Goal: Information Seeking & Learning: Learn about a topic

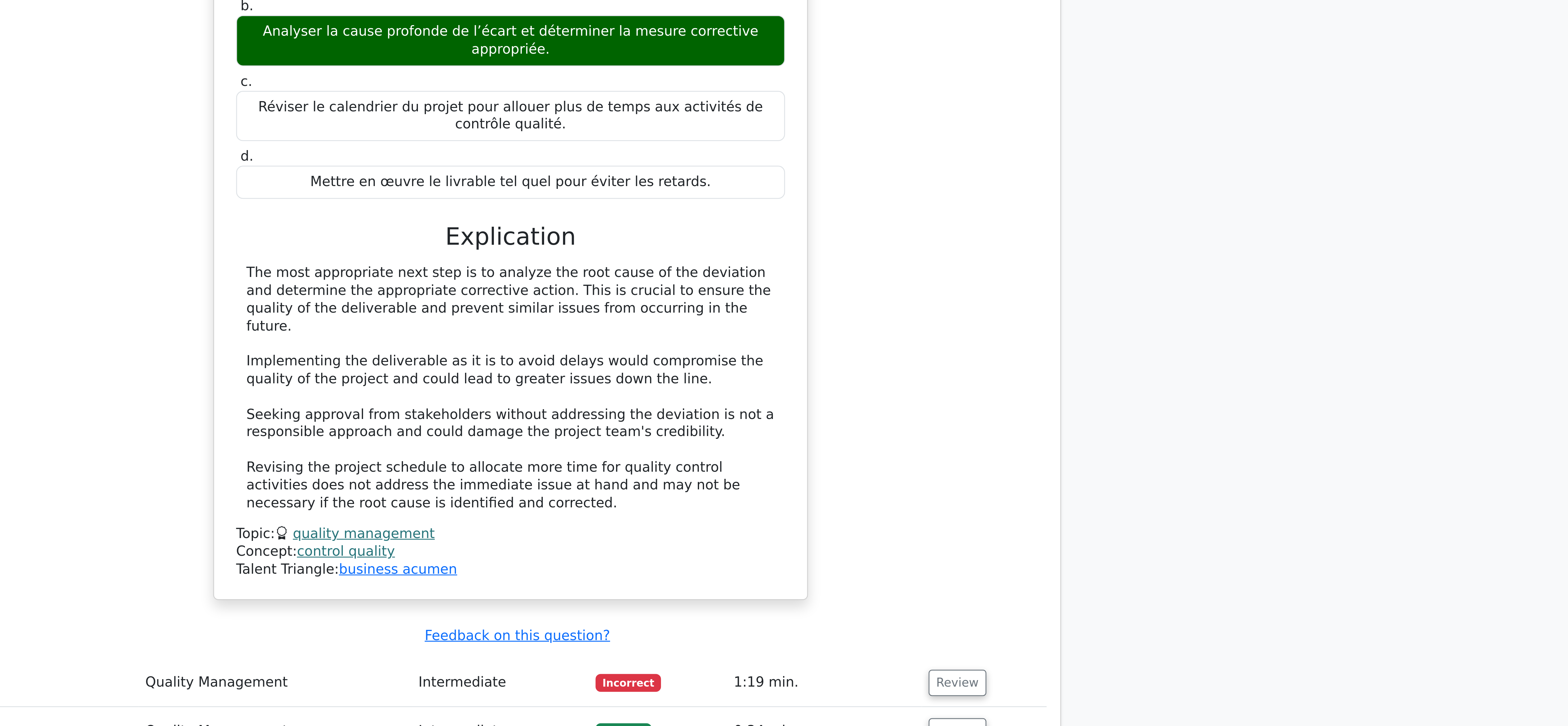
scroll to position [134, 0]
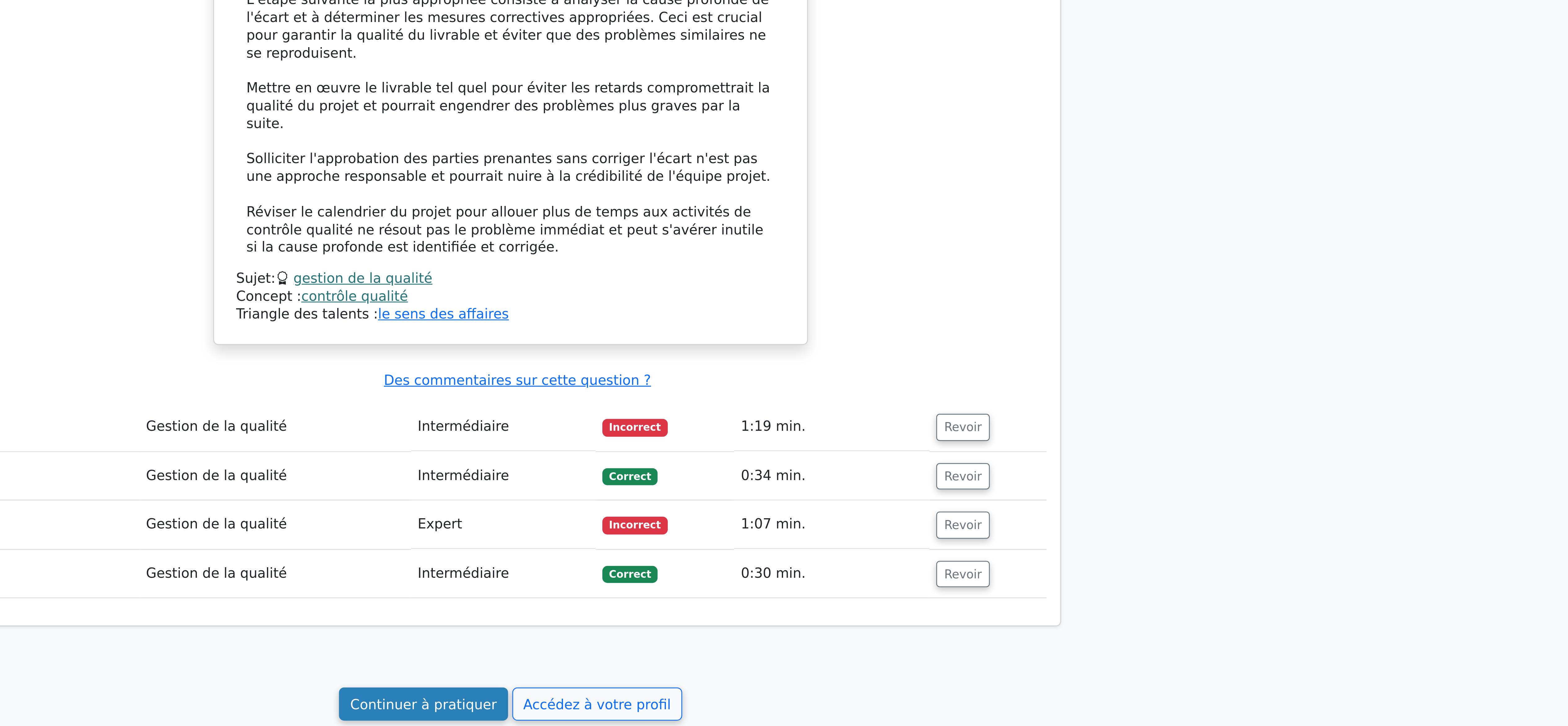
click at [758, 629] on font "Continuer à pratiquer" at bounding box center [752, 632] width 54 height 6
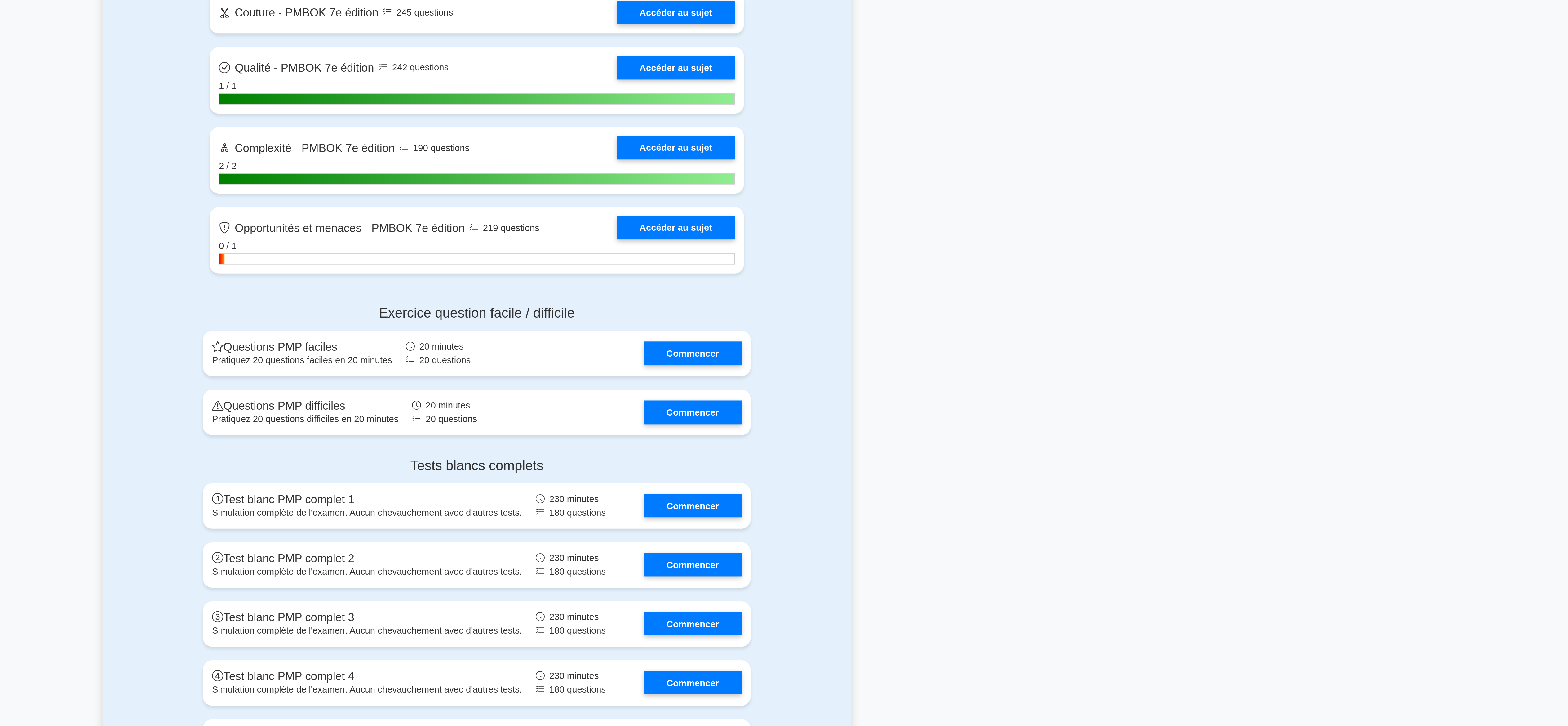
scroll to position [1448, 0]
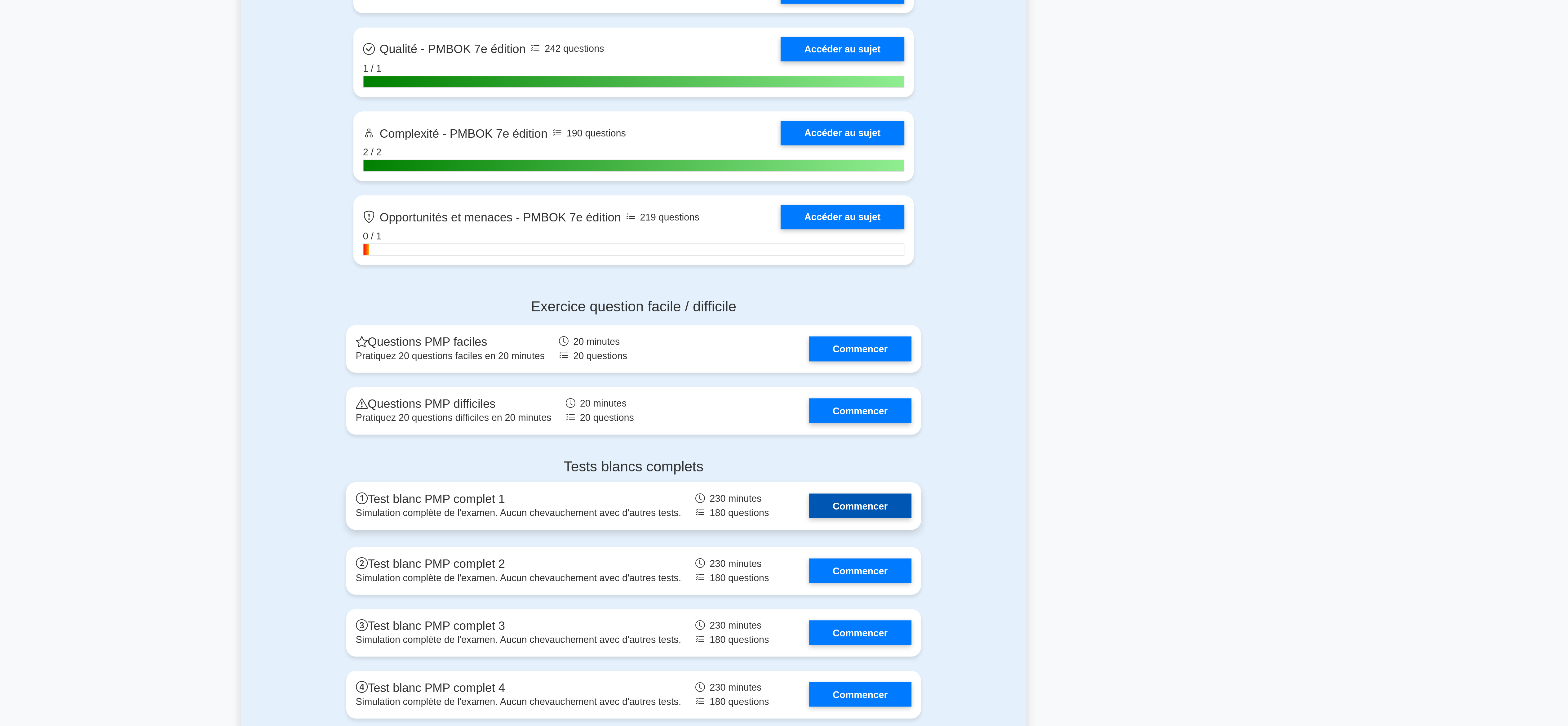
click at [906, 481] on link "Commencer" at bounding box center [902, 487] width 54 height 13
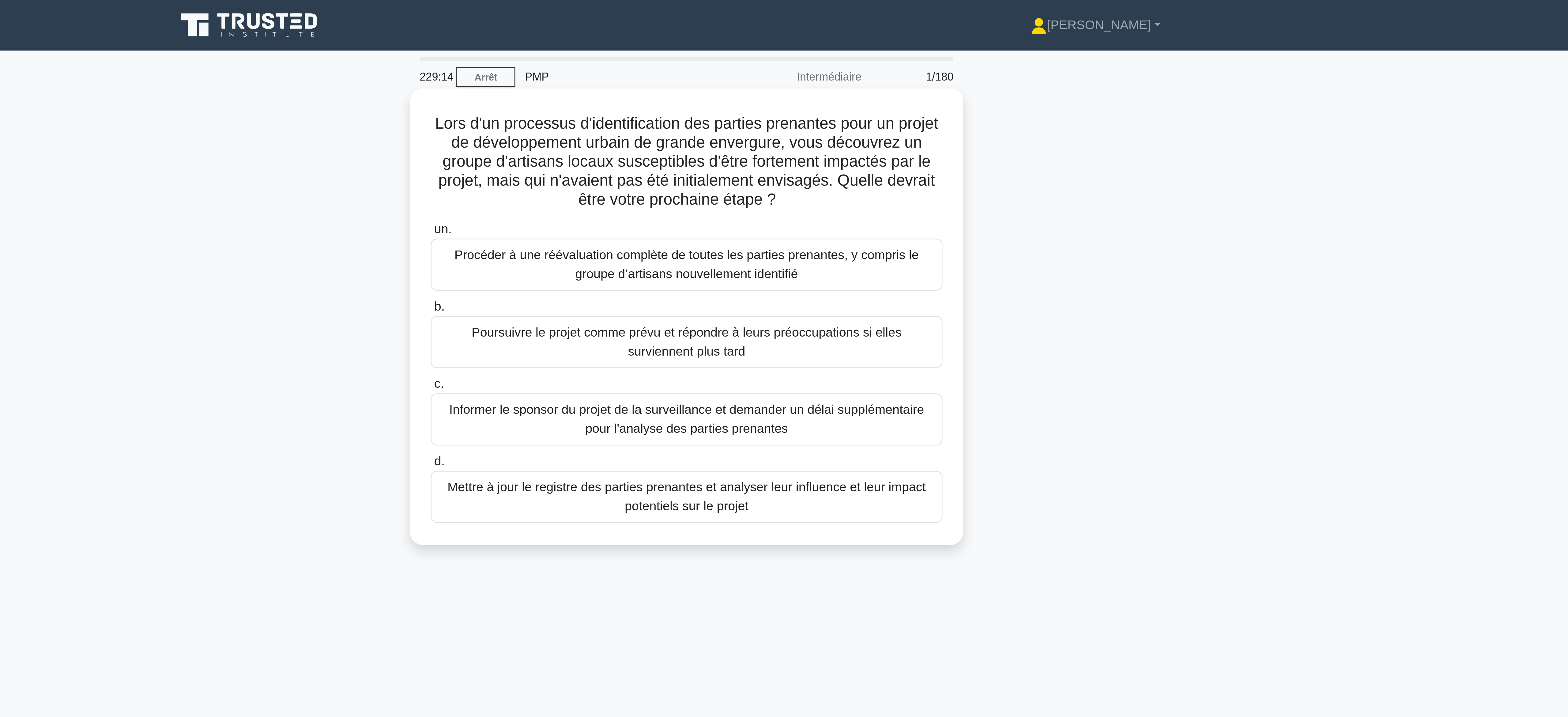
click at [811, 192] on font "Mettre à jour le registre des parties prenantes et analyser leur influence et l…" at bounding box center [784, 193] width 186 height 13
click at [685, 181] on input "d. Mettre à jour le registre des parties prenantes et analyser leur influence e…" at bounding box center [685, 179] width 0 height 4
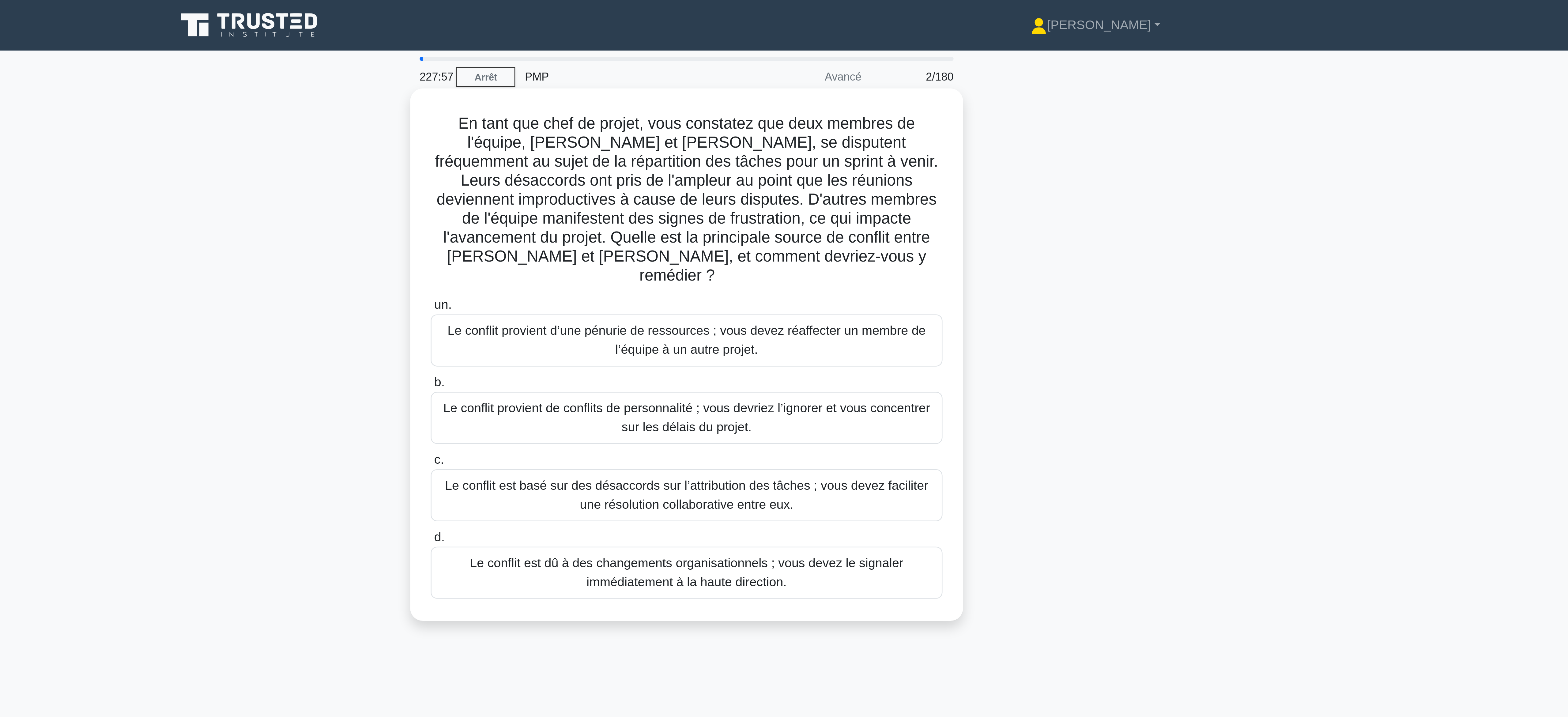
click at [795, 190] on font "Le conflit est basé sur des désaccords sur l’attribution des tâches ; vous deve…" at bounding box center [784, 192] width 187 height 13
click at [685, 181] on input "c. Le conflit est basé sur des désaccords sur l’attribution des tâches ; vous d…" at bounding box center [685, 178] width 0 height 4
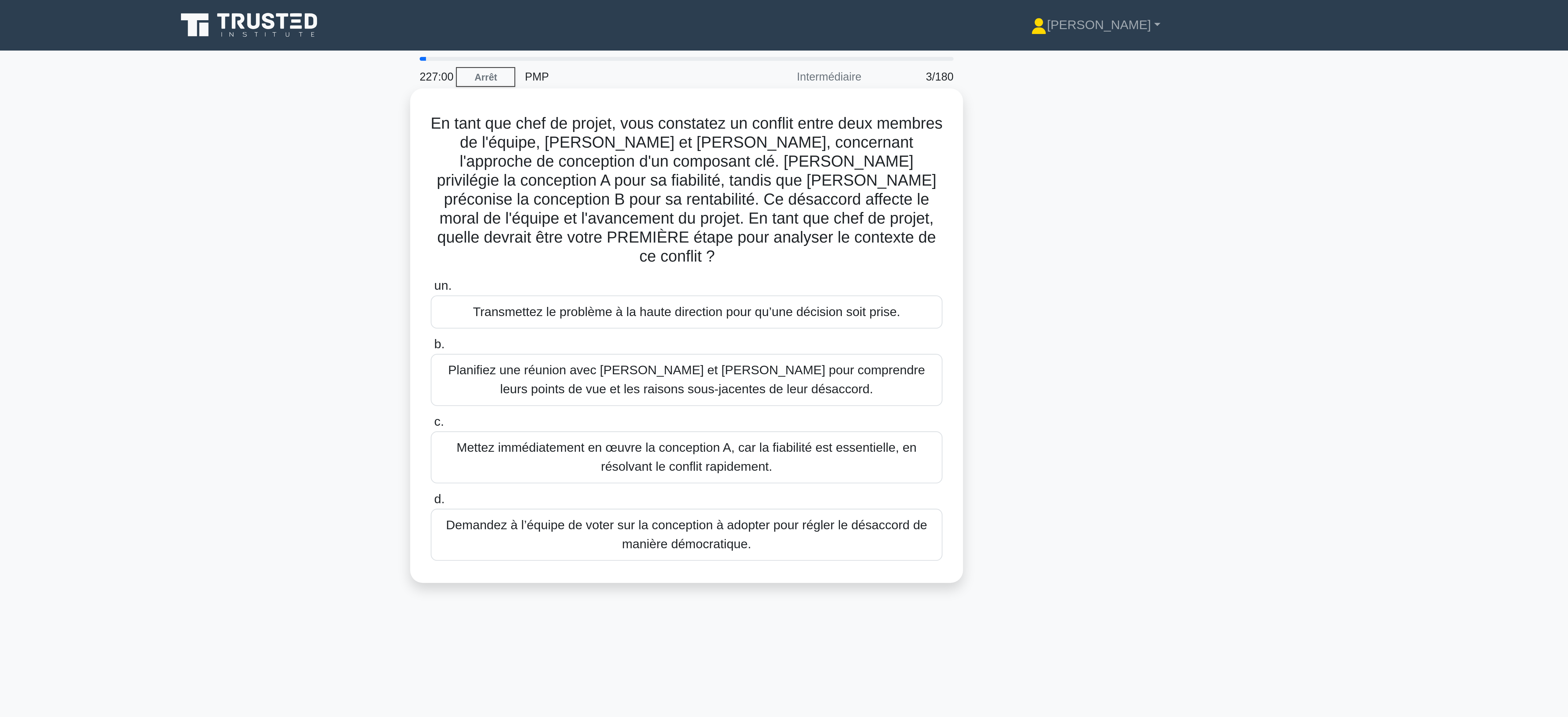
click at [759, 141] on font "Planifiez une réunion avec [PERSON_NAME] et [PERSON_NAME] pour comprendre leurs…" at bounding box center [784, 147] width 185 height 13
click at [685, 136] on input "b. Planifiez une réunion avec [PERSON_NAME] et [PERSON_NAME] pour comprendre le…" at bounding box center [685, 133] width 0 height 4
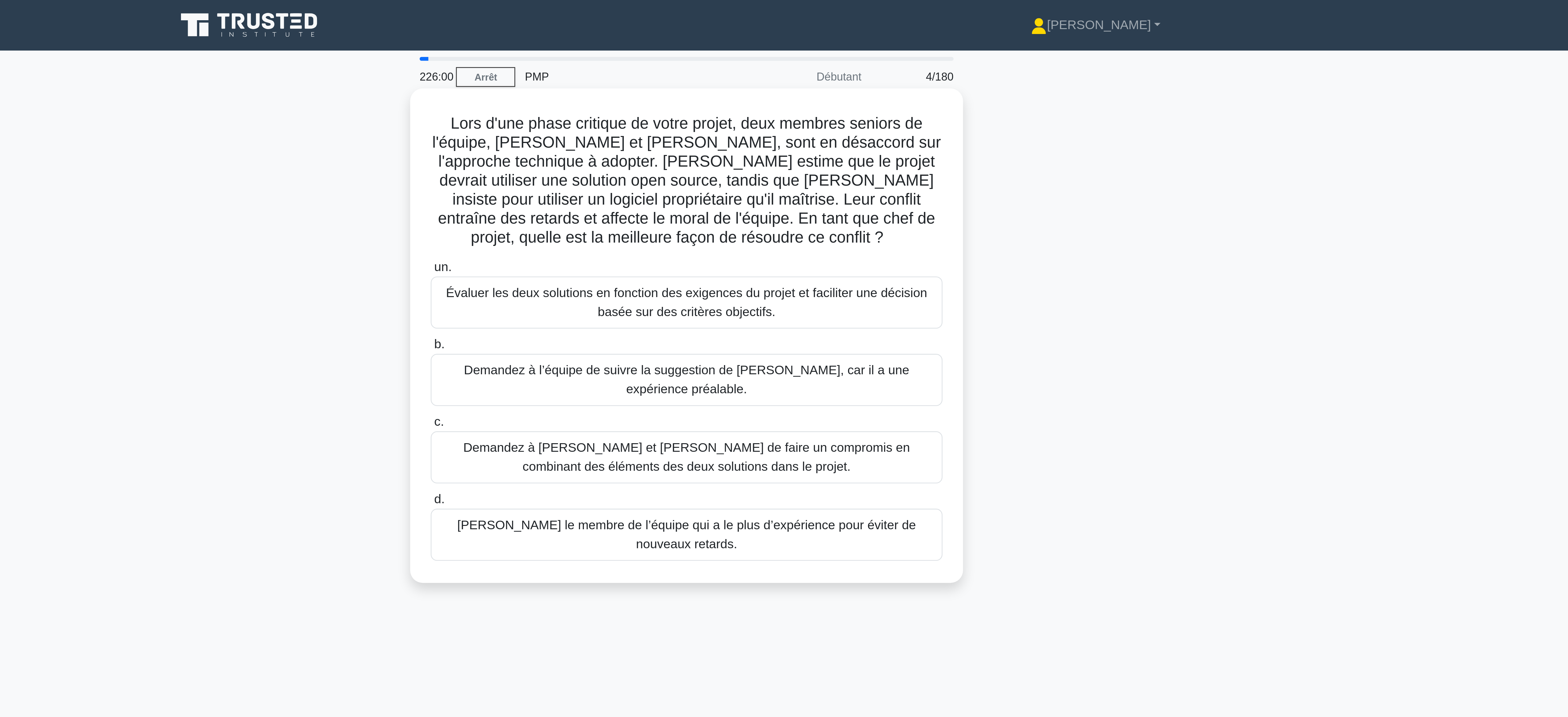
click at [778, 121] on font "Évaluer les deux solutions en fonction des exigences du projet et faciliter une…" at bounding box center [784, 117] width 186 height 13
click at [685, 106] on input "un. Évaluer les deux solutions en fonction des exigences du projet et faciliter…" at bounding box center [685, 104] width 0 height 4
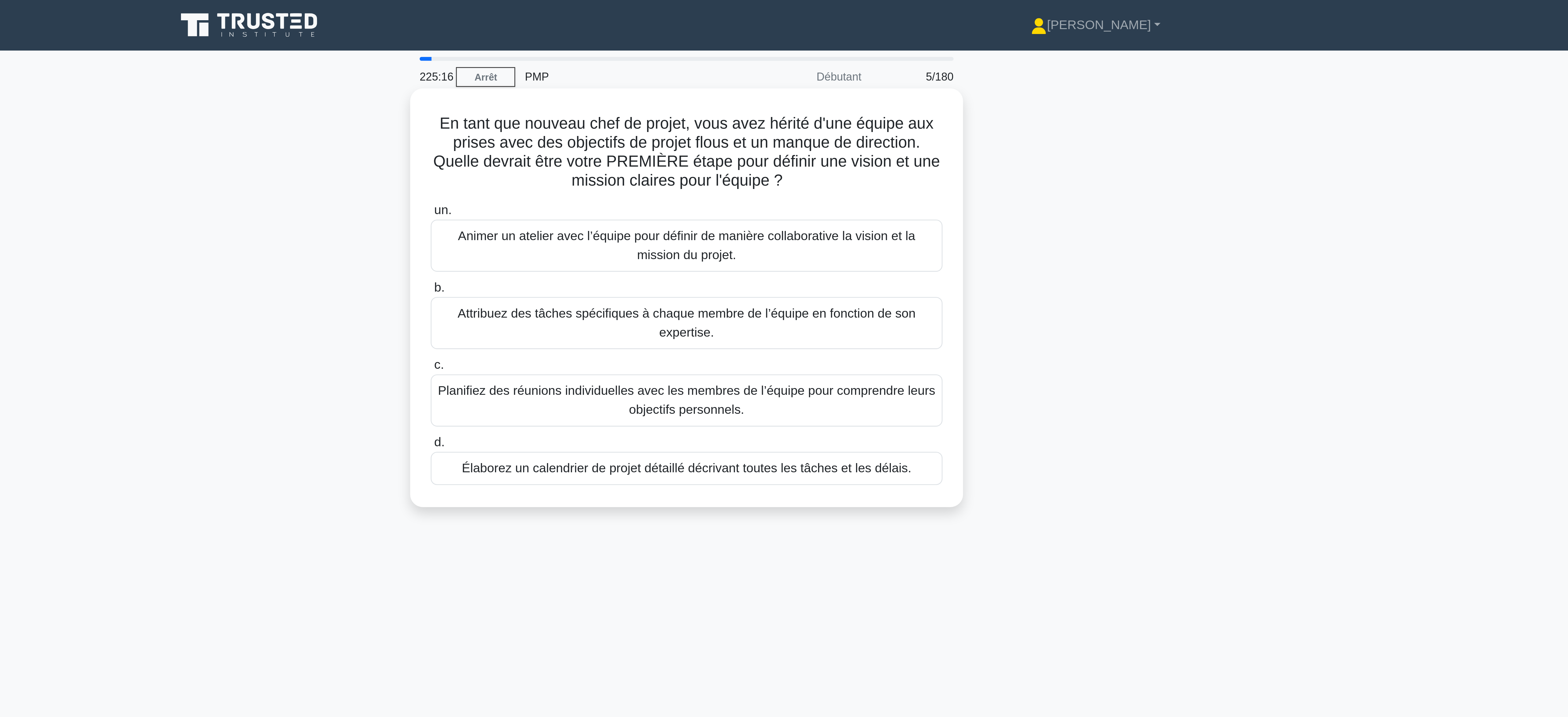
click at [770, 102] on font "Animer un atelier avec l’équipe pour définir de manière collaborative la vision…" at bounding box center [784, 95] width 177 height 13
click at [685, 84] on input "un. Animer un atelier avec l’équipe pour définir de manière collaborative la vi…" at bounding box center [685, 81] width 0 height 4
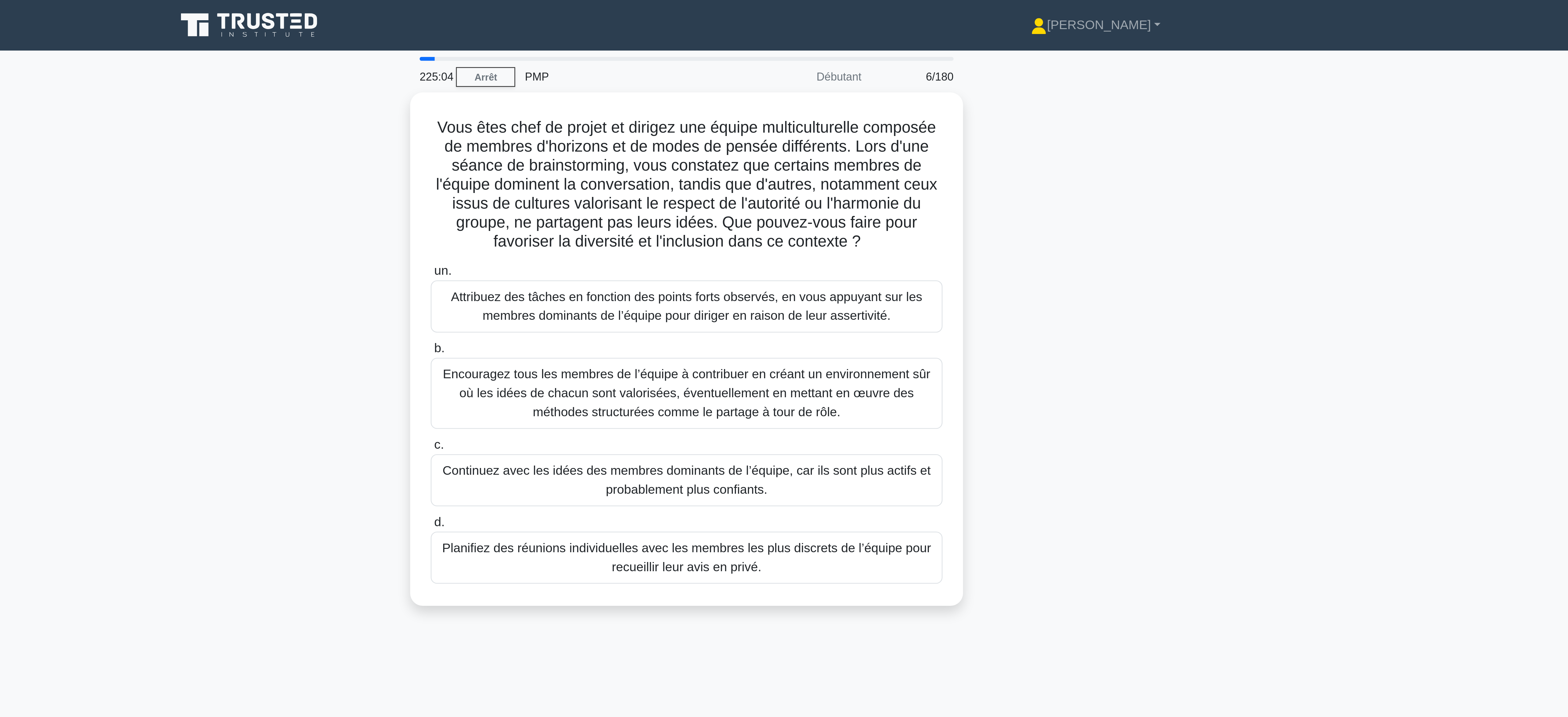
click at [592, 140] on div "Vous êtes chef de projet et dirigez une équipe multiculturelle composée de memb…" at bounding box center [784, 139] width 405 height 206
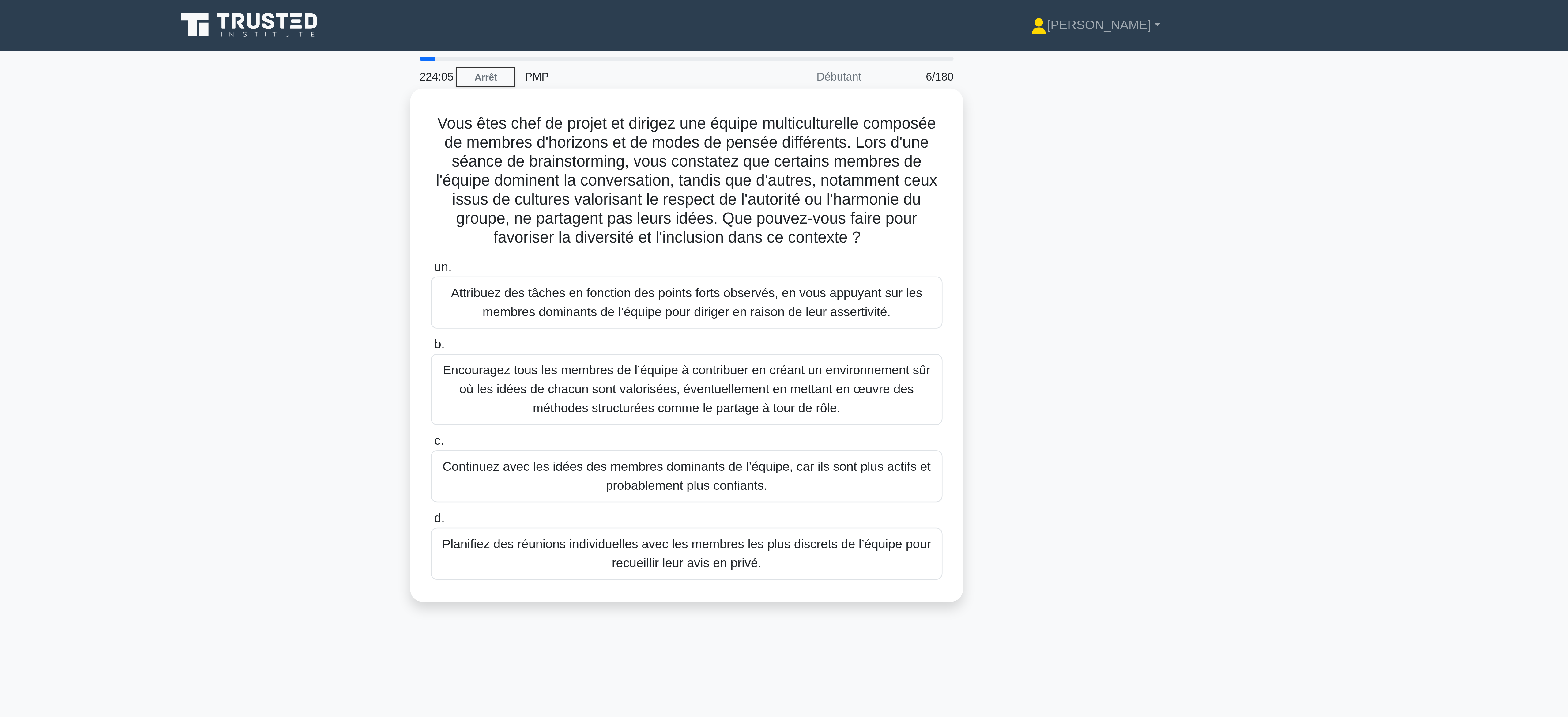
click at [801, 149] on font "Encouragez tous les membres de l’équipe à contribuer en créant un environnement…" at bounding box center [784, 151] width 189 height 20
click at [685, 136] on input "b. Encouragez tous les membres de l’équipe à contribuer en créant un environnem…" at bounding box center [685, 133] width 0 height 4
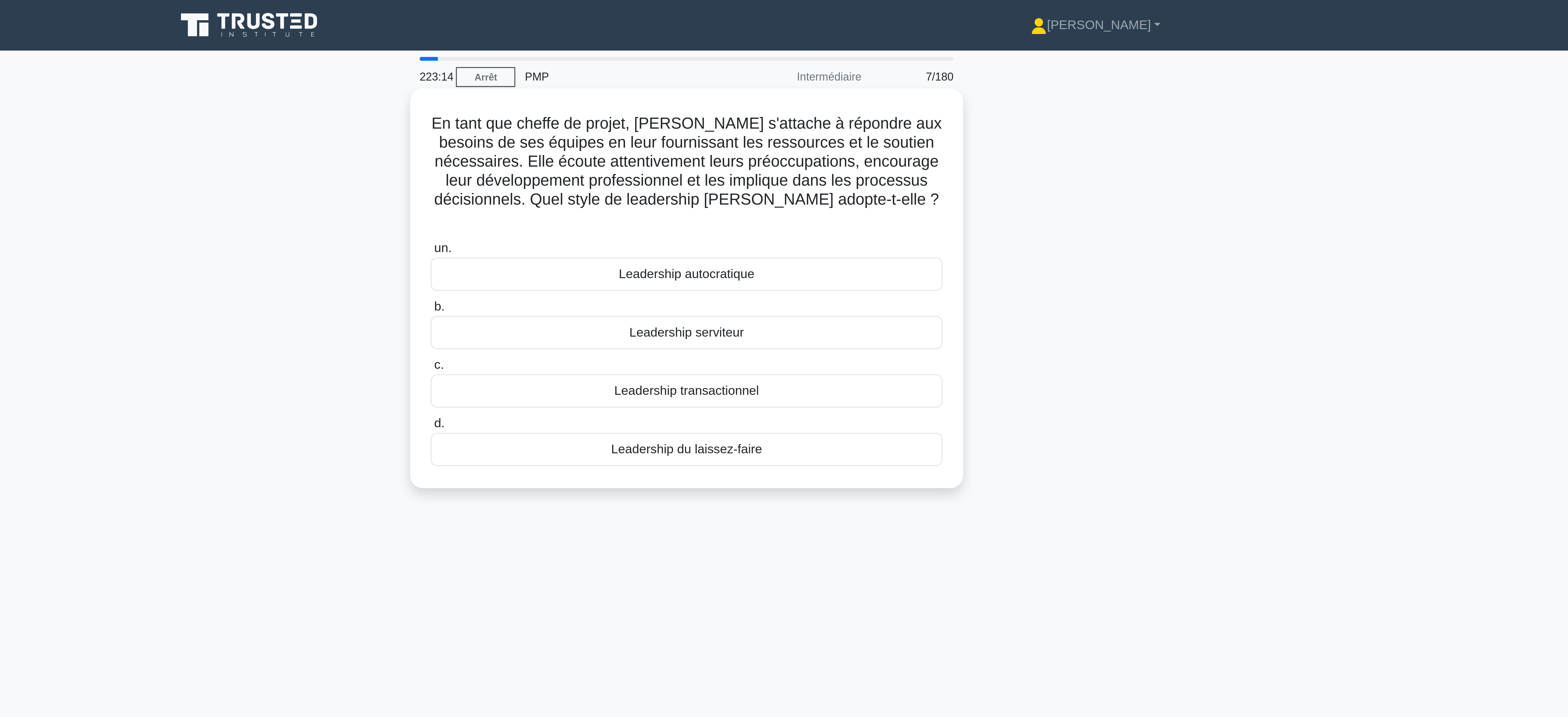
click at [808, 124] on div "Leadership serviteur" at bounding box center [784, 128] width 198 height 13
click at [685, 121] on input "b. Leadership serviteur" at bounding box center [685, 119] width 0 height 4
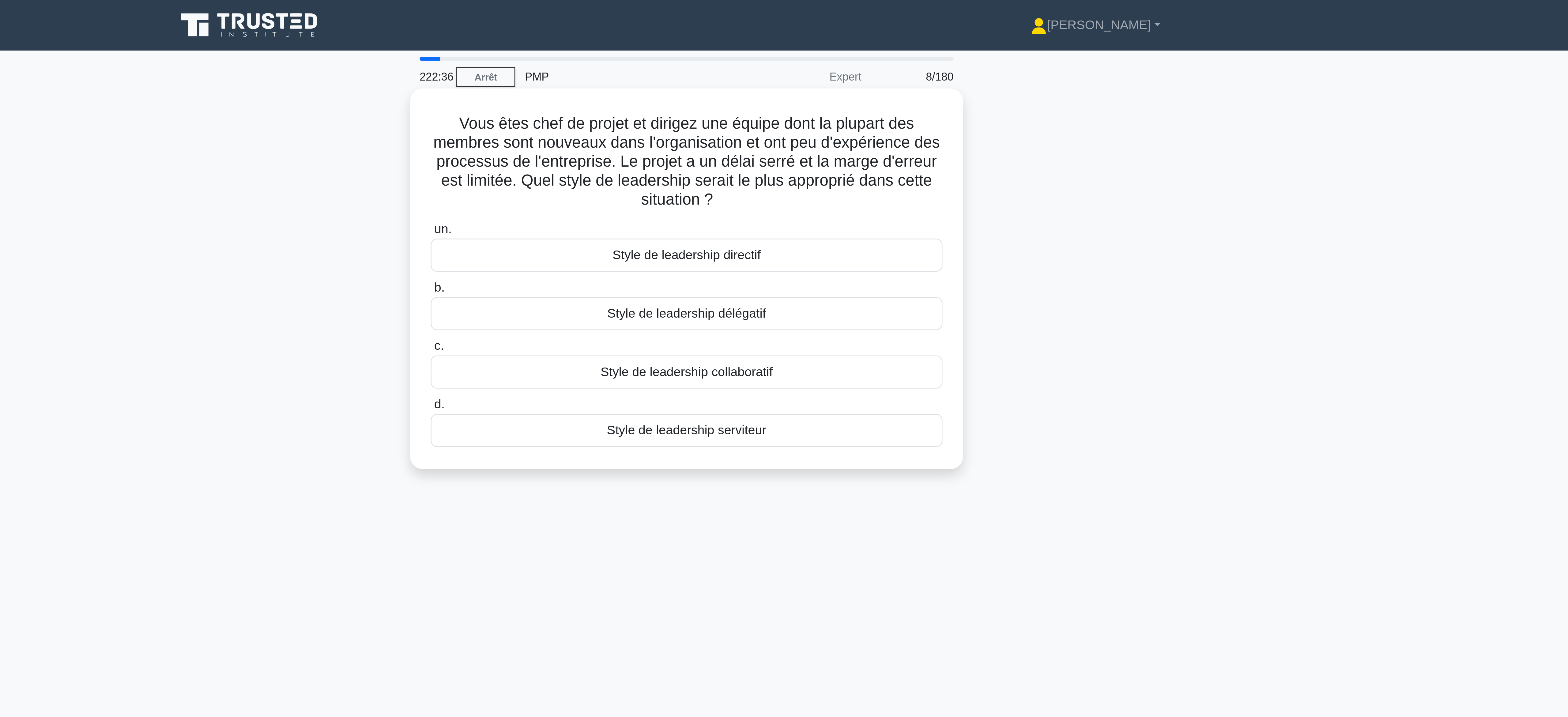
click at [784, 147] on font "Style de leadership collaboratif" at bounding box center [784, 144] width 67 height 5
click at [685, 136] on input "c. Style de leadership collaboratif" at bounding box center [685, 134] width 0 height 4
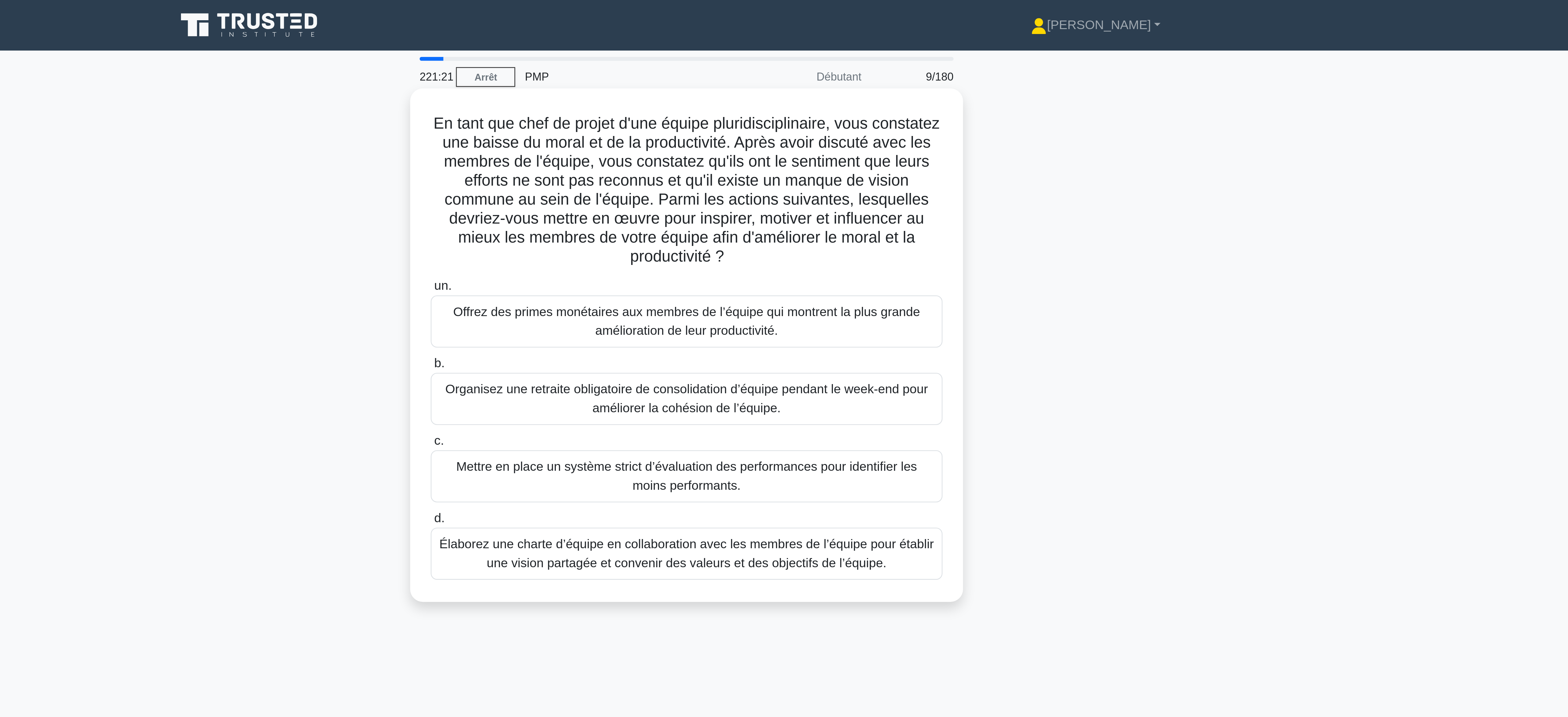
click at [760, 217] on font "Élaborez une charte d’équipe en collaboration avec les membres de l’équipe pour…" at bounding box center [784, 214] width 192 height 13
click at [685, 203] on input "d. Élaborez une charte d’équipe en collaboration avec les membres de l’équipe p…" at bounding box center [685, 201] width 0 height 4
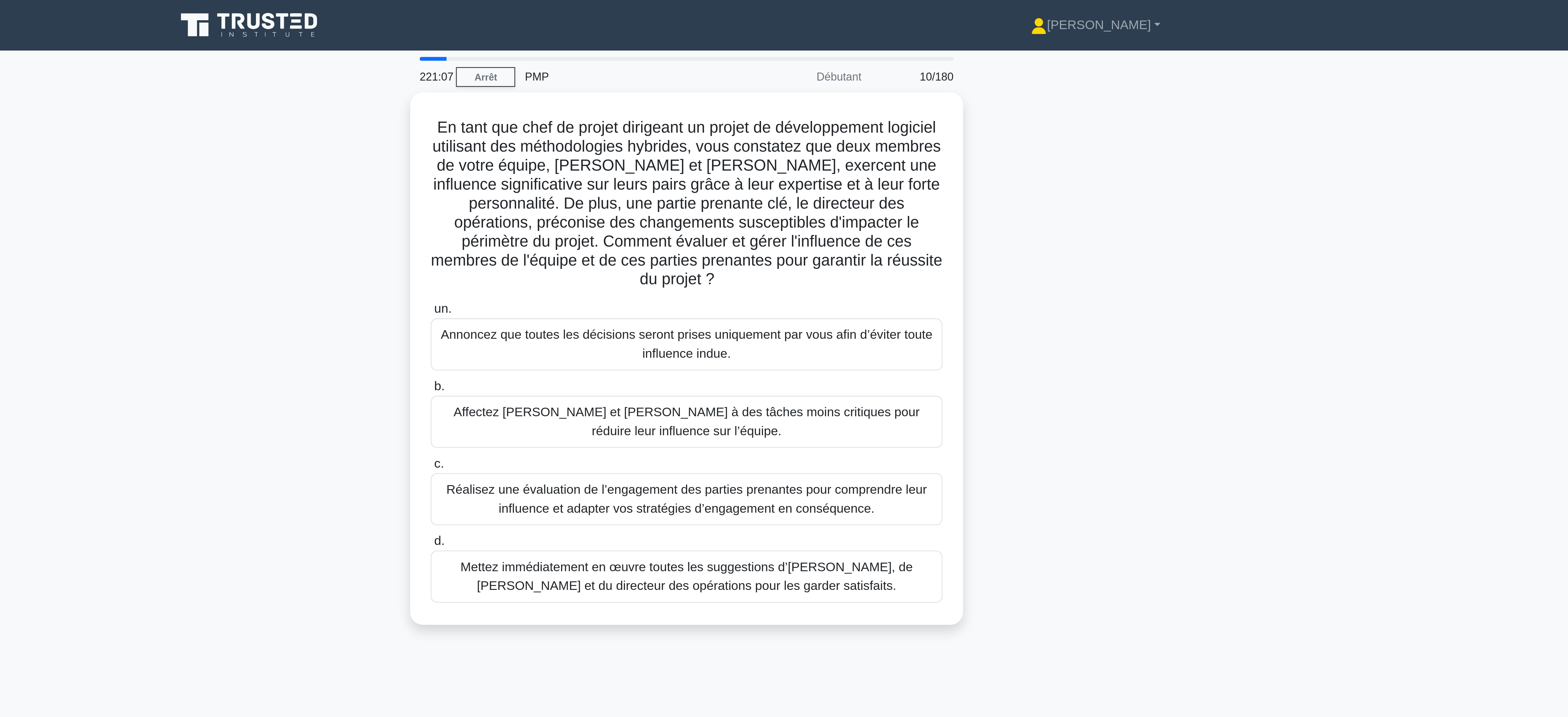
click at [615, 170] on div "En tant que chef de projet dirigeant un projet de développement logiciel utilis…" at bounding box center [784, 143] width 405 height 214
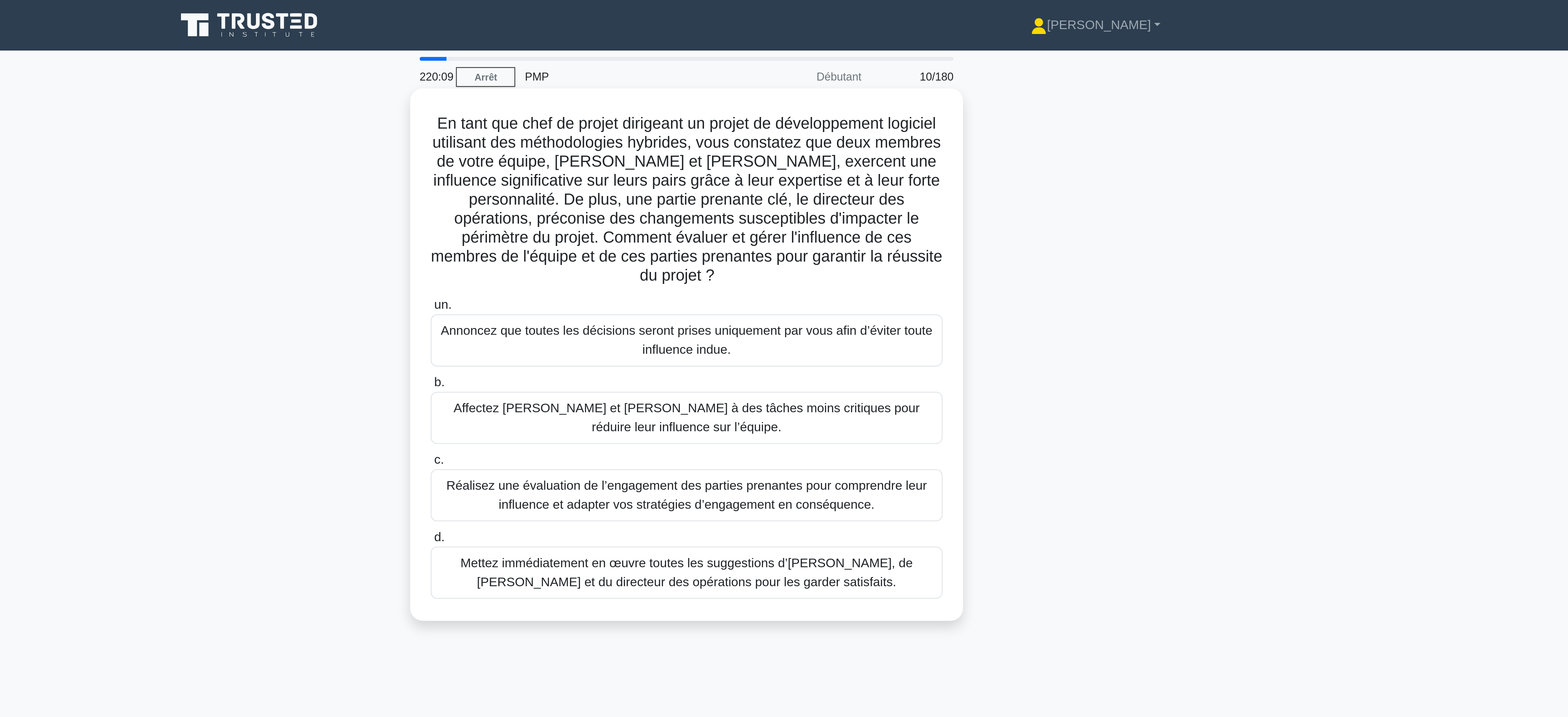
click at [739, 189] on font "Réalisez une évaluation de l’engagement des parties prenantes pour comprendre l…" at bounding box center [784, 192] width 186 height 13
click at [685, 181] on input "c. Réalisez une évaluation de l’engagement des parties prenantes pour comprendr…" at bounding box center [685, 178] width 0 height 4
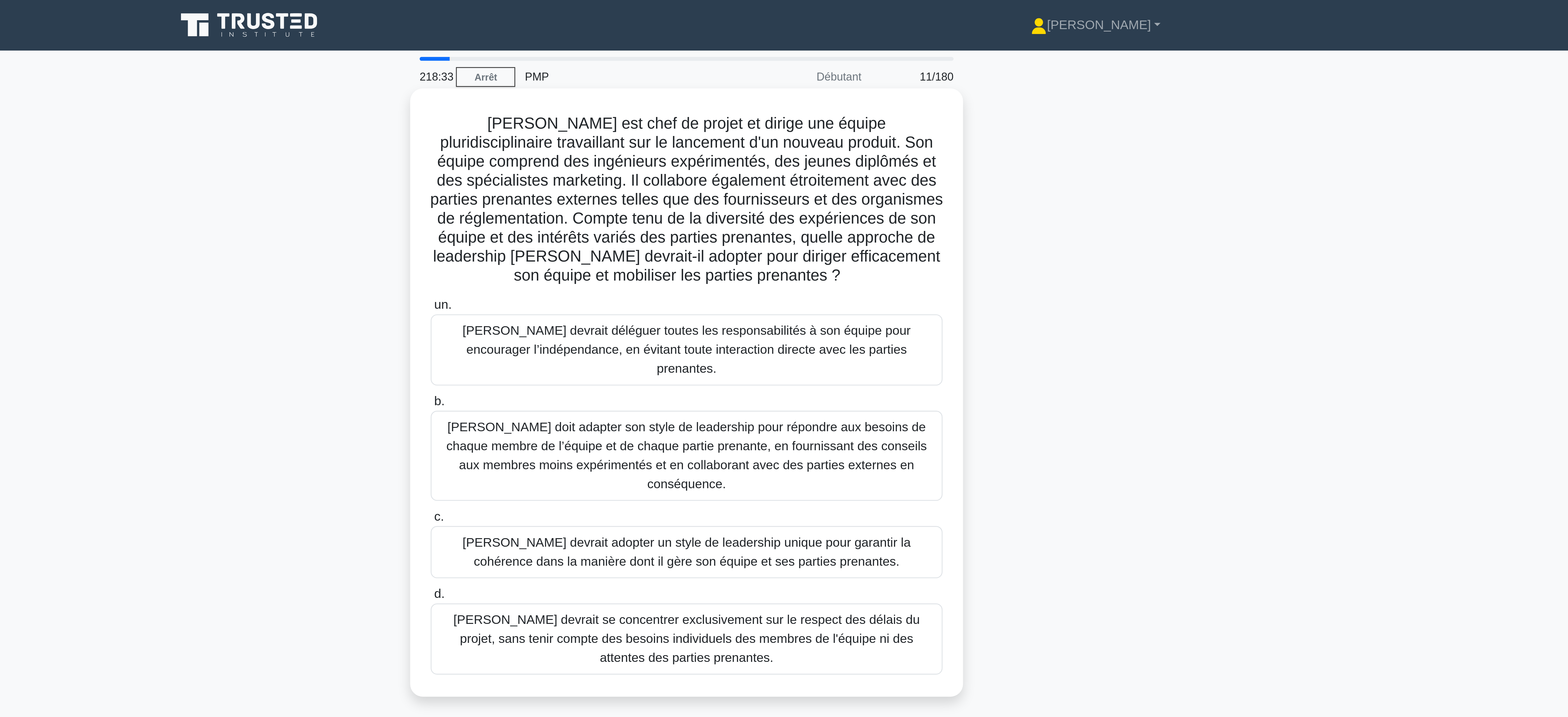
click at [708, 163] on font "[PERSON_NAME] doit adapter son style de leadership pour répondre aux besoins de…" at bounding box center [784, 176] width 186 height 27
click at [685, 157] on input "b. [PERSON_NAME] doit adapter son style de leadership pour répondre aux besoins…" at bounding box center [685, 156] width 0 height 4
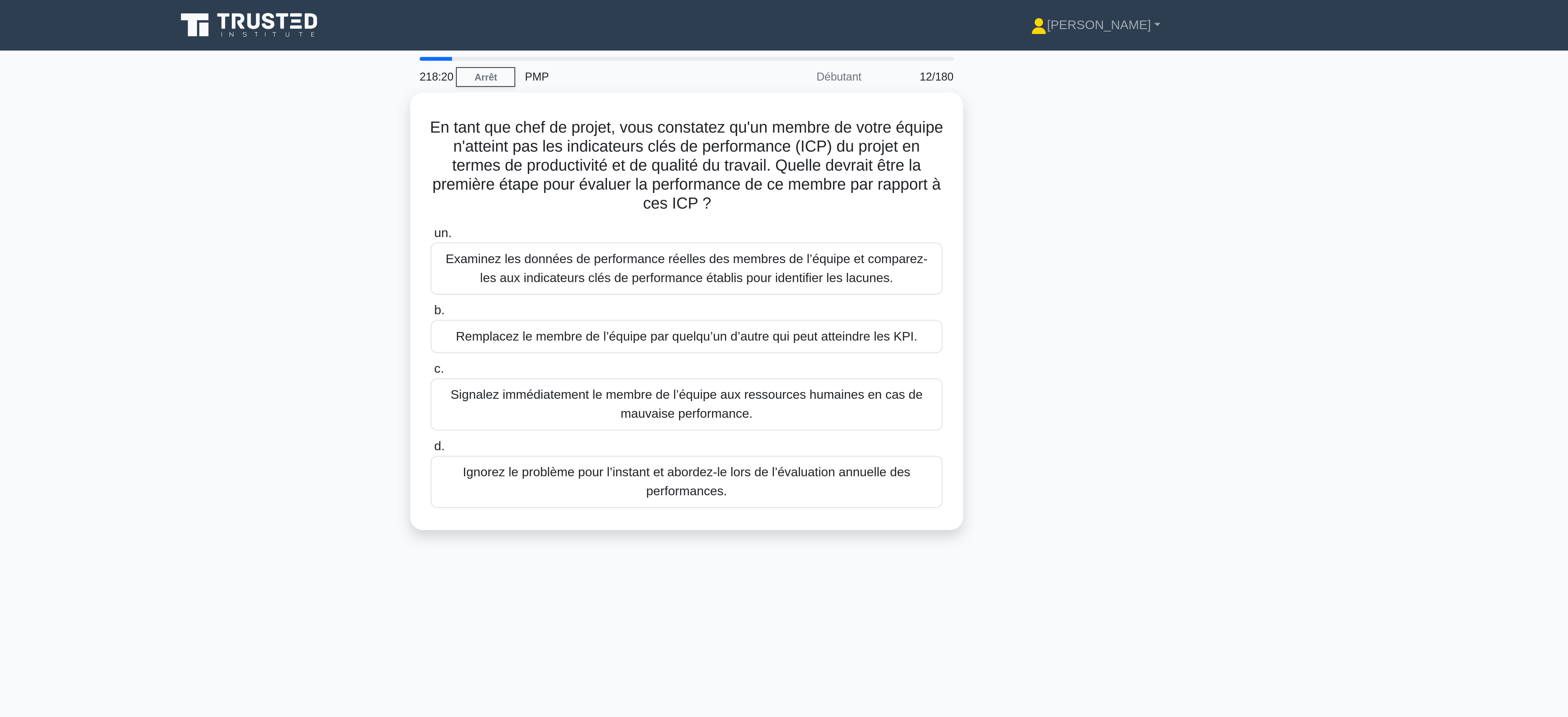
click at [652, 177] on div "En tant que chef de projet, vous constatez qu'un membre de votre équipe n'attei…" at bounding box center [784, 124] width 405 height 177
click at [766, 105] on font "Examinez les données de performance réelles des membres de l’équipe et comparez…" at bounding box center [784, 102] width 186 height 13
click at [685, 91] on input "un. Examinez les données de performance réelles des membres de l’équipe et comp…" at bounding box center [685, 89] width 0 height 4
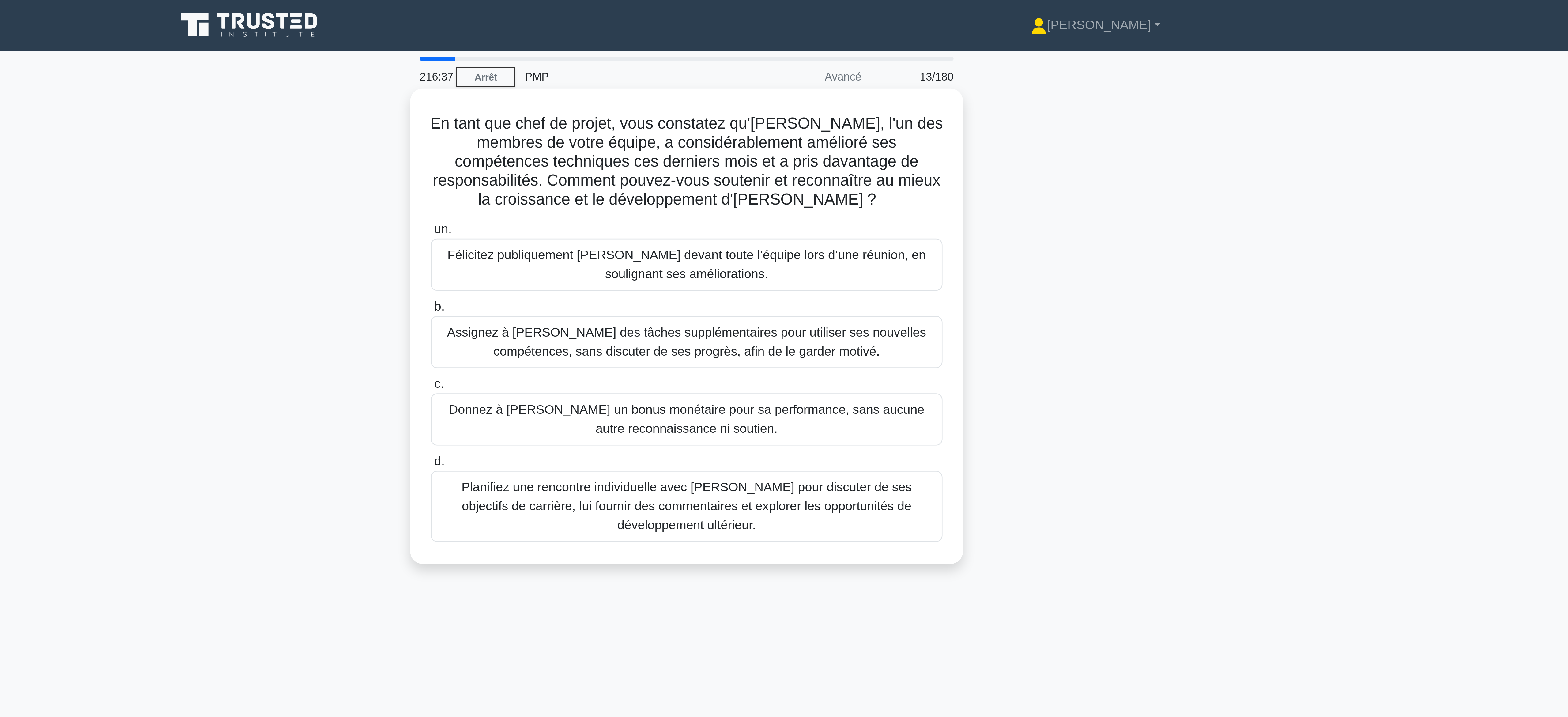
click at [808, 104] on font "Félicitez publiquement [PERSON_NAME] devant toute l’équipe lors d’une réunion, …" at bounding box center [784, 102] width 193 height 15
click at [685, 91] on input "un. Félicitez publiquement [PERSON_NAME] devant toute l’équipe lors d’une réuni…" at bounding box center [685, 89] width 0 height 4
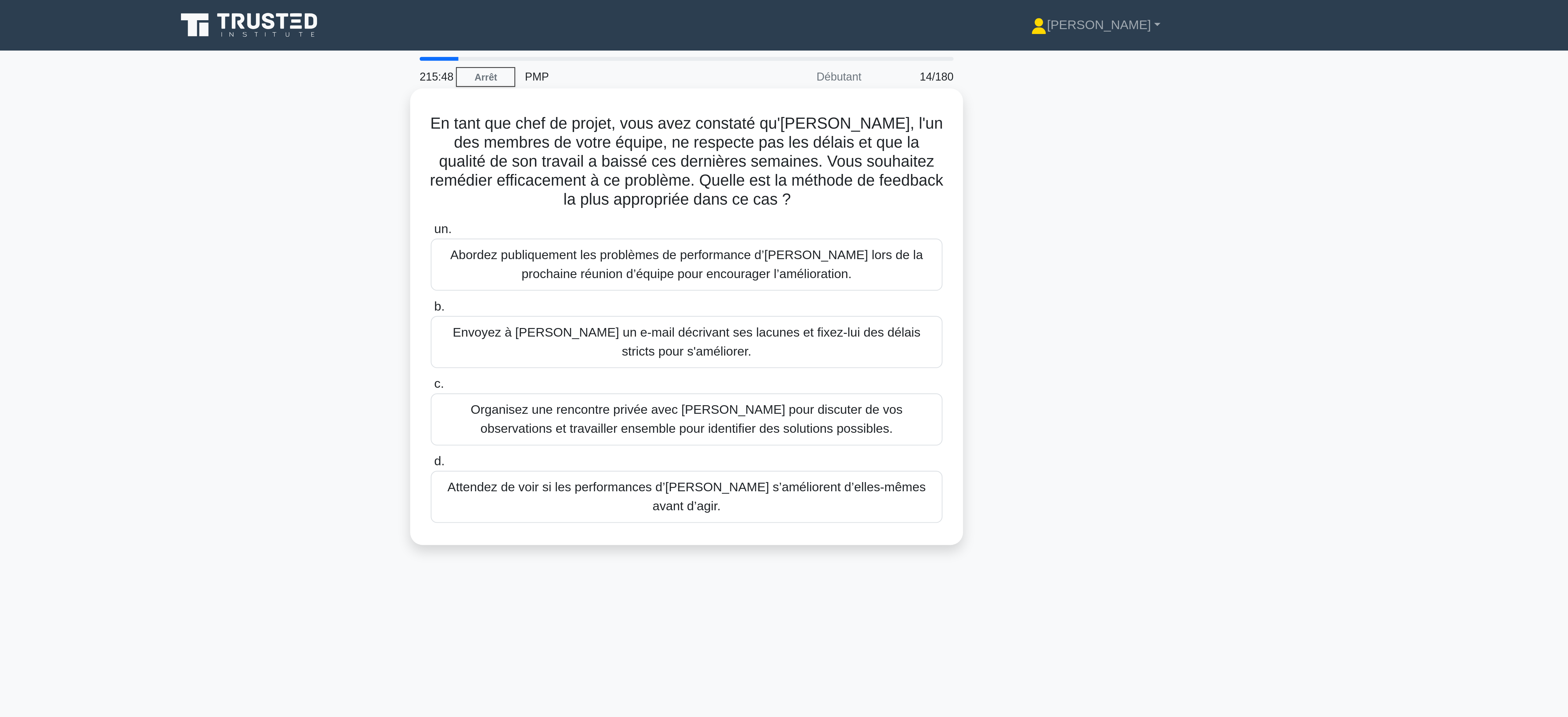
click at [788, 162] on font "Organisez une rencontre privée avec [PERSON_NAME] pour discuter de vos observat…" at bounding box center [784, 163] width 168 height 13
click at [685, 151] on input "c. Organisez une rencontre privée avec [PERSON_NAME] pour discuter de vos obser…" at bounding box center [685, 149] width 0 height 4
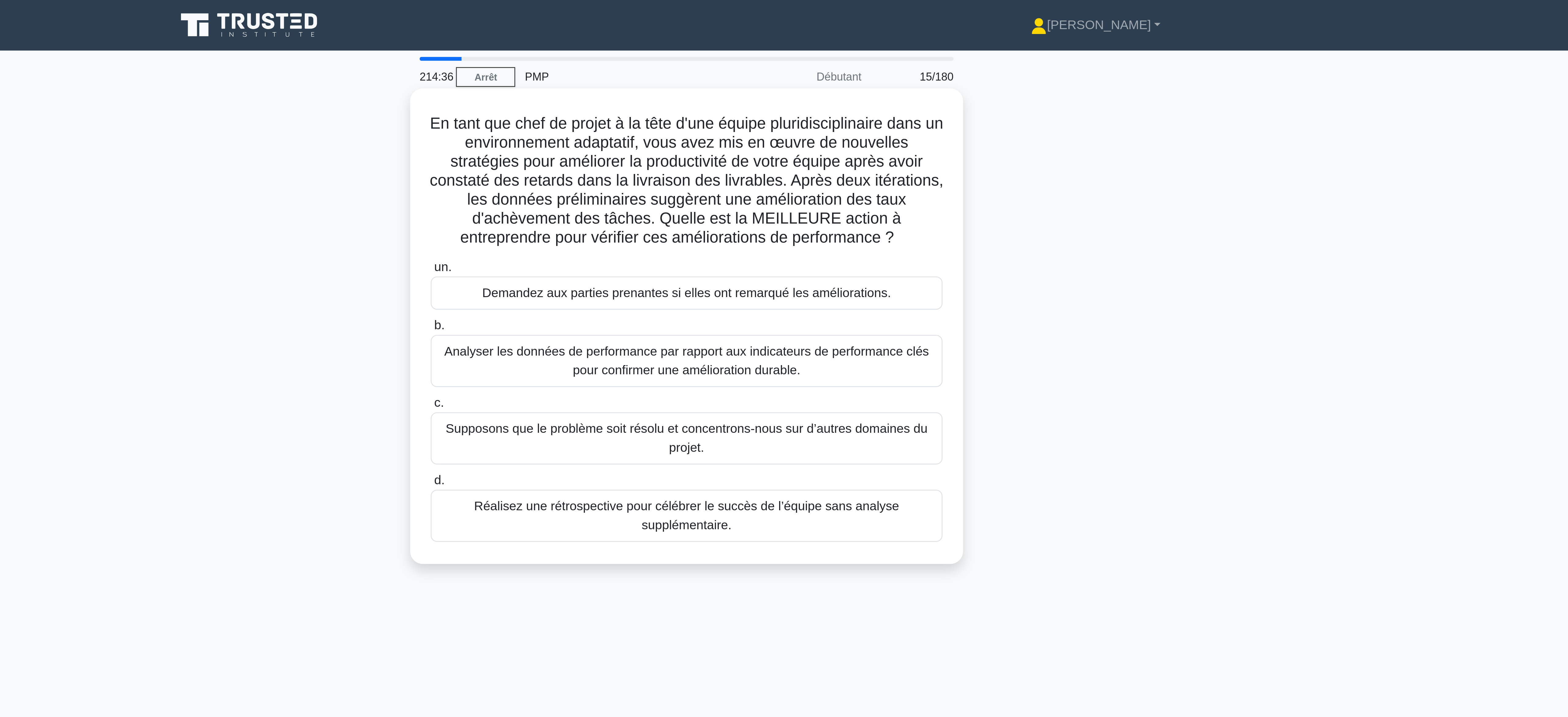
click at [786, 143] on font "Analyser les données de performance par rapport aux indicateurs de performance …" at bounding box center [784, 139] width 188 height 13
click at [685, 128] on input "b. Analyser les données de performance par rapport aux indicateurs de performan…" at bounding box center [685, 126] width 0 height 4
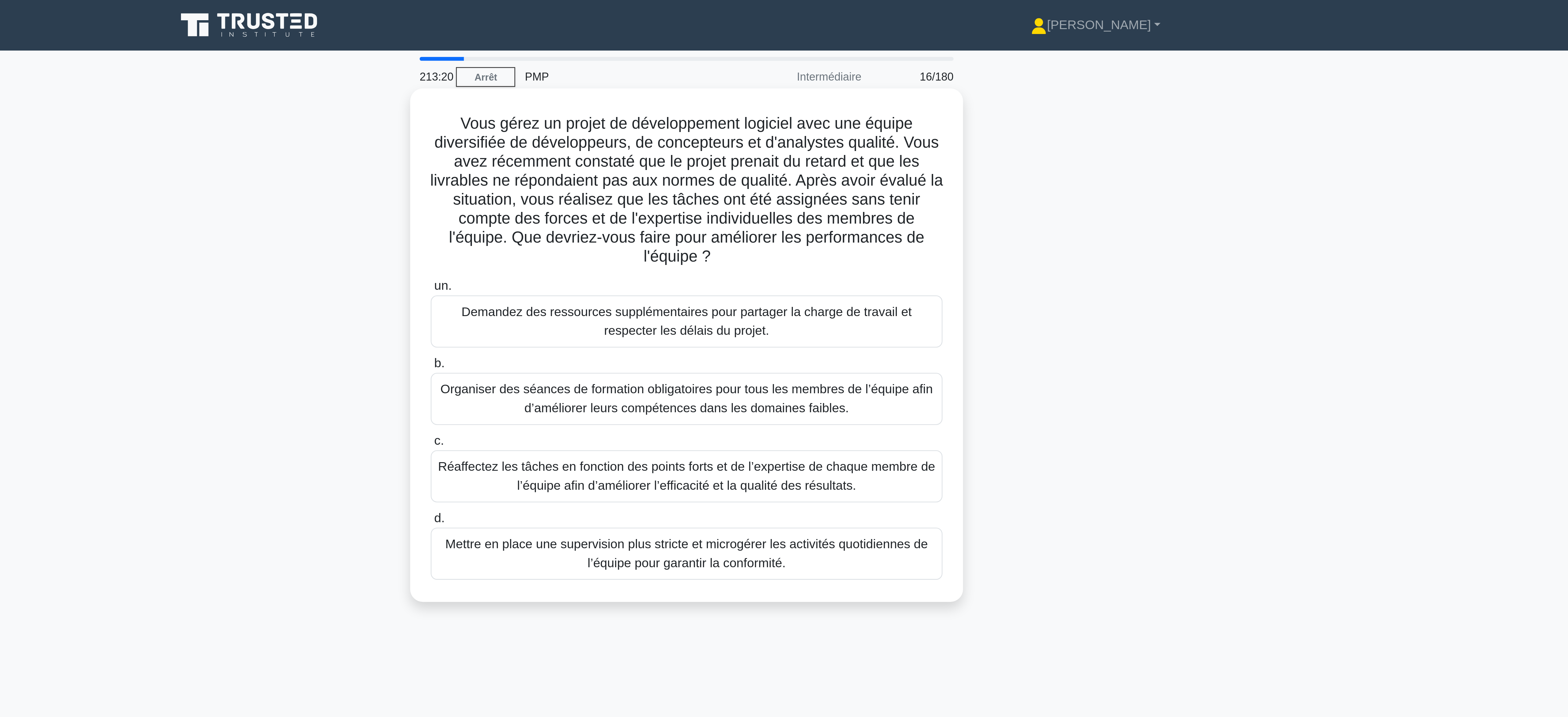
click at [774, 187] on font "Réaffectez les tâches en fonction des points forts et de l’expertise de chaque …" at bounding box center [784, 184] width 192 height 13
click at [685, 173] on input "c. Réaffectez les tâches en fonction des points forts et de l’expertise de chaq…" at bounding box center [685, 171] width 0 height 4
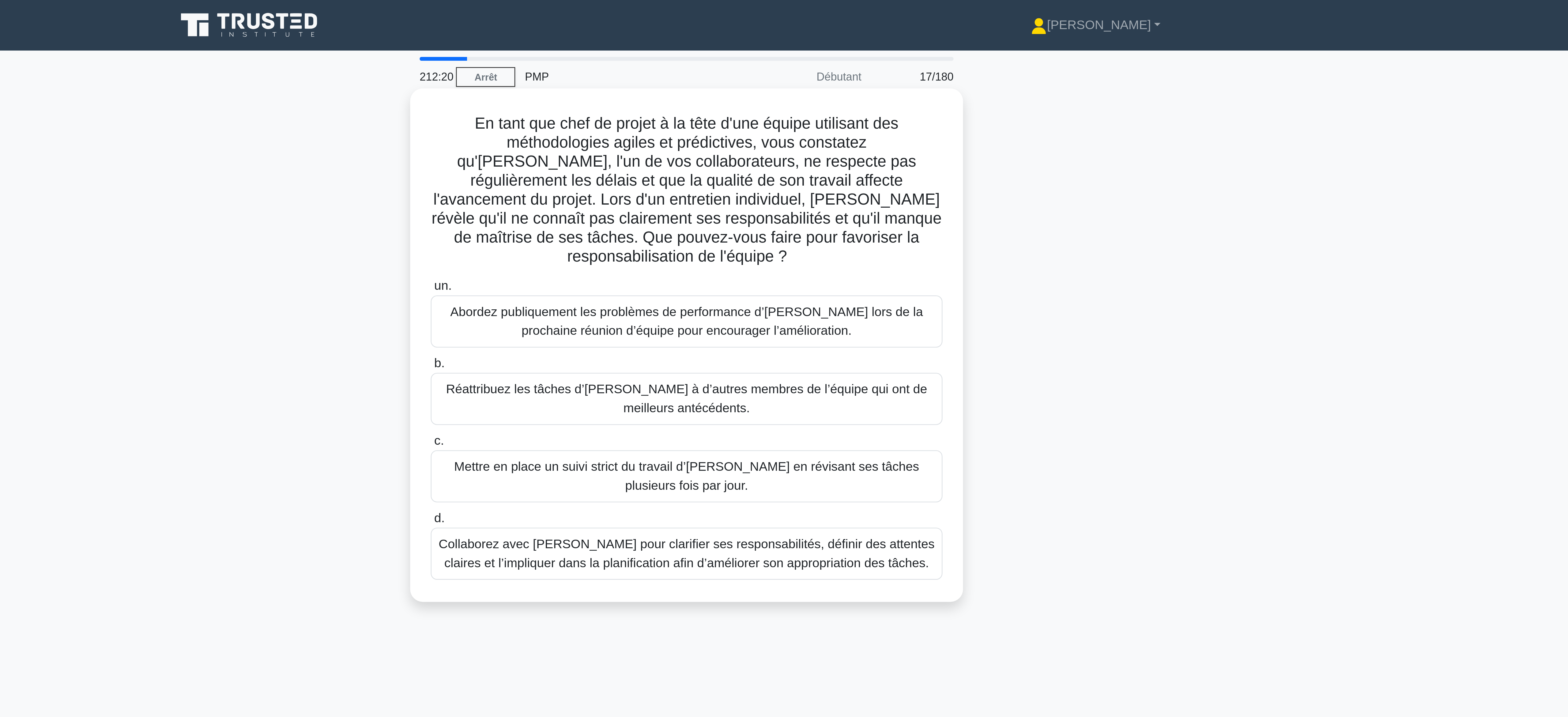
click at [827, 217] on font "Collaborez avec [PERSON_NAME] pour clarifier ses responsabilités, définir des a…" at bounding box center [784, 214] width 192 height 13
click at [685, 203] on input "d. Collaborez avec [PERSON_NAME] pour clarifier ses responsabilités, définir de…" at bounding box center [685, 201] width 0 height 4
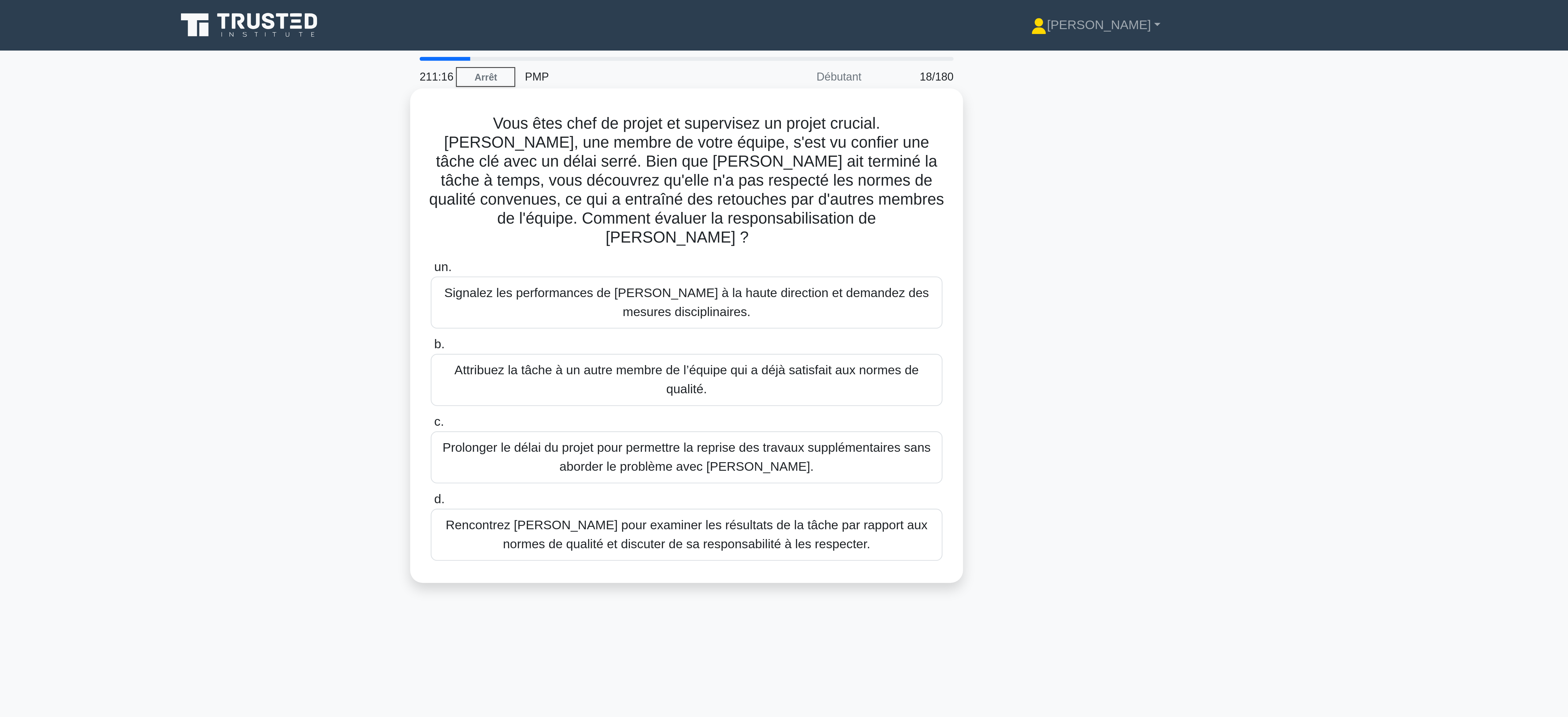
click at [790, 208] on font "Rencontrez [PERSON_NAME] pour examiner les résultats de la tâche par rapport au…" at bounding box center [784, 207] width 186 height 13
click at [685, 196] on input "d. Rencontrez [PERSON_NAME] pour examiner les résultats de la tâche par rapport…" at bounding box center [685, 193] width 0 height 4
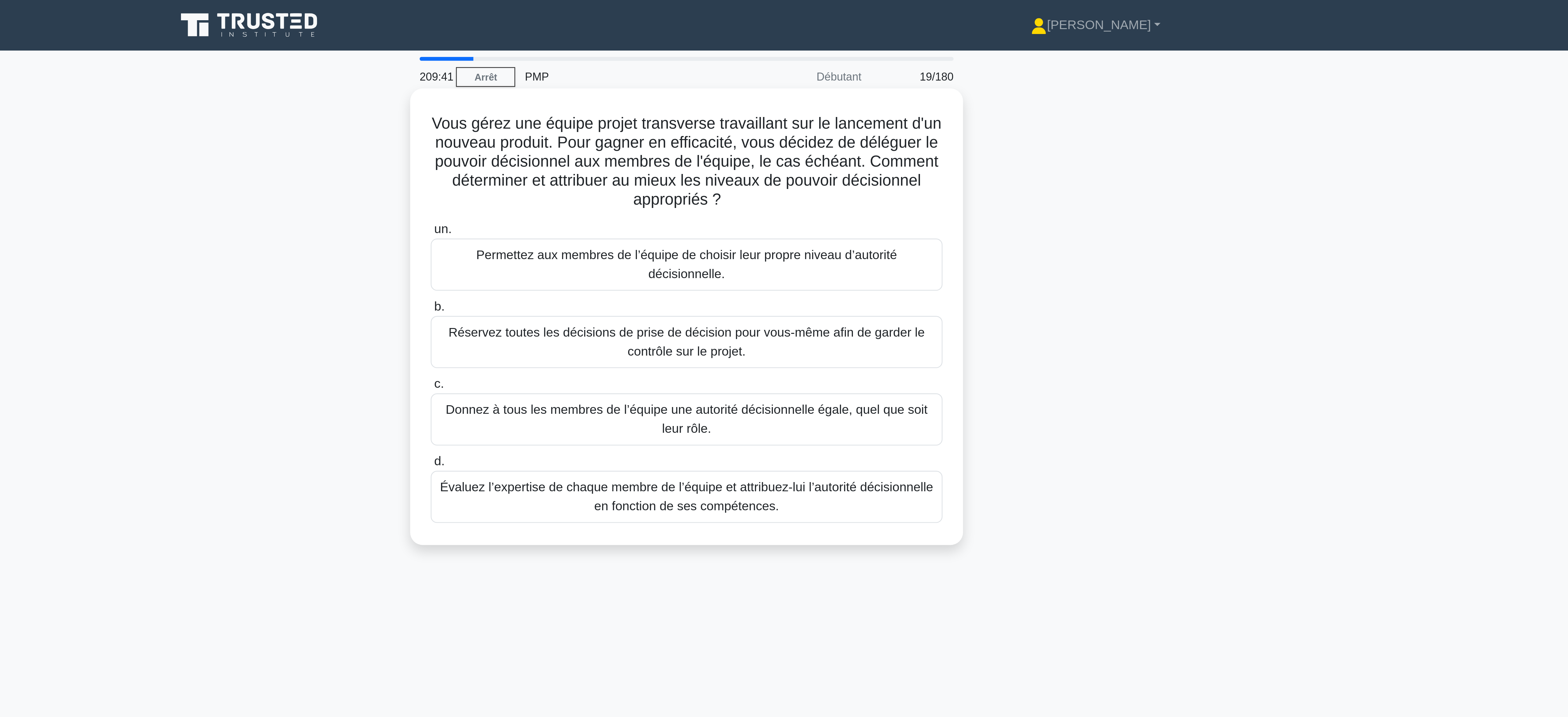
click at [787, 199] on font "Évaluez l’expertise de chaque membre de l’équipe et attribuez-lui l’autorité dé…" at bounding box center [784, 193] width 191 height 13
click at [685, 181] on input "d. Évaluez l’expertise de chaque membre de l’équipe et attribuez-lui l’autorité…" at bounding box center [685, 179] width 0 height 4
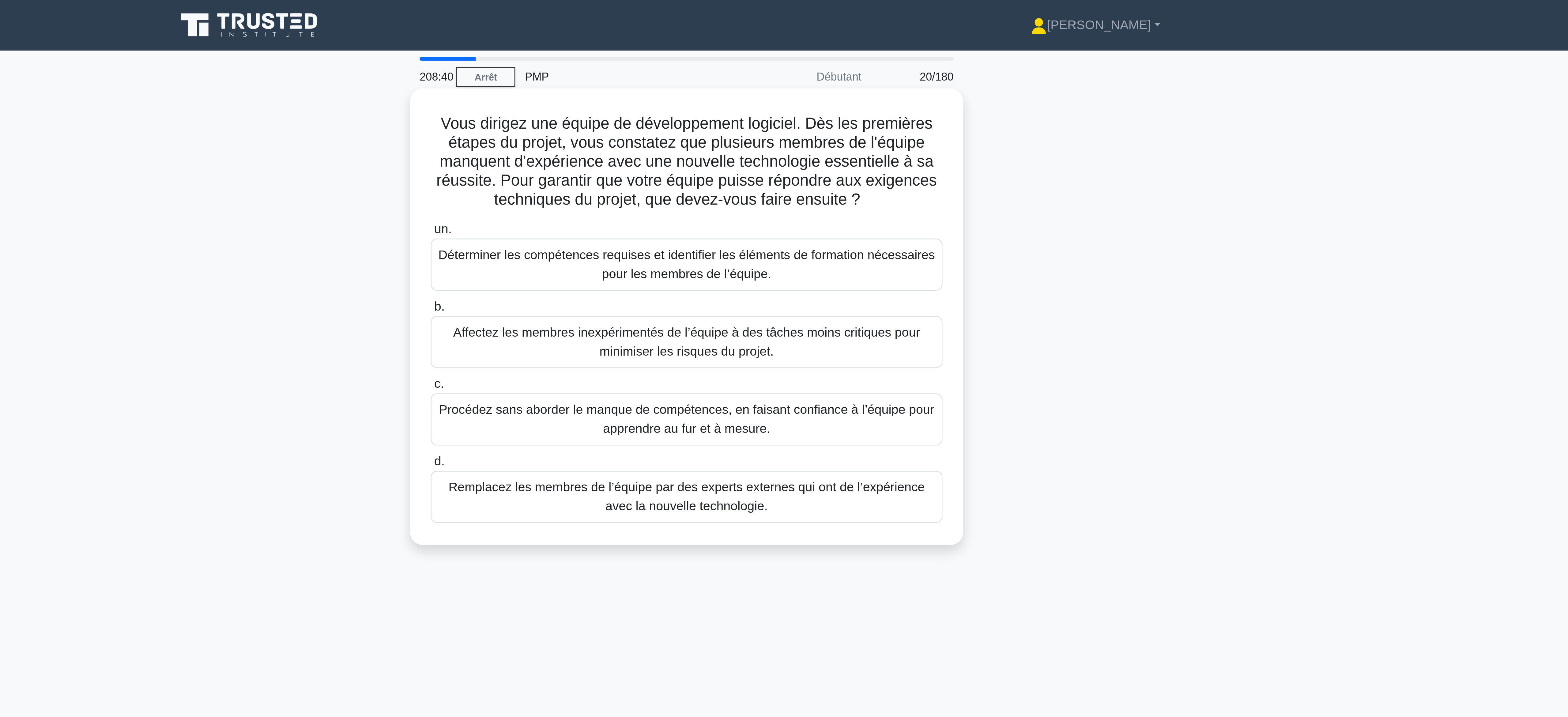
click at [772, 100] on font "Déterminer les compétences requises et identifier les éléments de formation néc…" at bounding box center [784, 102] width 192 height 13
click at [685, 91] on input "un. Déterminer les compétences requises et identifier les éléments de formation…" at bounding box center [685, 89] width 0 height 4
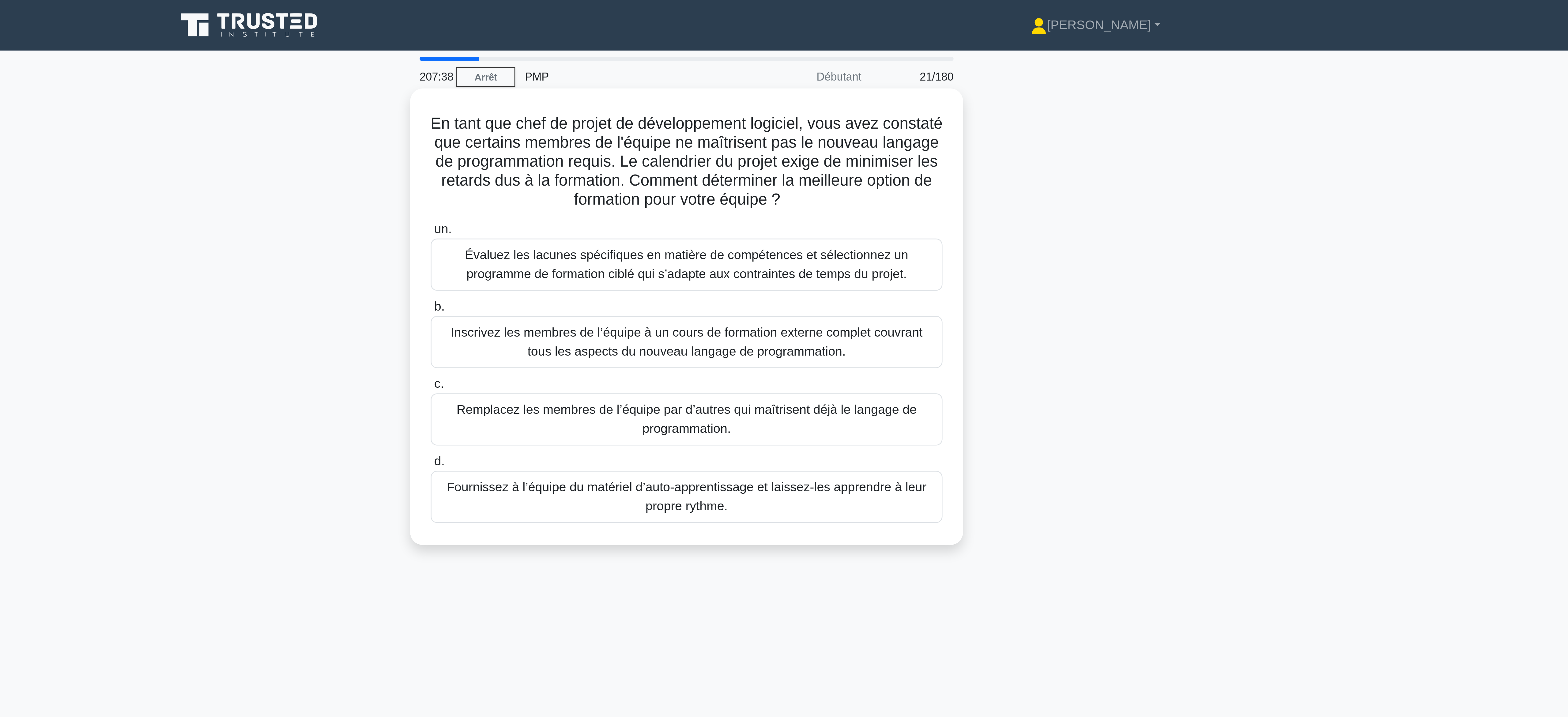
click at [826, 108] on font "Évaluez les lacunes spécifiques en matière de compétences et sélectionnez un pr…" at bounding box center [784, 102] width 172 height 13
click at [685, 91] on input "un. Évaluez les lacunes spécifiques en matière de compétences et sélectionnez u…" at bounding box center [685, 89] width 0 height 4
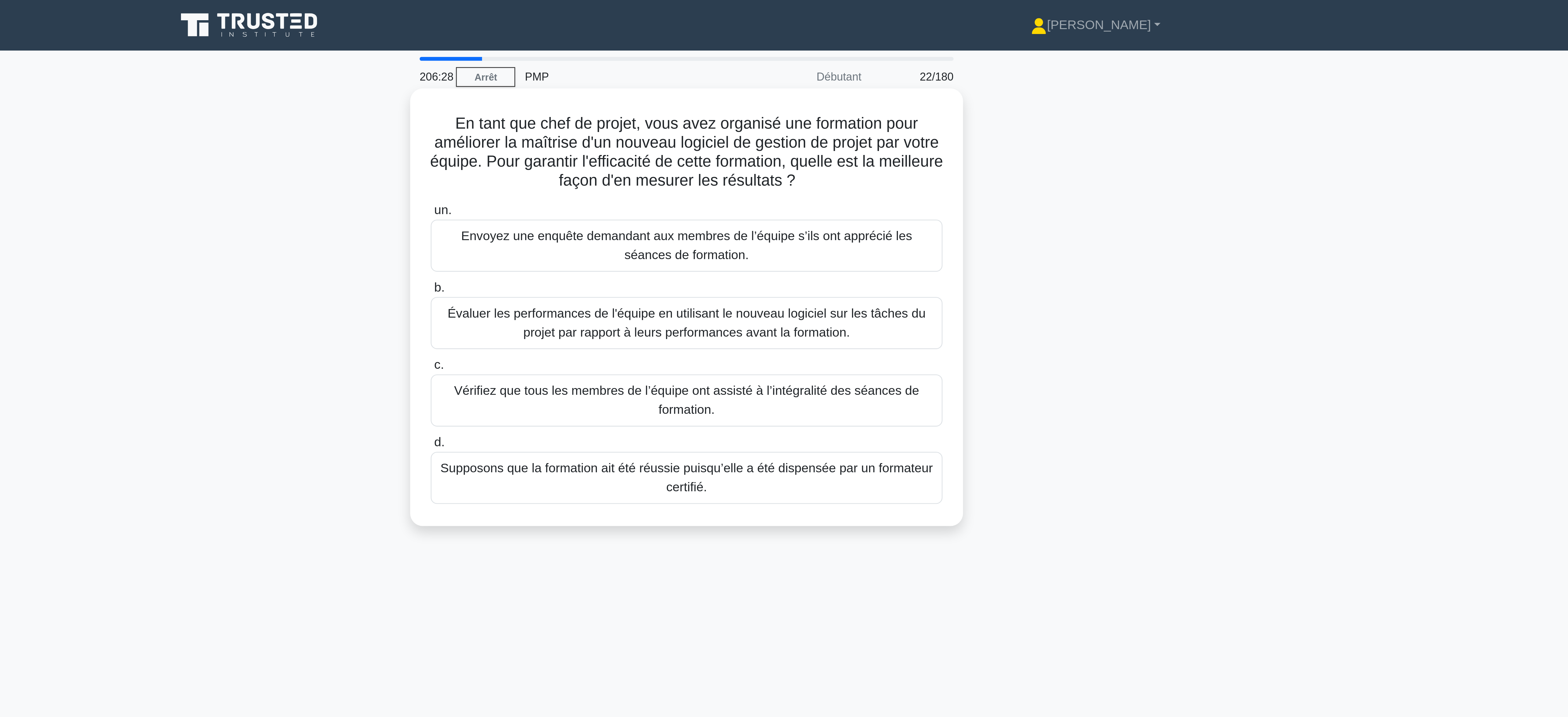
click at [824, 132] on font "Évaluer les performances de l'équipe en utilisant le nouveau logiciel sur les t…" at bounding box center [784, 125] width 186 height 13
click at [685, 114] on input "b. Évaluer les performances de l'équipe en utilisant le nouveau logiciel sur le…" at bounding box center [685, 111] width 0 height 4
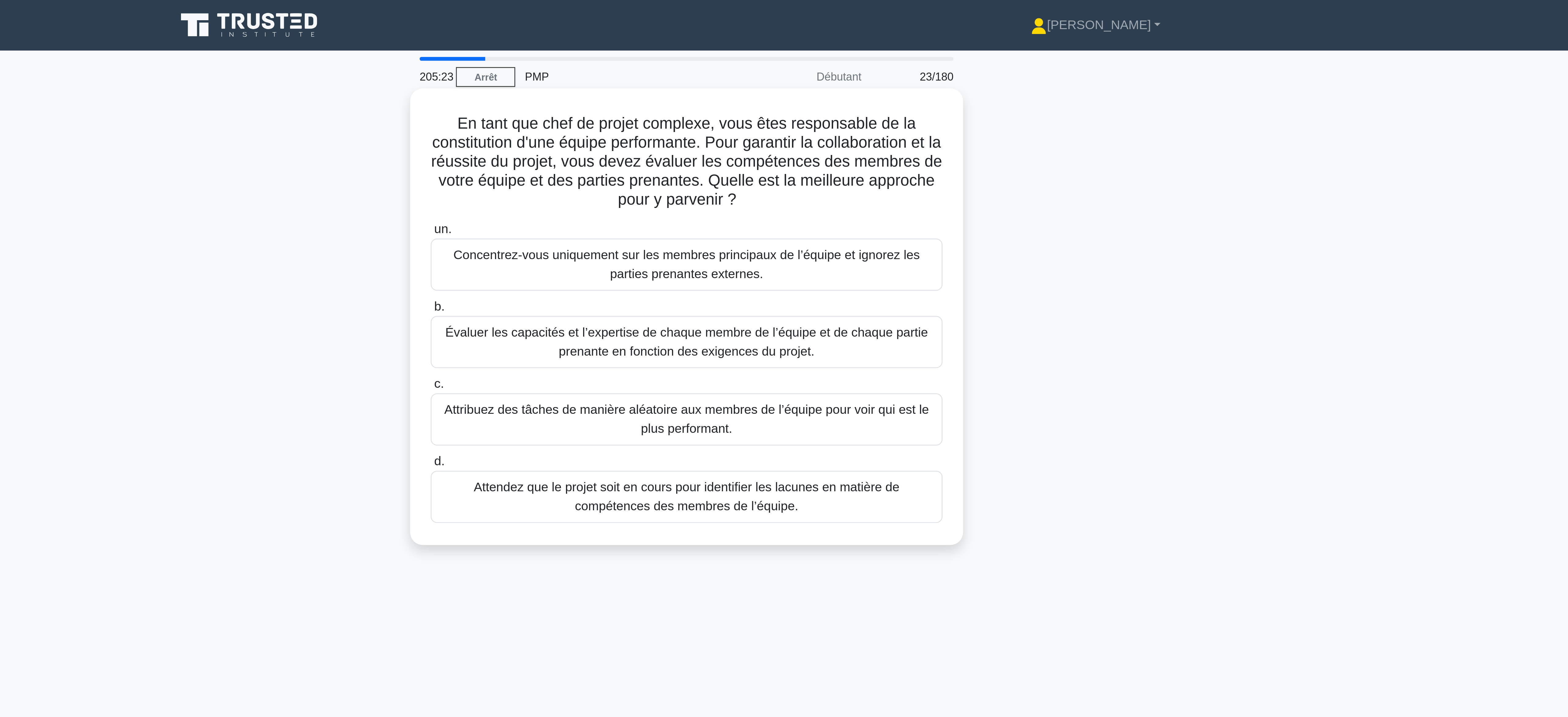
click at [738, 139] on font "Évaluer les capacités et l’expertise de chaque membre de l’équipe et de chaque …" at bounding box center [784, 133] width 187 height 13
click at [685, 121] on input "b. Évaluer les capacités et l’expertise de chaque membre de l’équipe et de chaq…" at bounding box center [685, 119] width 0 height 4
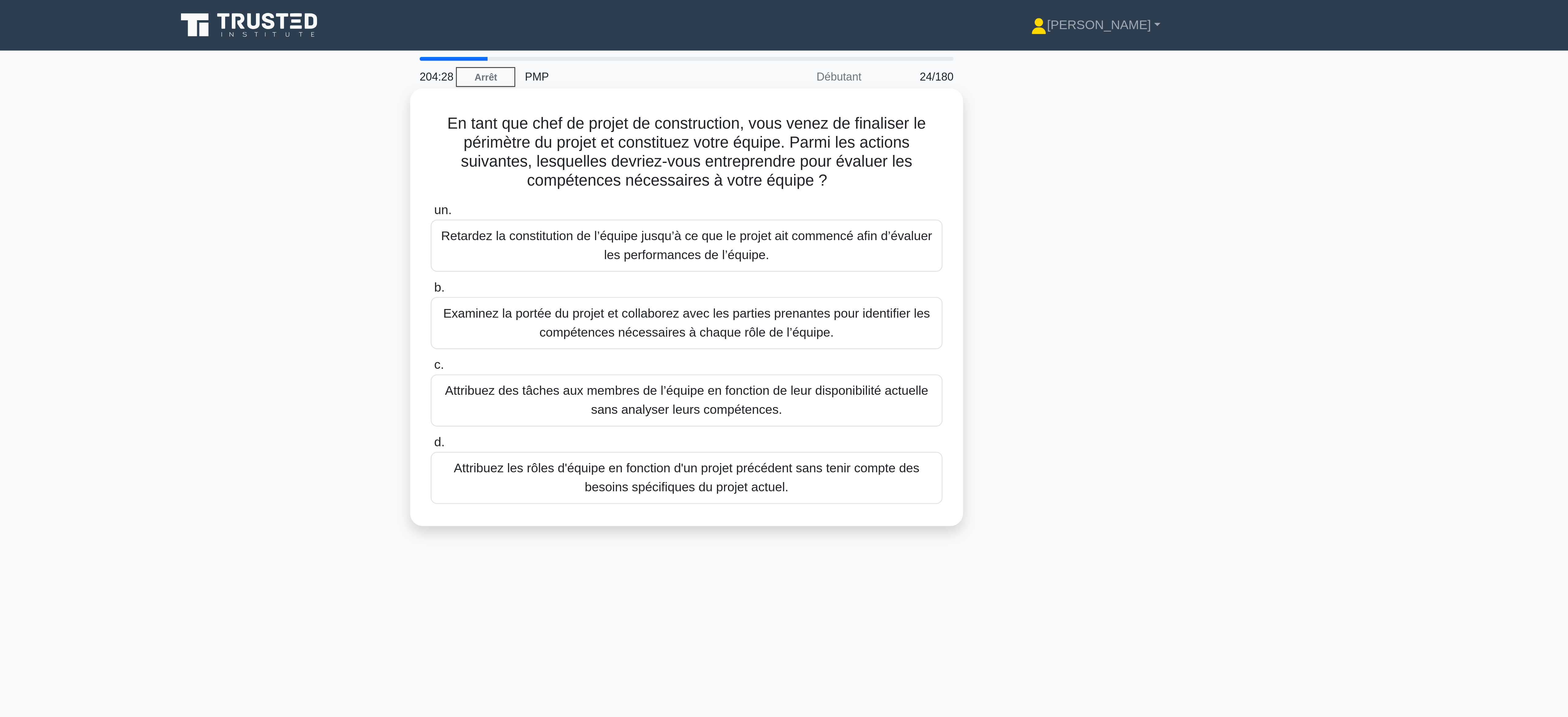
click at [800, 125] on font "Examinez la portée du projet et collaborez avec les parties prenantes pour iden…" at bounding box center [784, 125] width 189 height 13
click at [685, 114] on input "b. Examinez la portée du projet et collaborez avec les parties prenantes pour i…" at bounding box center [685, 111] width 0 height 4
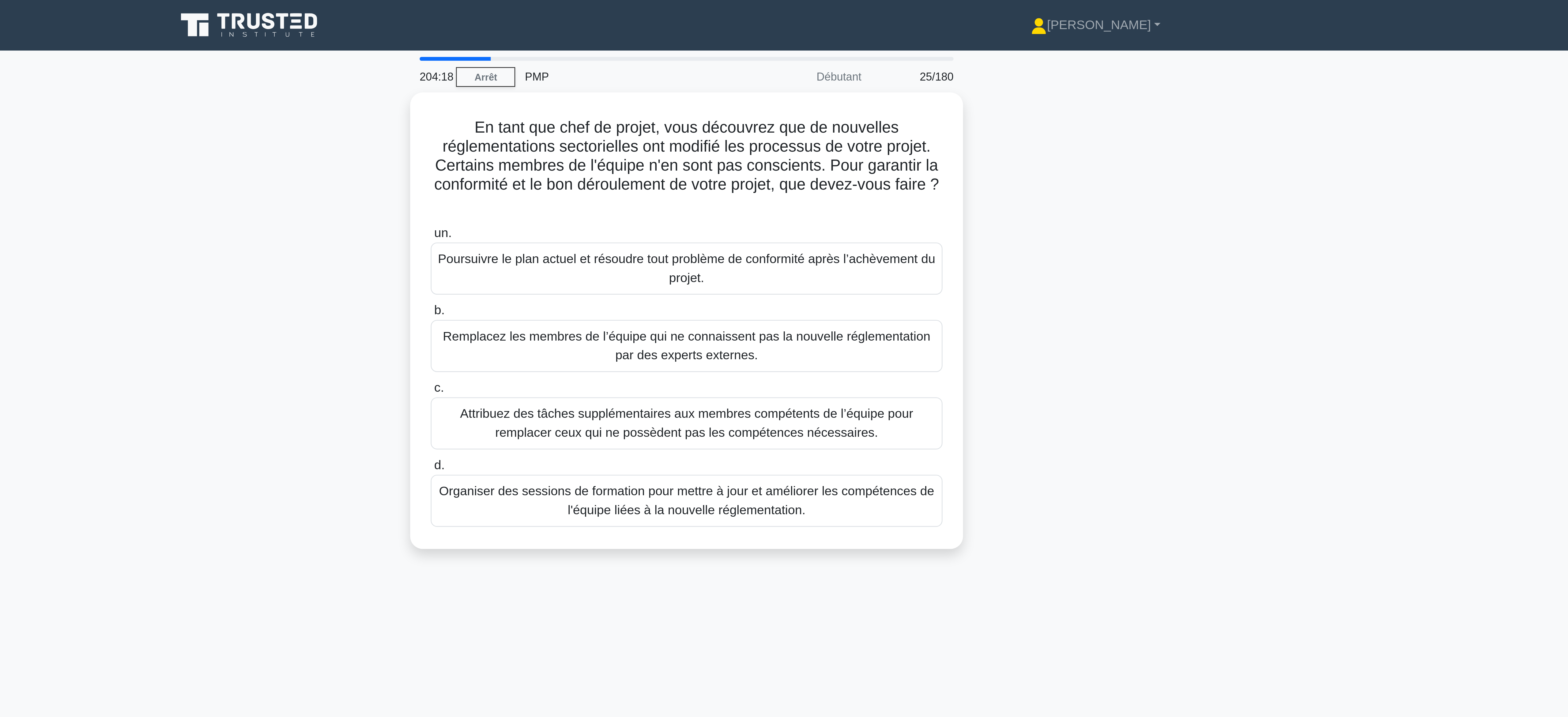
click at [642, 192] on div "En tant que chef de projet, vous découvrez que de nouvelles réglementations sec…" at bounding box center [784, 128] width 405 height 185
click at [766, 199] on font "Organiser des sessions de formation pour mettre à jour et améliorer les compéte…" at bounding box center [784, 193] width 192 height 13
click at [685, 181] on input "d. Organiser des sessions de formation pour mettre à jour et améliorer les comp…" at bounding box center [685, 179] width 0 height 4
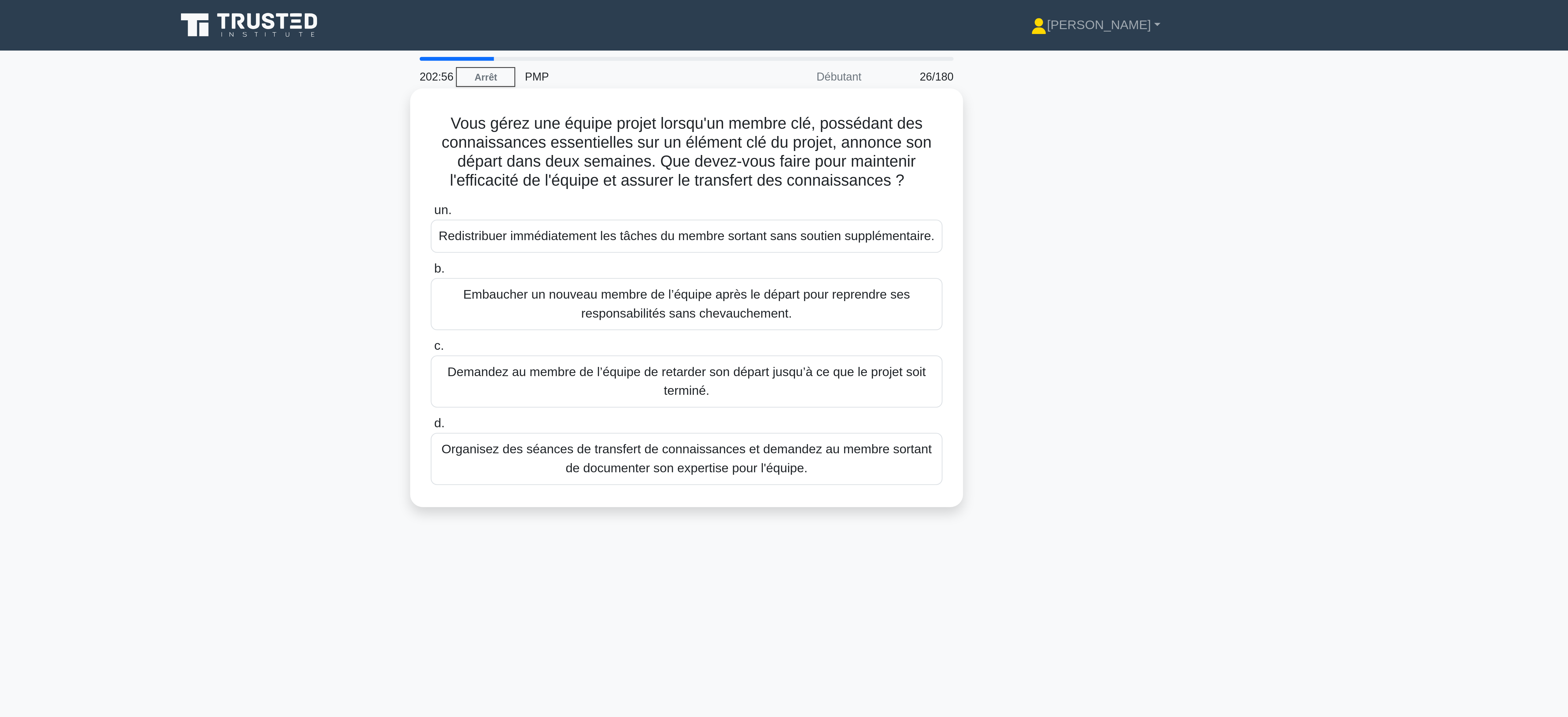
click at [751, 180] on font "Organisez des séances de transfert de connaissances et demandez au membre sorta…" at bounding box center [784, 178] width 190 height 13
click at [685, 166] on input "d. Organisez des séances de transfert de connaissances et demandez au membre so…" at bounding box center [685, 164] width 0 height 4
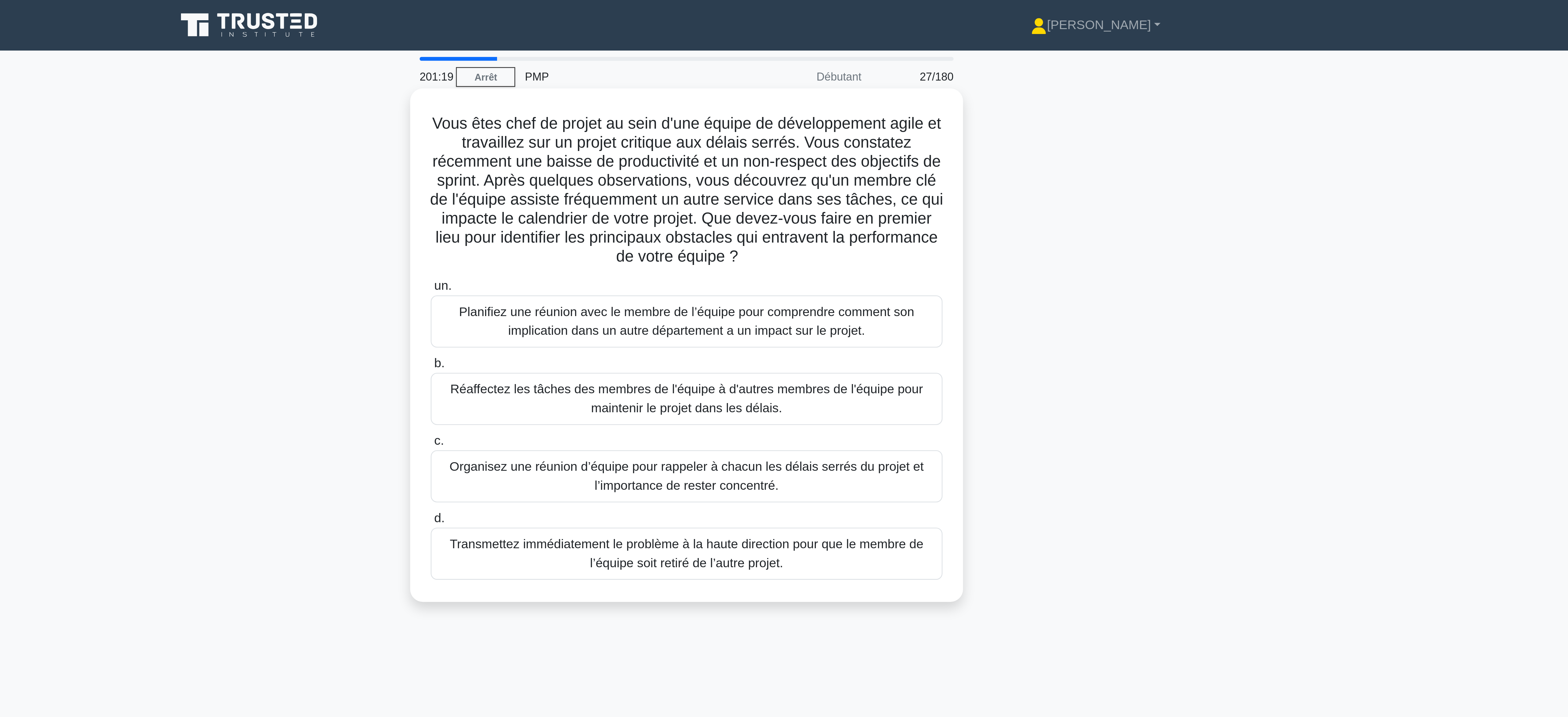
click at [726, 127] on font "Planifiez une réunion avec le membre de l’équipe pour comprendre comment son im…" at bounding box center [784, 124] width 176 height 13
click at [685, 113] on input "un. Planifiez une réunion avec le membre de l’équipe pour comprendre comment so…" at bounding box center [685, 110] width 0 height 4
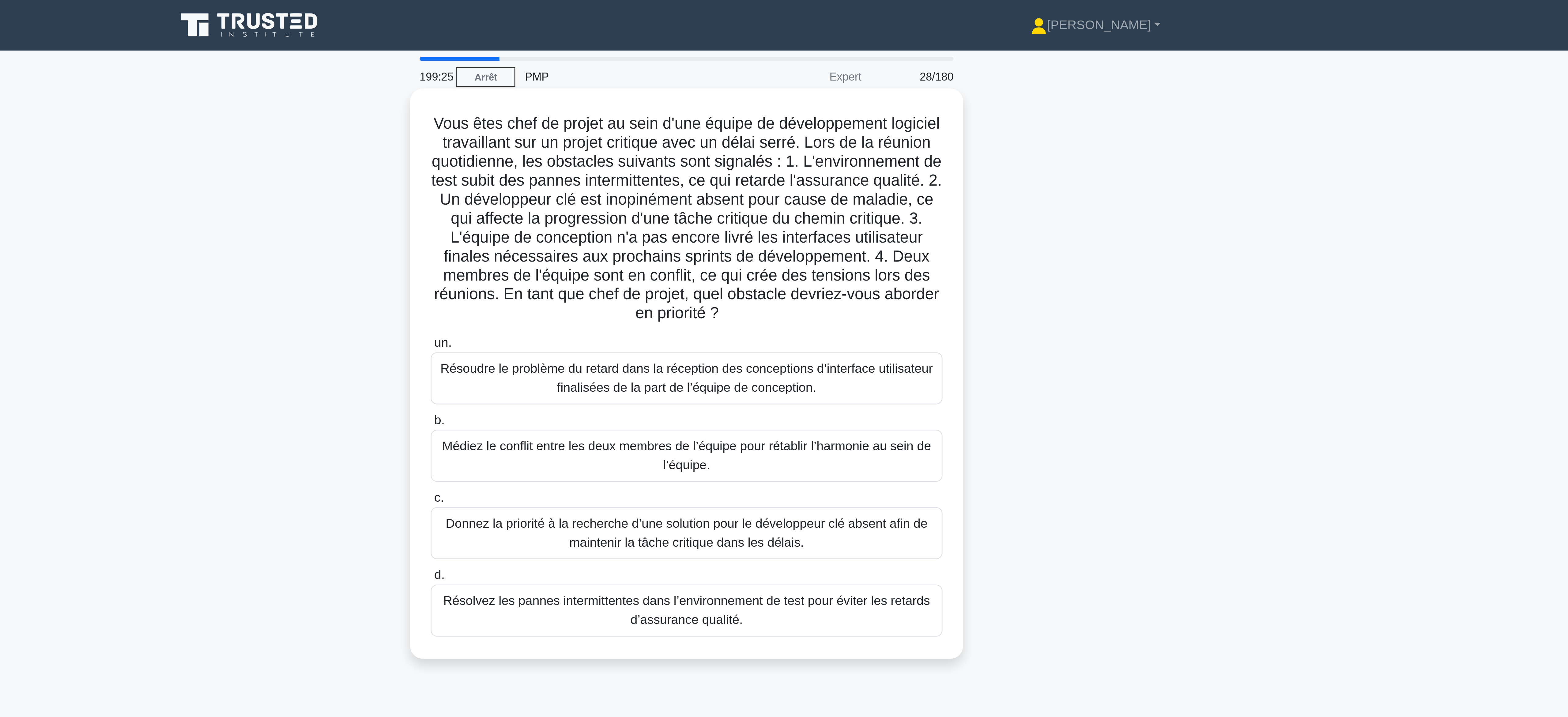
click at [767, 148] on font "Résoudre le problème du retard dans la réception des conceptions d’interface ut…" at bounding box center [784, 146] width 191 height 13
click at [685, 135] on input "un. Résoudre le problème du retard dans la réception des conceptions d’interfac…" at bounding box center [685, 133] width 0 height 4
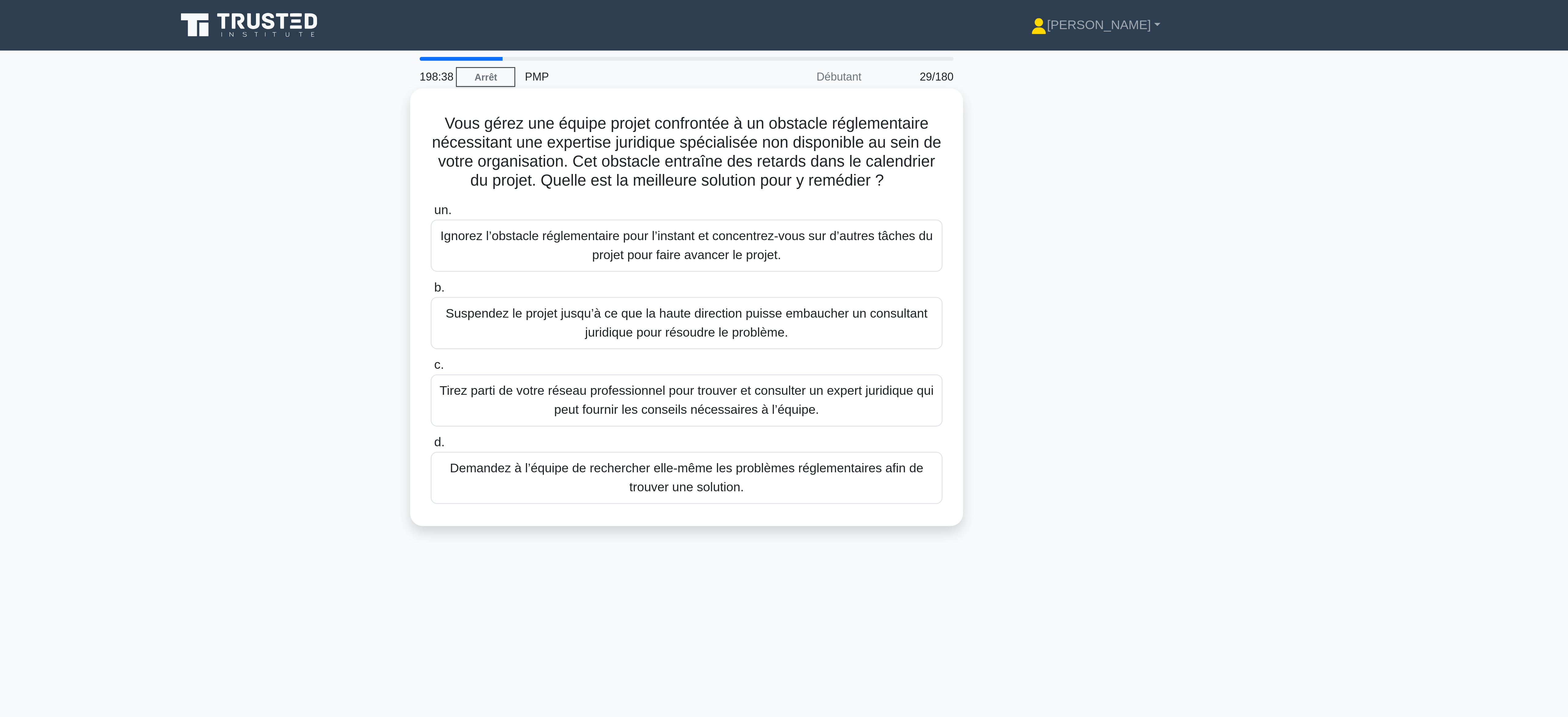
click at [778, 162] on font "Tirez parti de votre réseau professionnel pour trouver et consulter un expert j…" at bounding box center [784, 155] width 192 height 13
click at [685, 144] on input "c. Tirez parti de votre réseau professionnel pour trouver et consulter un exper…" at bounding box center [685, 141] width 0 height 4
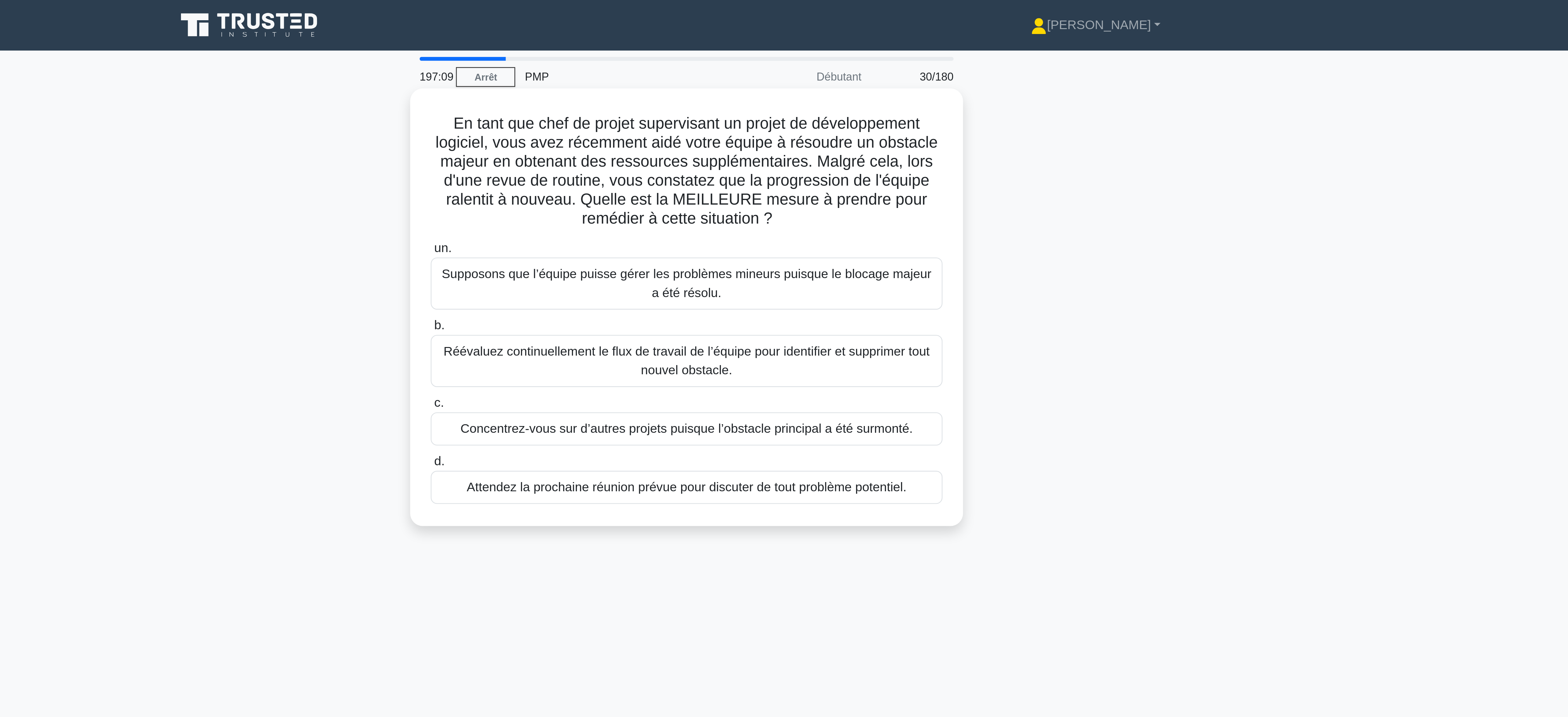
click at [804, 138] on font "Réévaluez continuellement le flux de travail de l’équipe pour identifier et sup…" at bounding box center [784, 139] width 188 height 13
click at [685, 128] on input "b. Réévaluez continuellement le flux de travail de l’équipe pour identifier et …" at bounding box center [685, 126] width 0 height 4
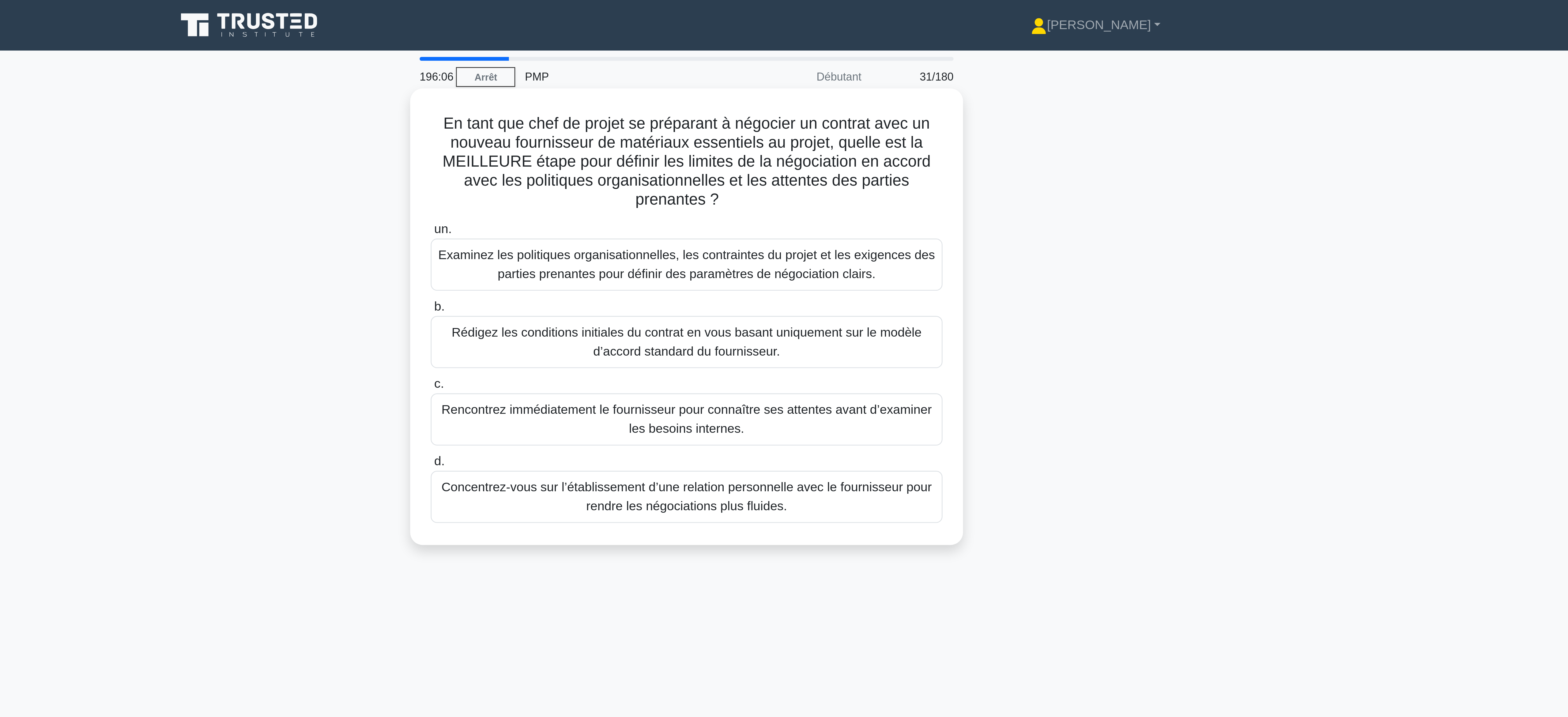
click at [812, 104] on font "Examinez les politiques organisationnelles, les contraintes du projet et les ex…" at bounding box center [784, 102] width 192 height 13
click at [685, 91] on input "un. Examinez les politiques organisationnelles, les contraintes du projet et le…" at bounding box center [685, 89] width 0 height 4
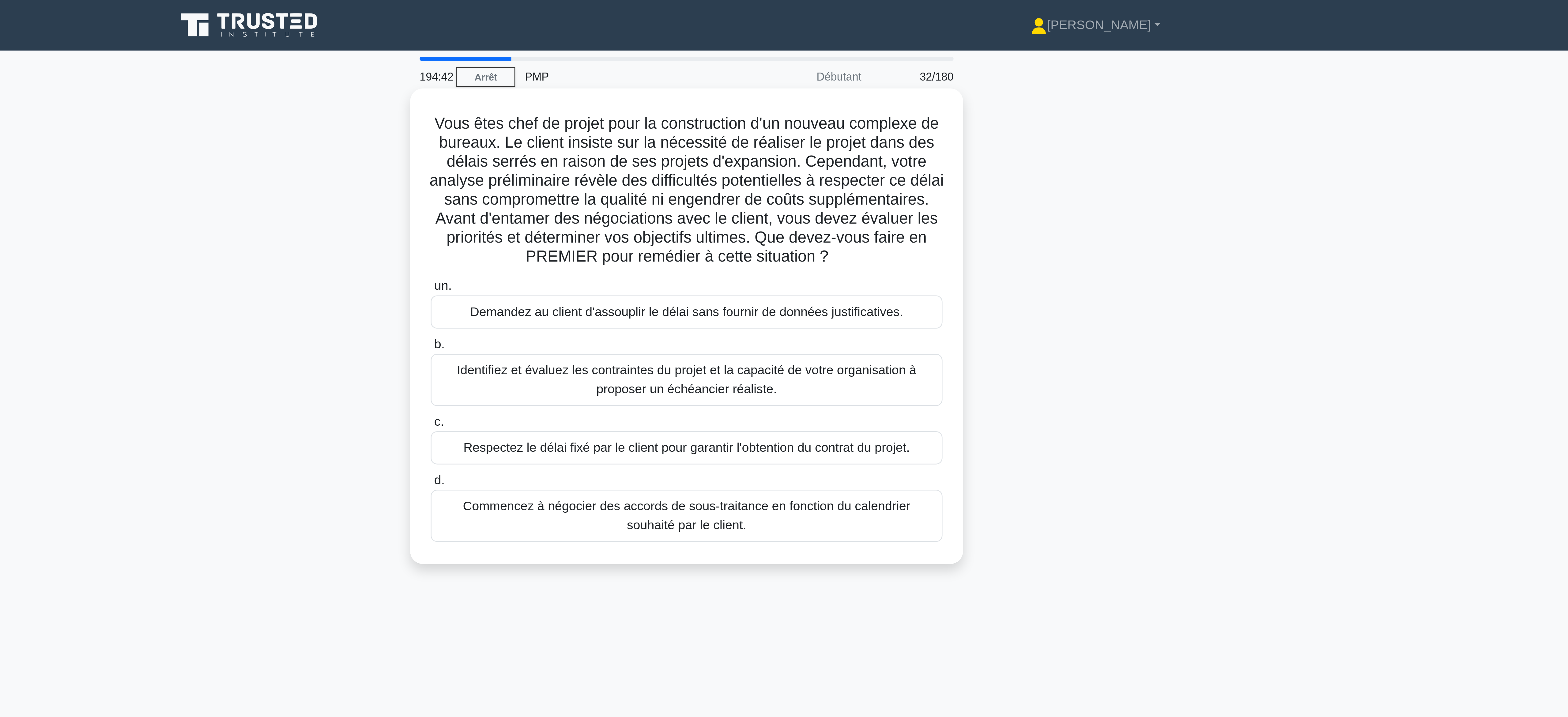
click at [737, 145] on font "Identifiez et évaluez les contraintes du projet et la capacité de votre organis…" at bounding box center [784, 147] width 178 height 13
click at [685, 136] on input "b. Identifiez et évaluez les contraintes du projet et la capacité de votre orga…" at bounding box center [685, 133] width 0 height 4
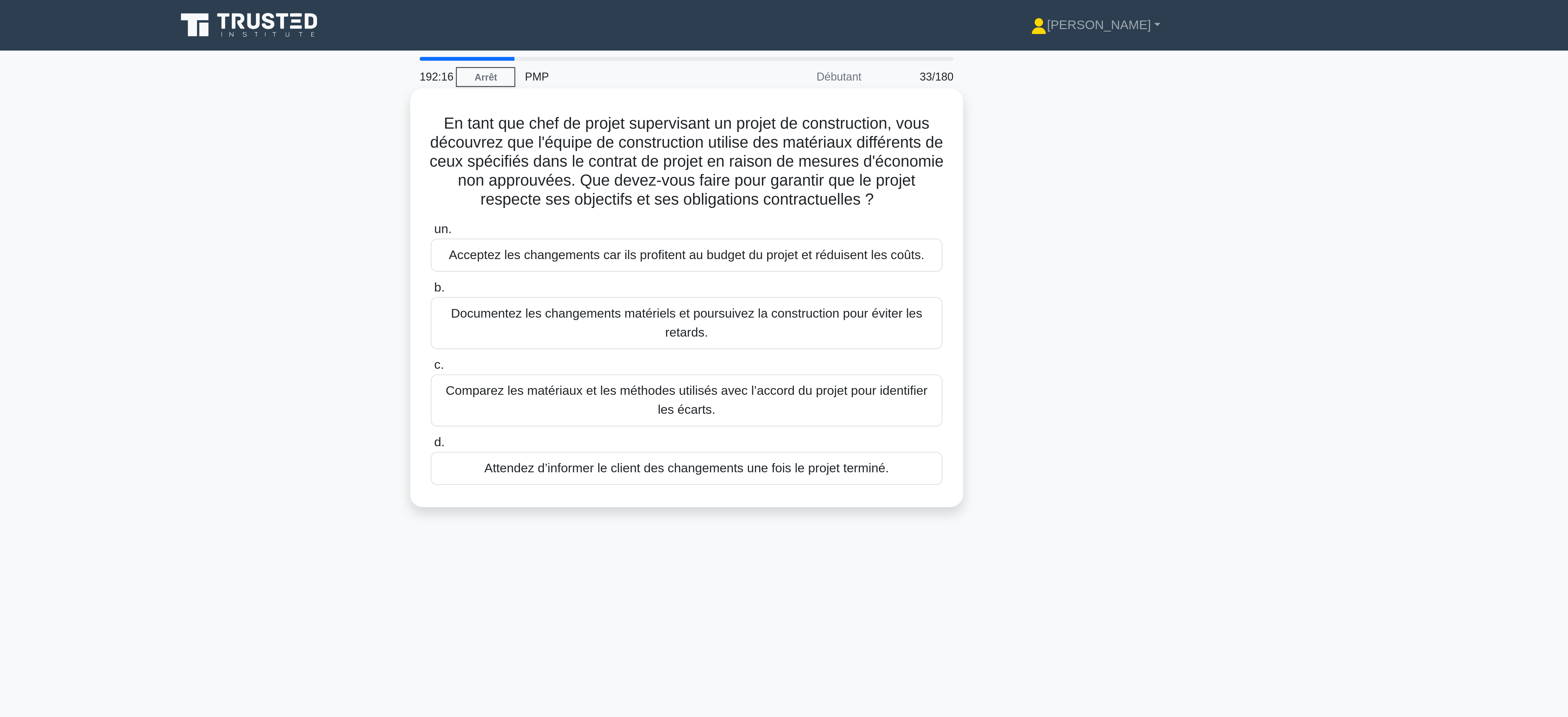
click at [840, 158] on font "Comparez les matériaux et les méthodes utilisés avec l’accord du projet pour id…" at bounding box center [784, 155] width 193 height 15
click at [685, 144] on input "c. Comparez les matériaux et les méthodes utilisés avec l’accord du projet pour…" at bounding box center [685, 141] width 0 height 4
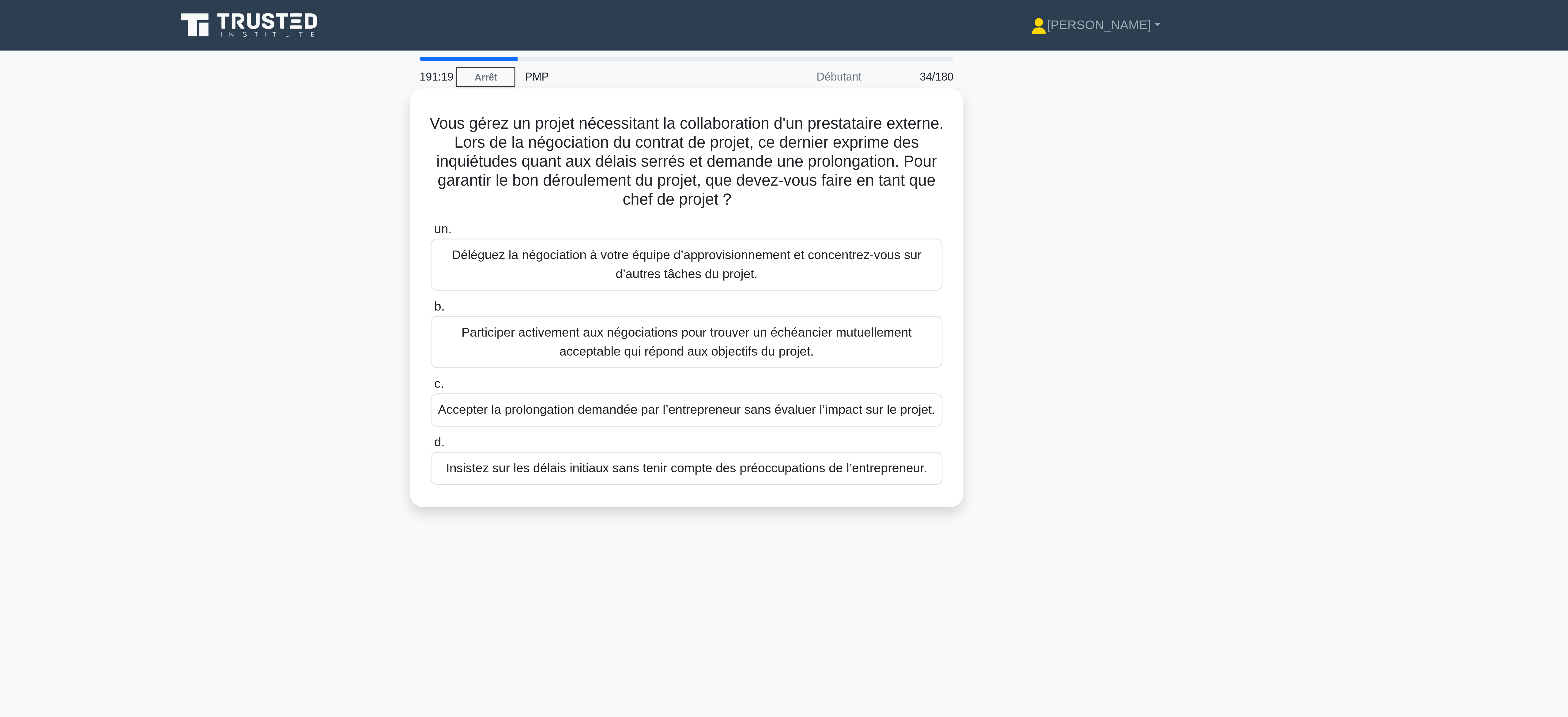
click at [803, 135] on font "Participer activement aux négociations pour trouver un échéancier mutuellement …" at bounding box center [784, 133] width 175 height 13
click at [685, 121] on input "b. Participer activement aux négociations pour trouver un échéancier mutuelleme…" at bounding box center [685, 119] width 0 height 4
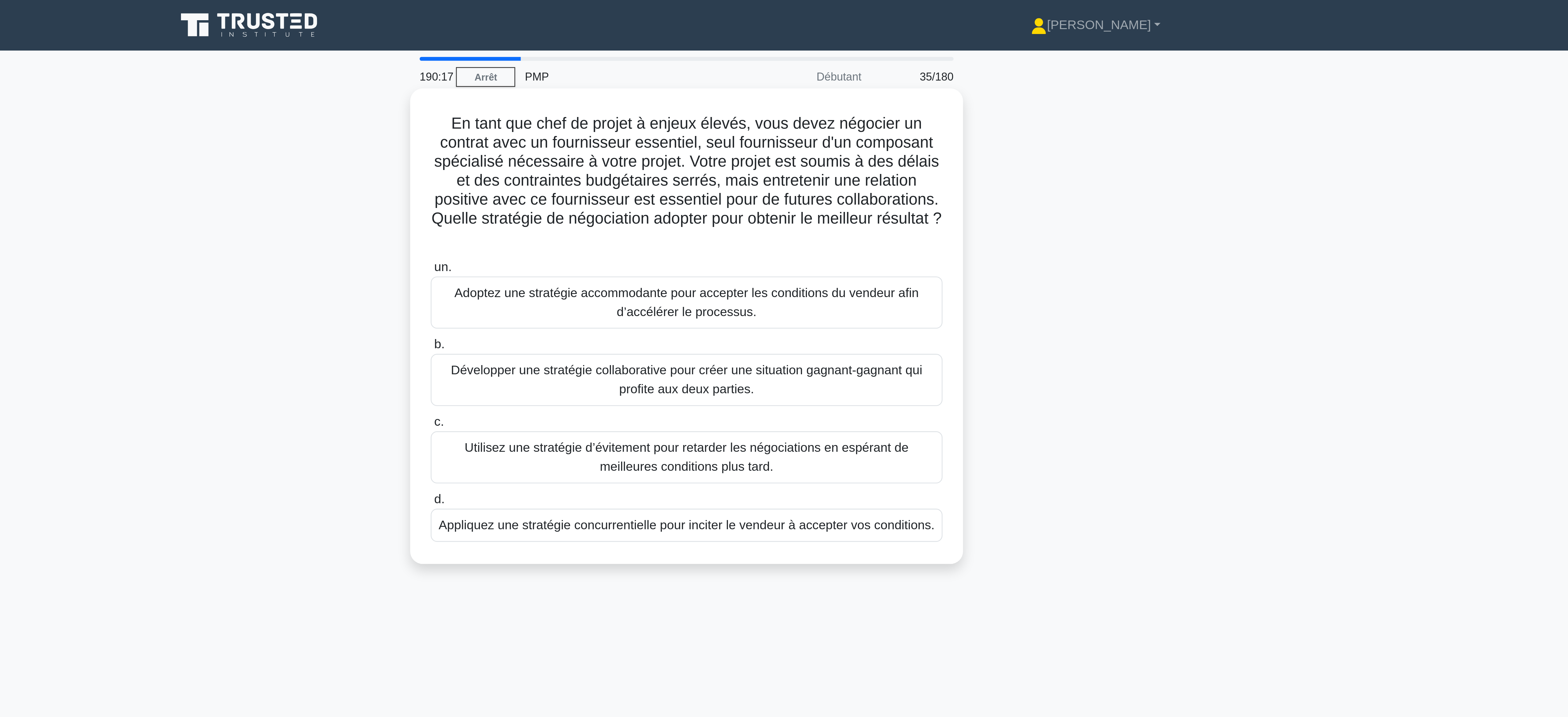
click at [743, 147] on font "Développer une stratégie collaborative pour créer une situation gagnant-gagnant…" at bounding box center [784, 147] width 183 height 13
click at [685, 136] on input "b. Développer une stratégie collaborative pour créer une situation gagnant-gagn…" at bounding box center [685, 133] width 0 height 4
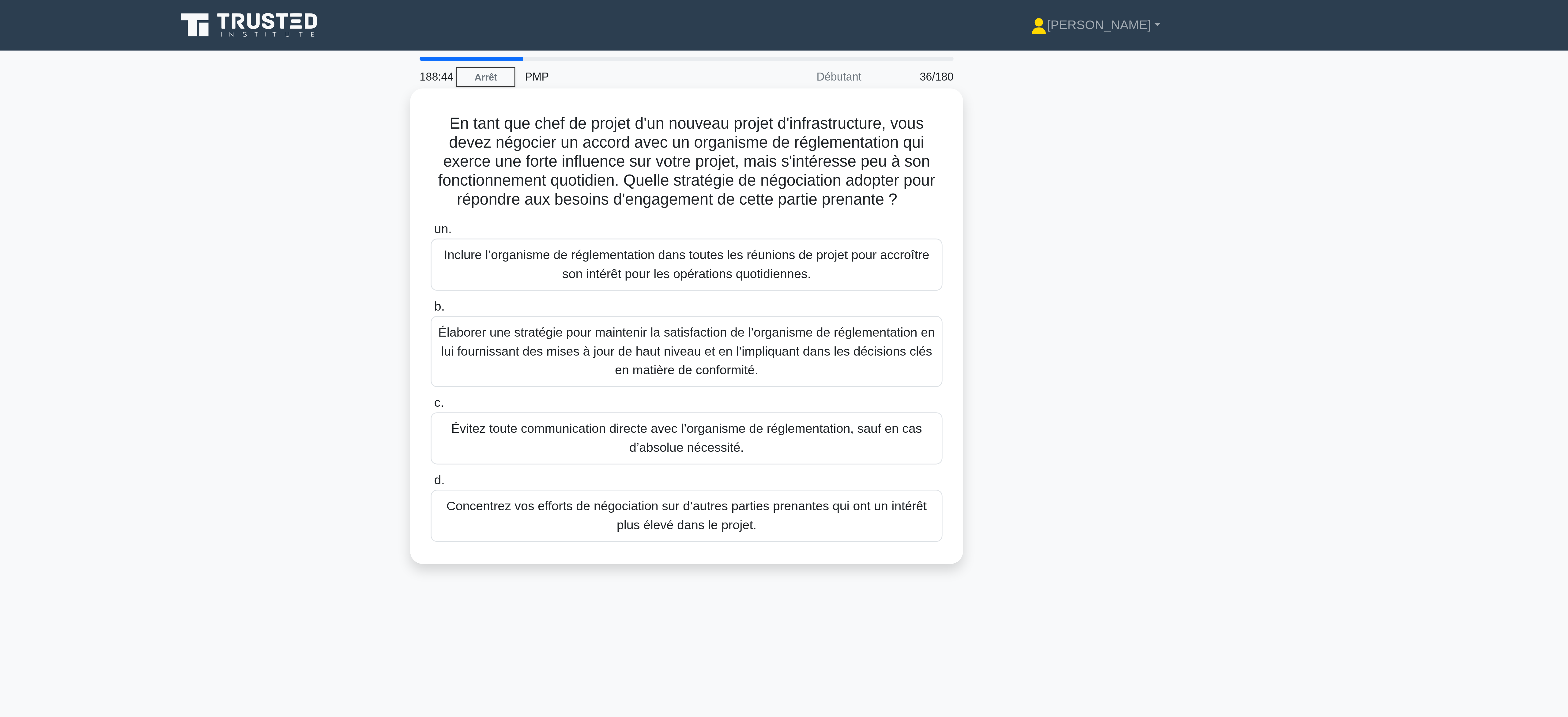
click at [777, 136] on font "Élaborer une stratégie pour maintenir la satisfaction de l’organisme de régleme…" at bounding box center [784, 136] width 192 height 20
click at [685, 121] on input "b. Élaborer une stratégie pour maintenir la satisfaction de l’organisme de régl…" at bounding box center [685, 119] width 0 height 4
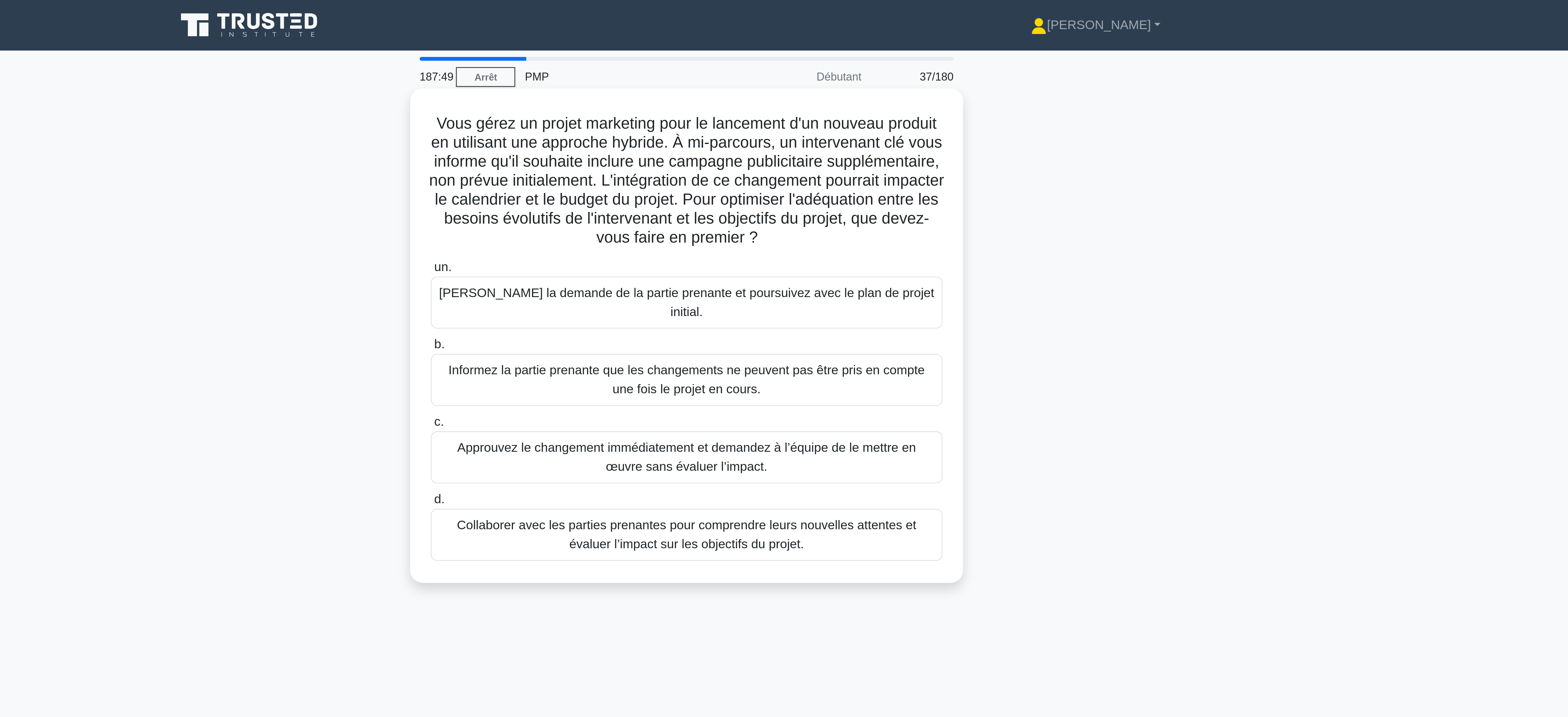
click at [802, 206] on font "Collaborer avec les parties prenantes pour comprendre leurs nouvelles attentes …" at bounding box center [784, 207] width 178 height 13
click at [685, 196] on input "d. Collaborer avec les parties prenantes pour comprendre leurs nouvelles attent…" at bounding box center [685, 193] width 0 height 4
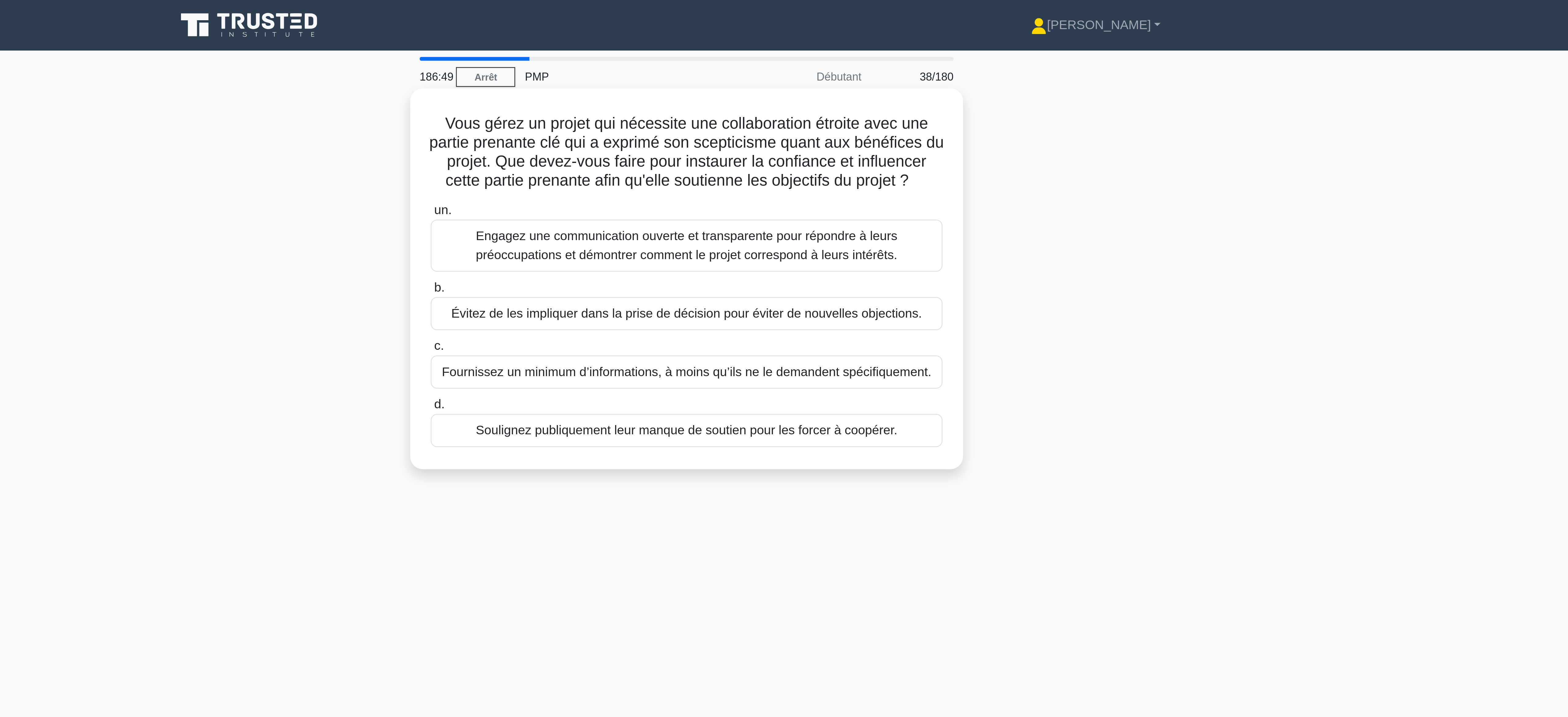
click at [781, 100] on font "Engagez une communication ouverte et transparente pour répondre à leurs préoccu…" at bounding box center [784, 95] width 163 height 13
click at [685, 84] on input "un. Engagez une communication ouverte et transparente pour répondre à leurs pré…" at bounding box center [685, 81] width 0 height 4
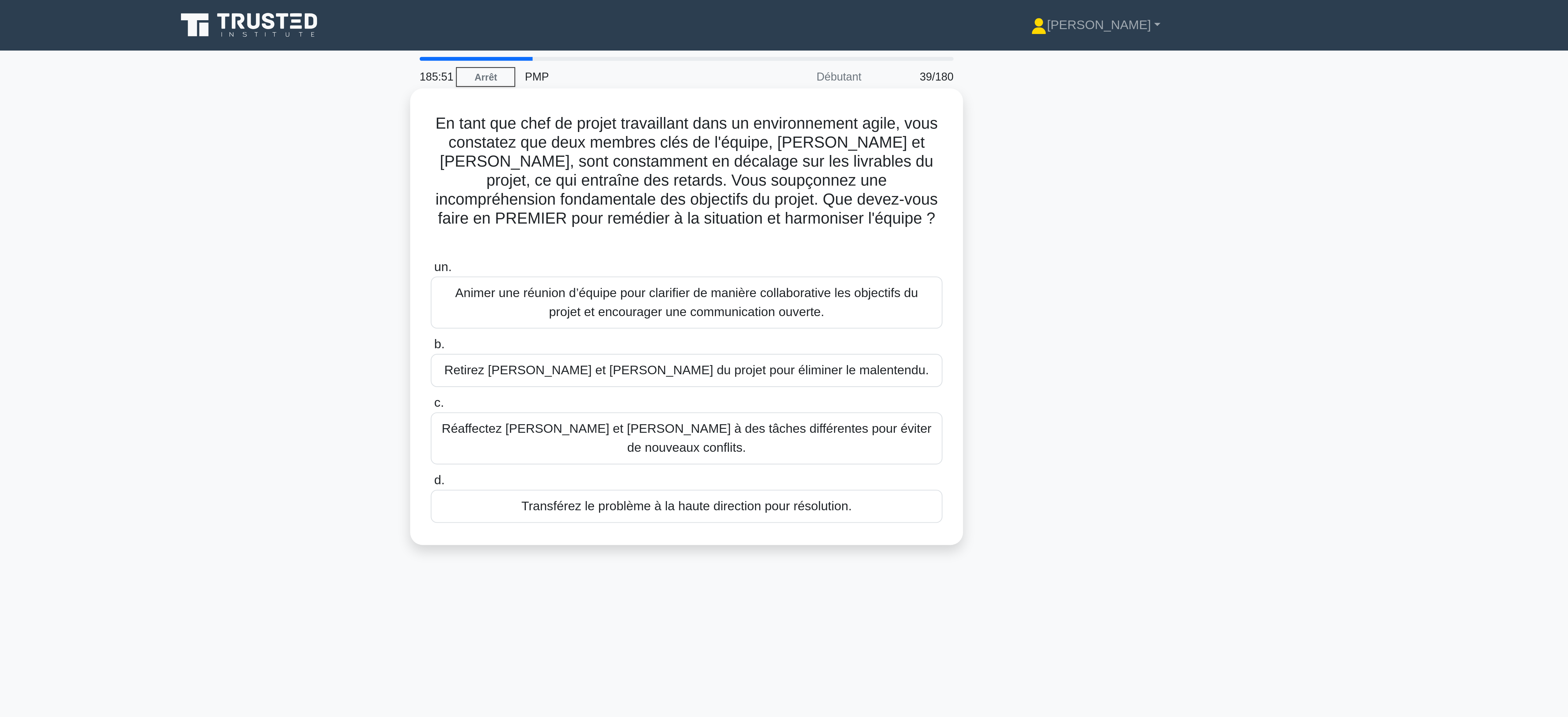
click at [753, 113] on font "Animer une réunion d’équipe pour clarifier de manière collaborative les objecti…" at bounding box center [784, 117] width 180 height 13
click at [685, 106] on input "un. Animer une réunion d’équipe pour clarifier de manière collaborative les obj…" at bounding box center [685, 104] width 0 height 4
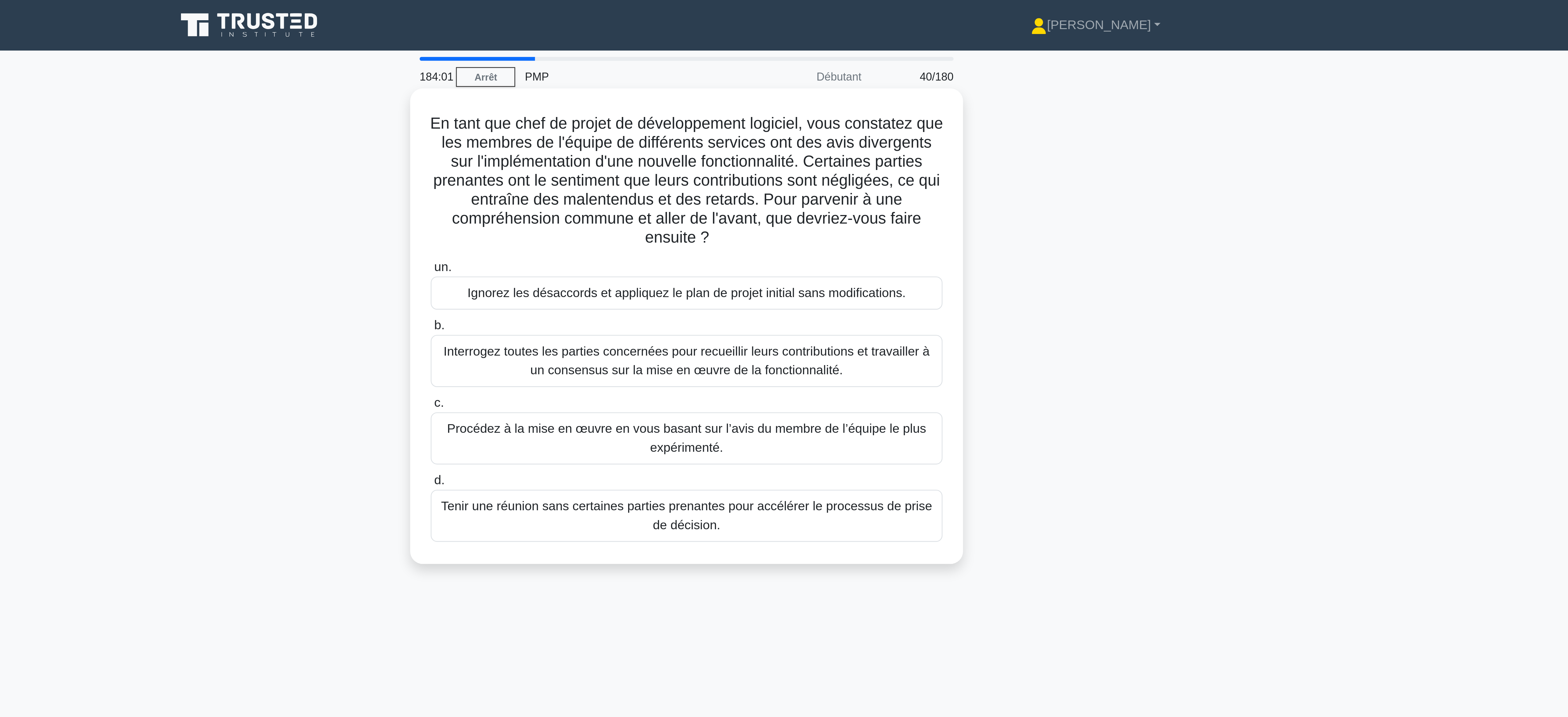
click at [794, 144] on font "Interrogez toutes les parties concernées pour recueillir leurs contributions et…" at bounding box center [784, 139] width 188 height 13
click at [685, 128] on input "b. Interrogez toutes les parties concernées pour recueillir leurs contributions…" at bounding box center [685, 126] width 0 height 4
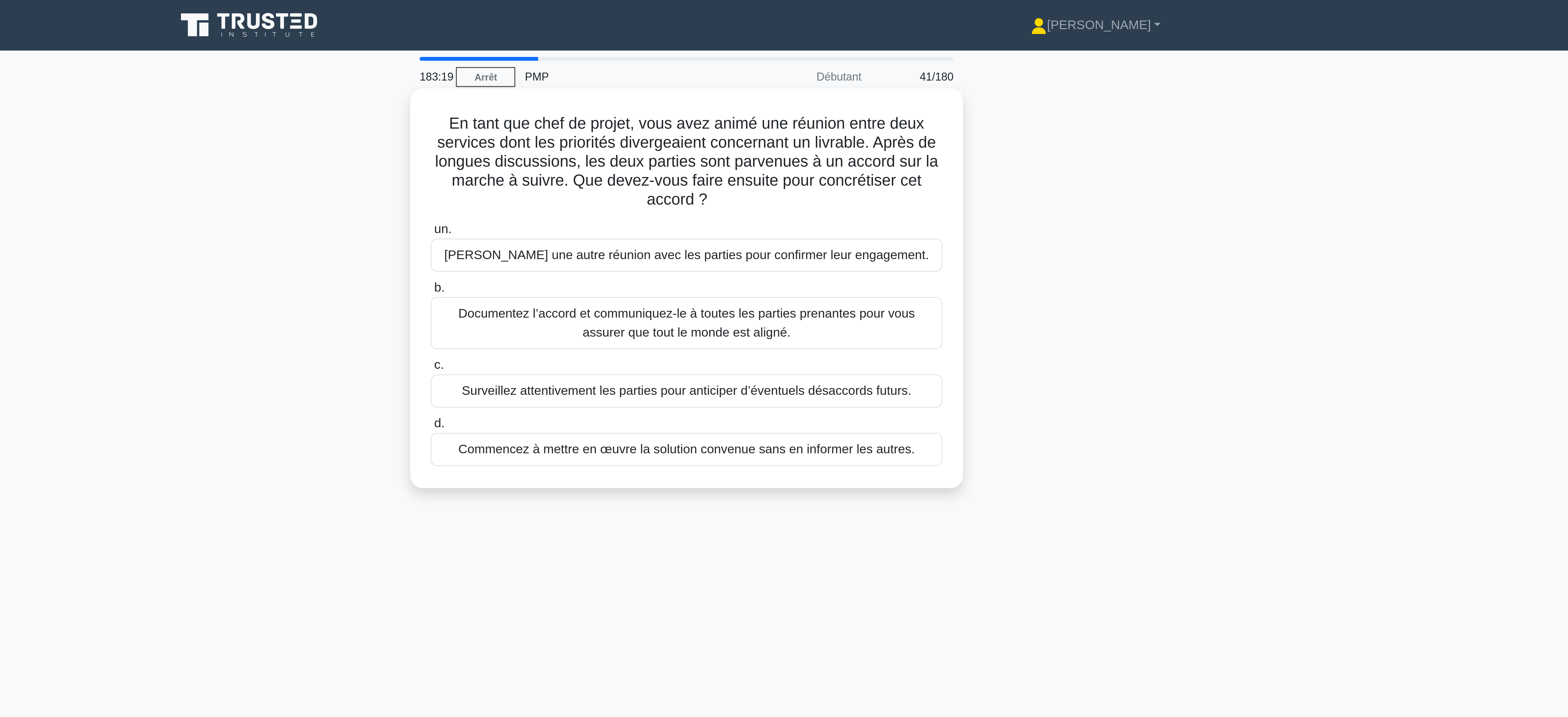
click at [796, 131] on font "Documentez l’accord et communiquez-le à toutes les parties prenantes pour vous …" at bounding box center [784, 125] width 177 height 13
click at [685, 114] on input "b. Documentez l’accord et communiquez-le à toutes les parties prenantes pour vo…" at bounding box center [685, 111] width 0 height 4
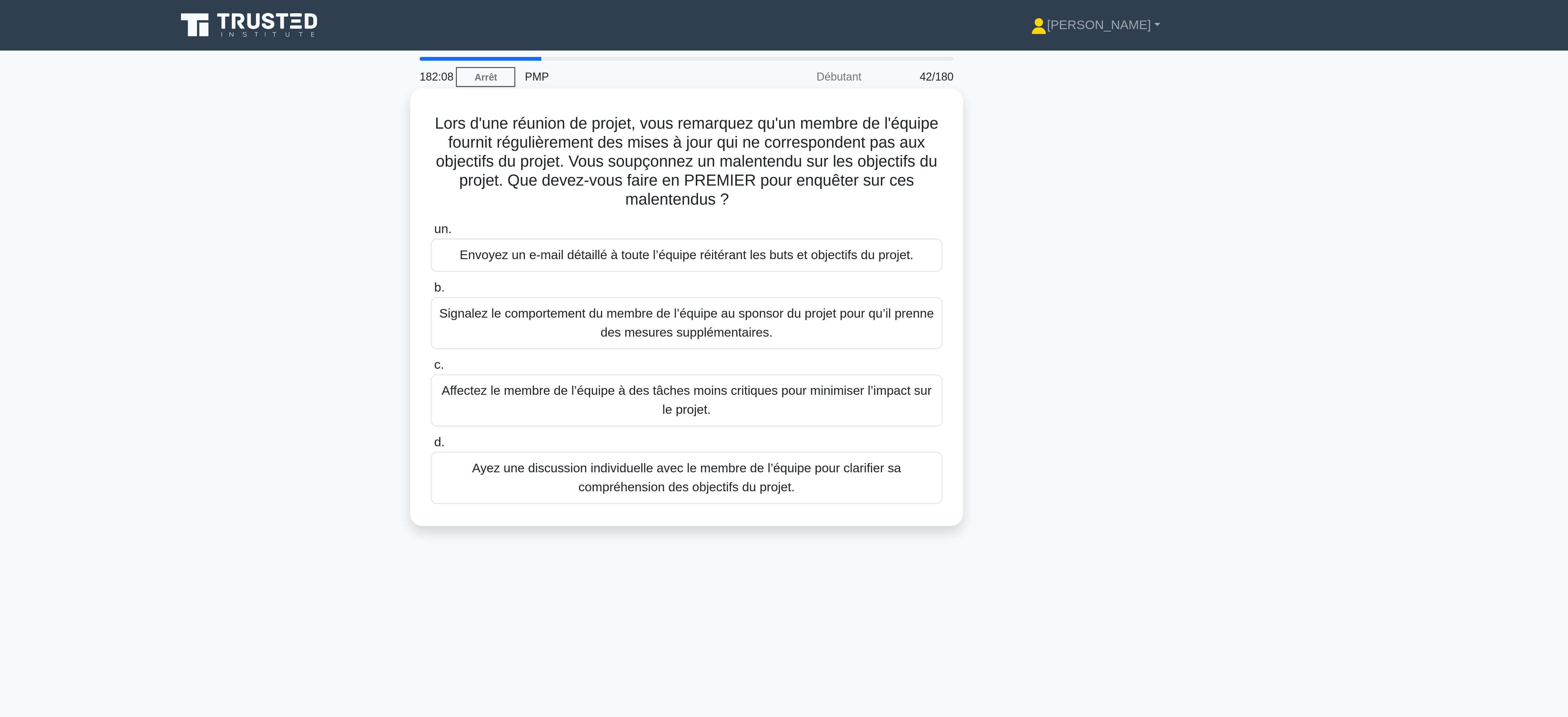
click at [749, 187] on font "Ayez une discussion individuelle avec le membre de l’équipe pour clarifier sa c…" at bounding box center [784, 185] width 166 height 13
click at [685, 174] on input "d. [PERSON_NAME] une discussion individuelle avec le membre de l’équipe pour cl…" at bounding box center [685, 171] width 0 height 4
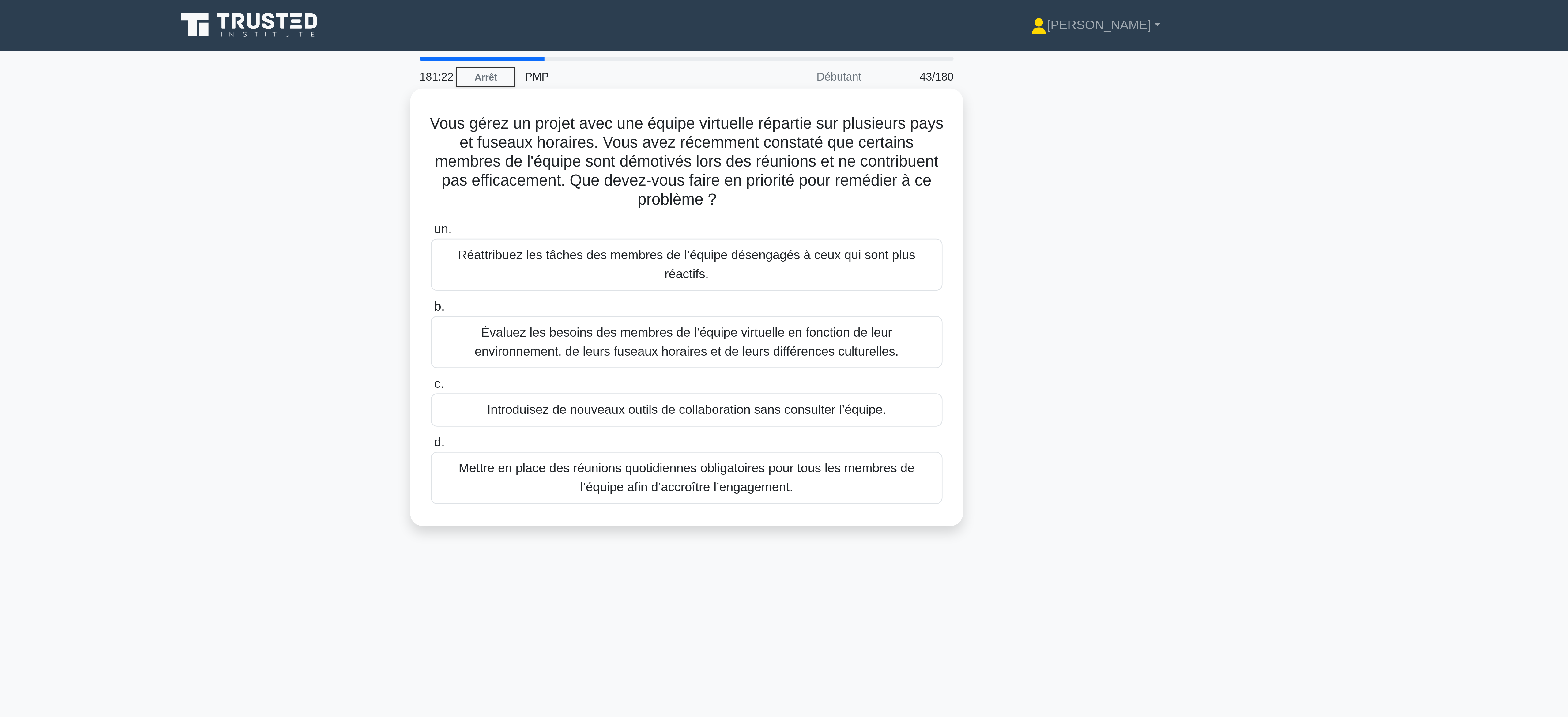
click at [805, 127] on font "Évaluez les besoins des membres de l’équipe virtuelle en fonction de leur envir…" at bounding box center [784, 133] width 164 height 13
click at [685, 121] on input "b. Évaluez les besoins des membres de l’équipe virtuelle en fonction de leur en…" at bounding box center [685, 119] width 0 height 4
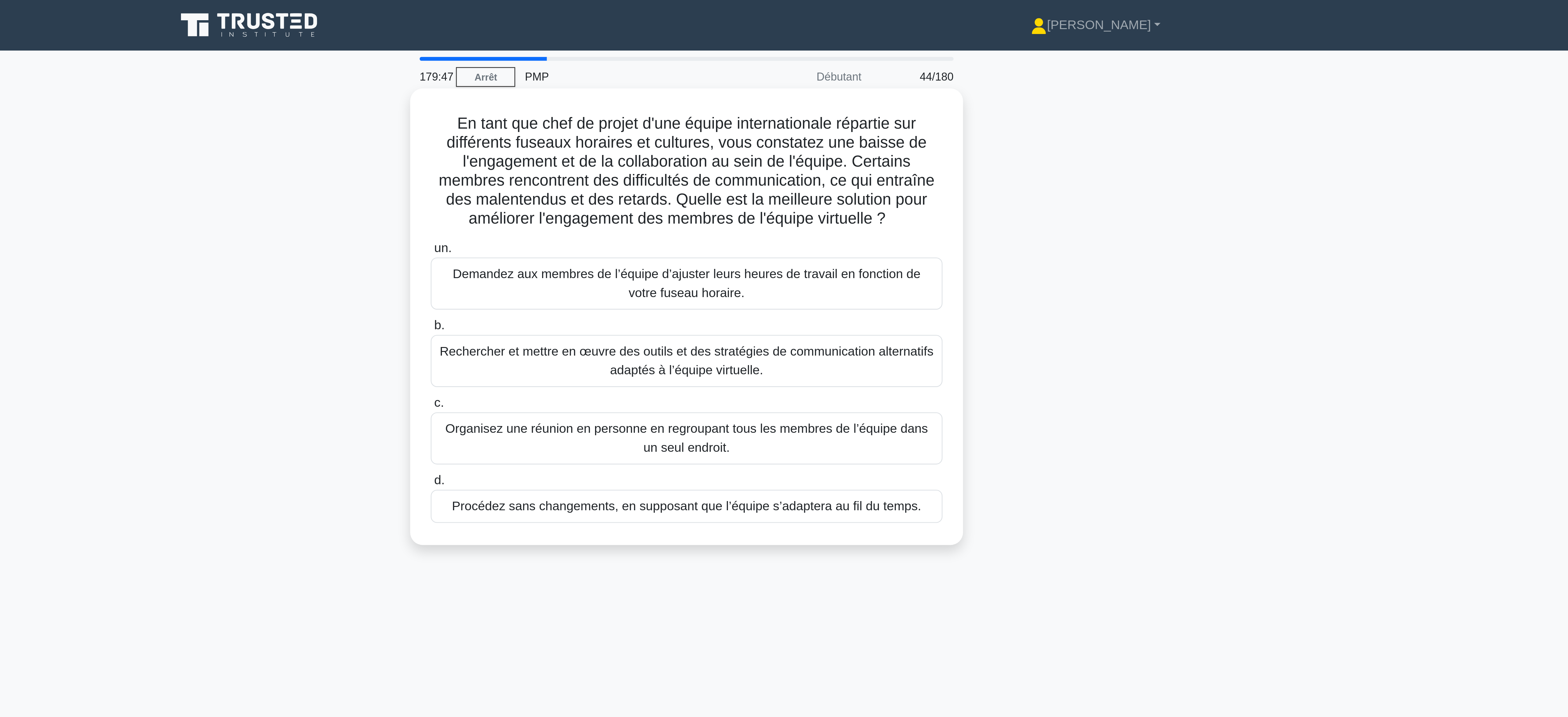
click at [823, 144] on font "Rechercher et mettre en œuvre des outils et des stratégies de communication alt…" at bounding box center [784, 139] width 193 height 15
click at [685, 128] on input "b. Rechercher et mettre en œuvre des outils et des stratégies de communication …" at bounding box center [685, 126] width 0 height 4
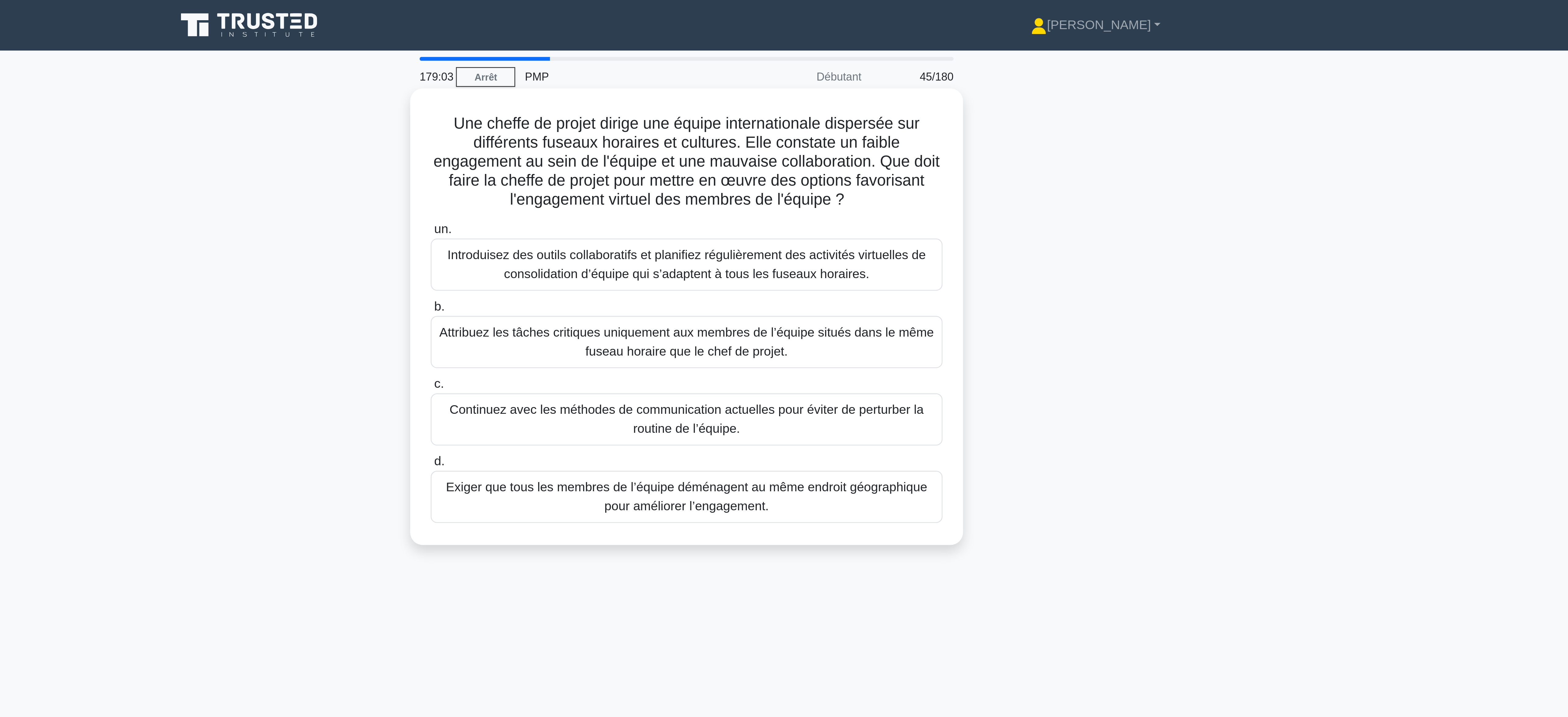
click at [731, 106] on font "Introduisez des outils collaboratifs et planifiez régulièrement des activités v…" at bounding box center [784, 102] width 186 height 13
click at [685, 91] on input "un. Introduisez des outils collaboratifs et planifiez régulièrement des activit…" at bounding box center [685, 89] width 0 height 4
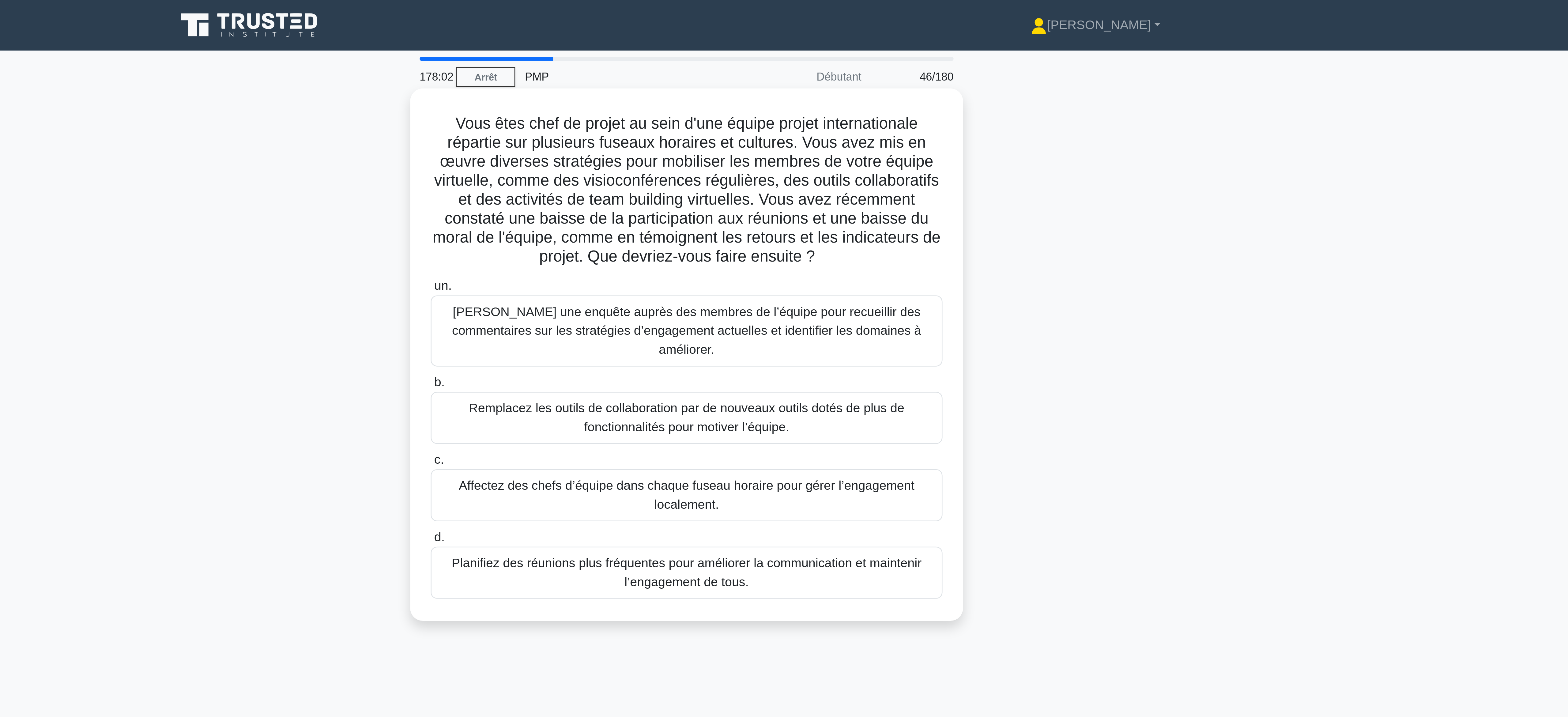
click at [764, 127] on font "[PERSON_NAME] une enquête auprès des membres de l’équipe pour recueillir des co…" at bounding box center [784, 127] width 182 height 20
click at [685, 113] on input "un. Menez une enquête auprès des membres de l’équipe pour recueillir des commen…" at bounding box center [685, 110] width 0 height 4
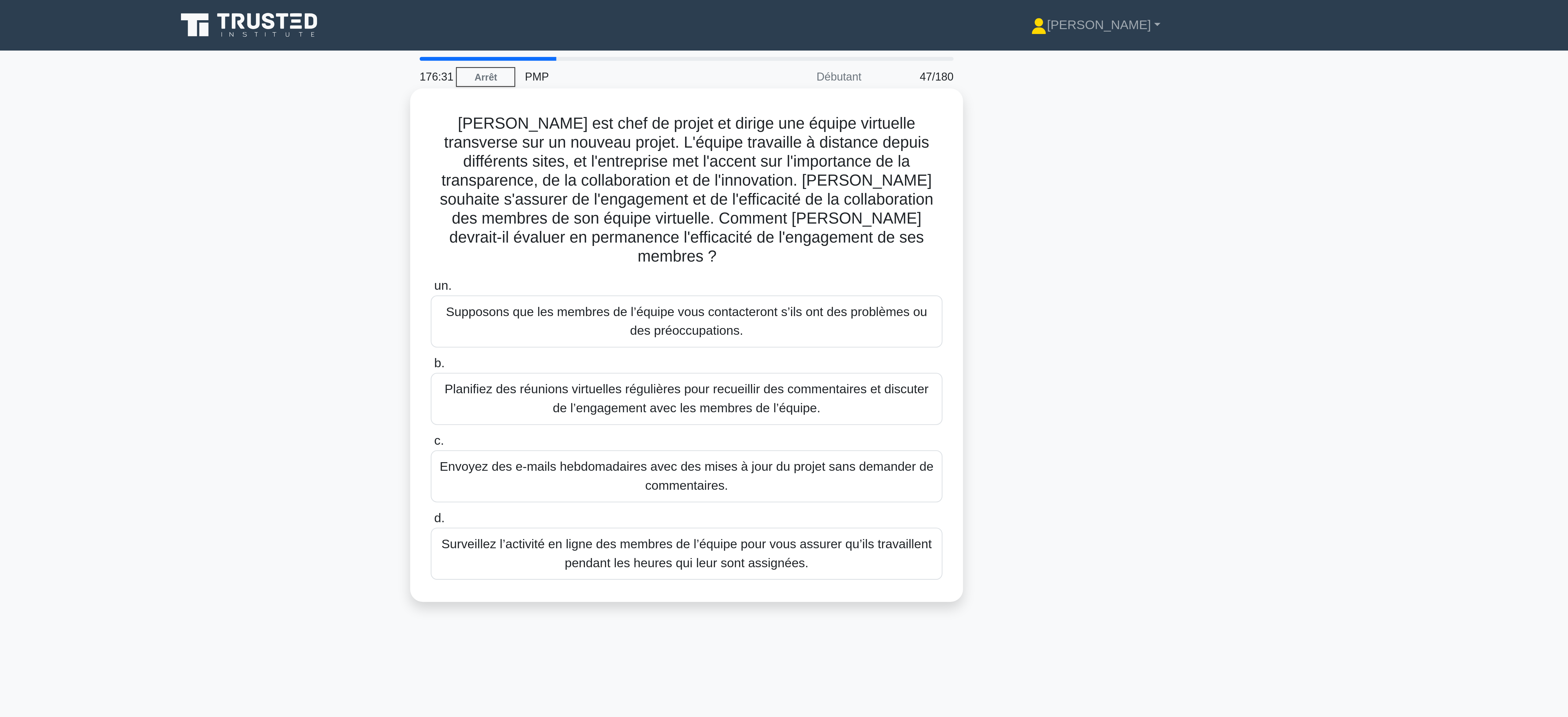
click at [784, 150] on font "Planifiez des réunions virtuelles régulières pour recueillir des commentaires e…" at bounding box center [784, 154] width 187 height 13
click at [685, 143] on input "b. Planifiez des réunions virtuelles régulières pour recueillir des commentaire…" at bounding box center [685, 141] width 0 height 4
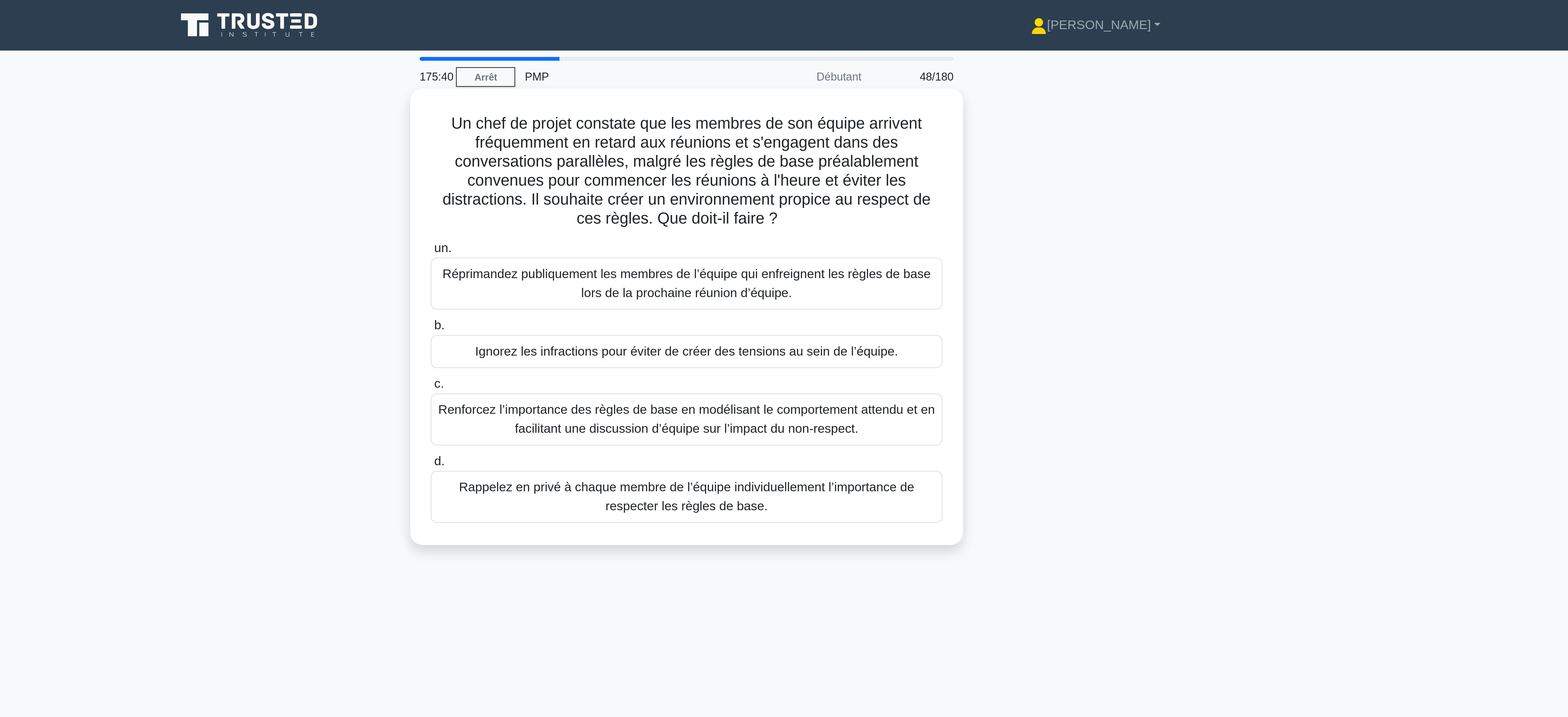
click at [807, 169] on font "Renforcez l’importance des règles de base en modélisant le comportement attendu…" at bounding box center [784, 163] width 192 height 13
click at [685, 151] on input "c. Renforcez l’importance des règles de base en modélisant le comportement atte…" at bounding box center [685, 149] width 0 height 4
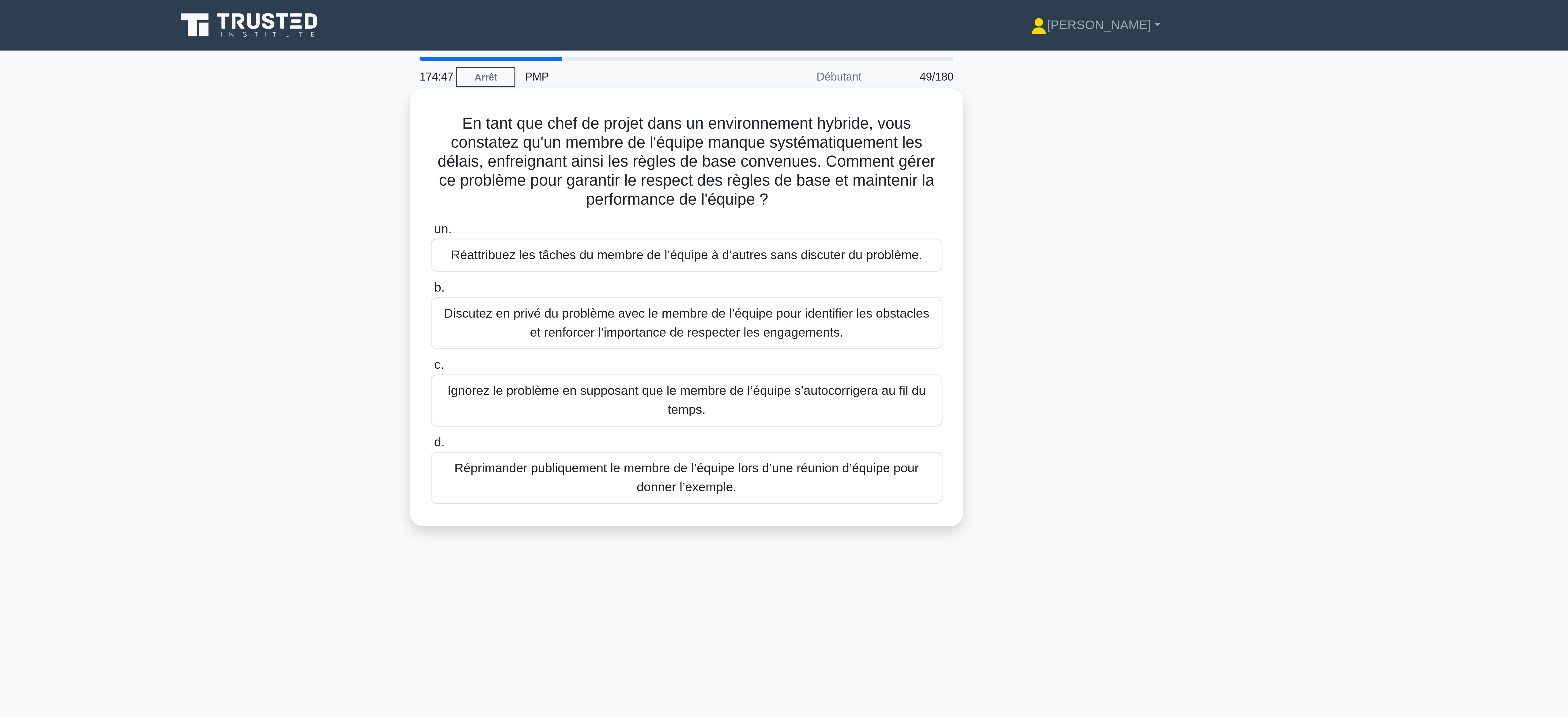
click at [834, 127] on font "Discutez en privé du problème avec le membre de l’équipe pour identifier les ob…" at bounding box center [784, 125] width 188 height 13
click at [685, 114] on input "b. Discutez en privé du problème avec le membre de l’équipe pour identifier les…" at bounding box center [685, 111] width 0 height 4
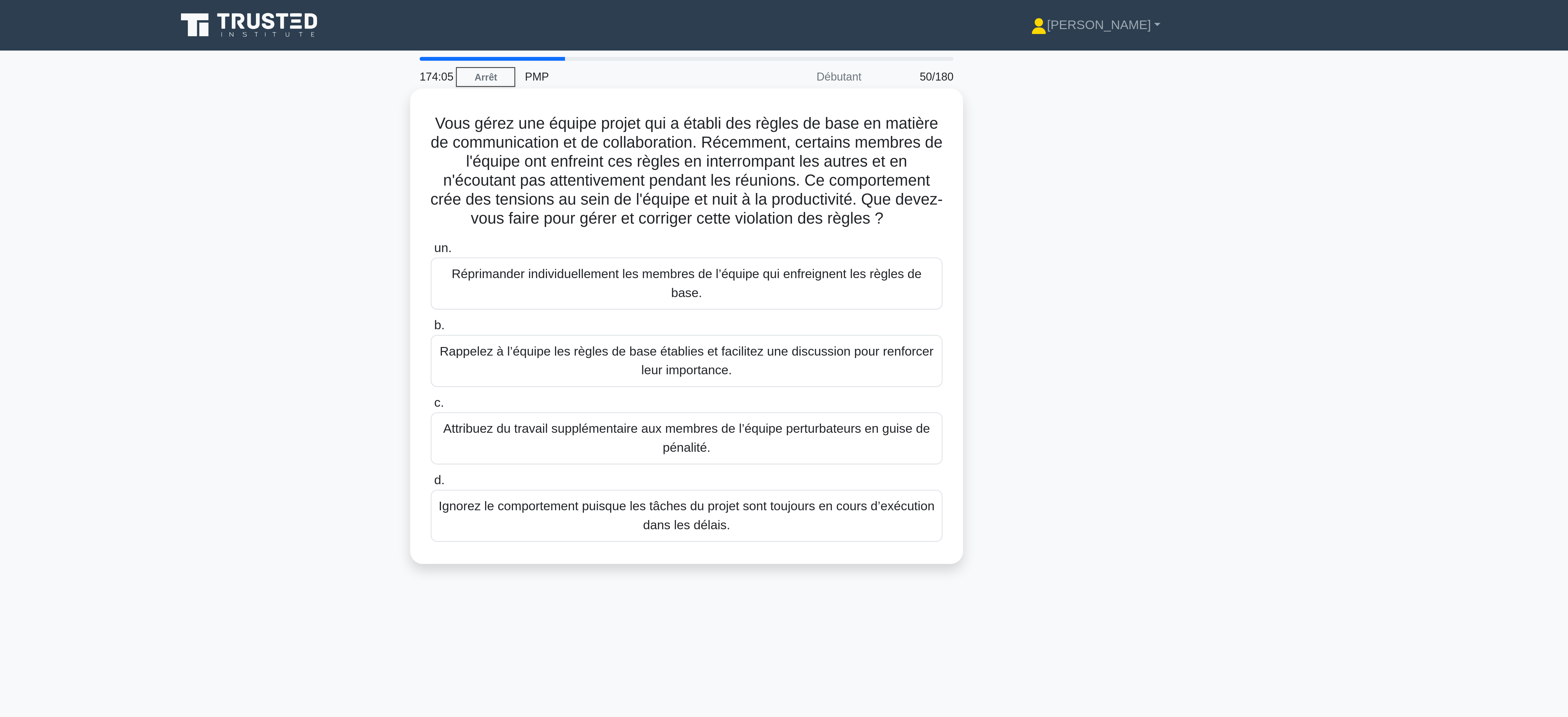
click at [842, 146] on font "Rappelez à l’équipe les règles de base établies et facilitez une discussion pou…" at bounding box center [784, 139] width 193 height 15
click at [685, 128] on input "b. Rappelez à l’équipe les règles de base établies et facilitez une discussion …" at bounding box center [685, 126] width 0 height 4
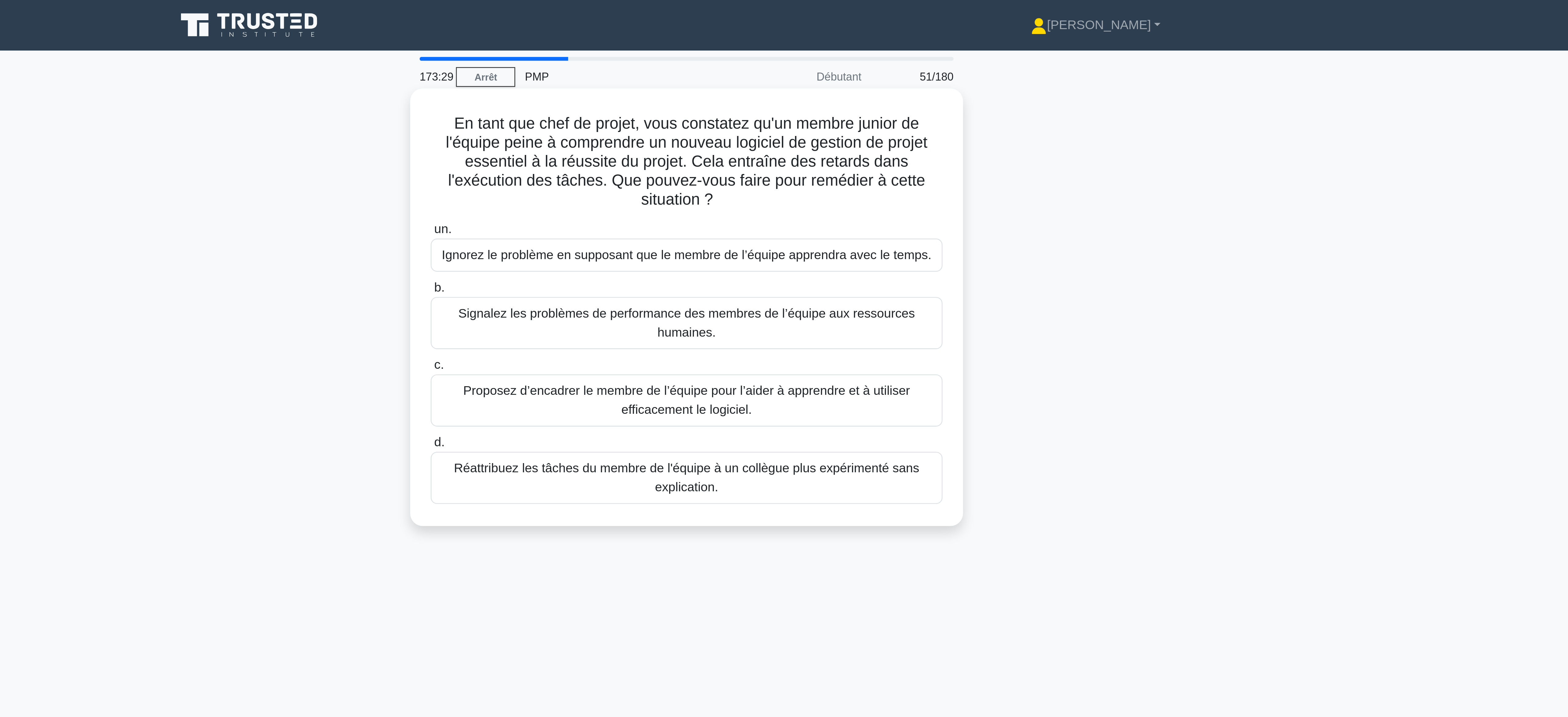
click at [809, 162] on font "Proposez d’encadrer le membre de l’équipe pour l’aider à apprendre et à utilise…" at bounding box center [784, 155] width 174 height 13
click at [685, 144] on input "c. Proposez d’encadrer le membre de l’équipe pour l’aider à apprendre et à util…" at bounding box center [685, 141] width 0 height 4
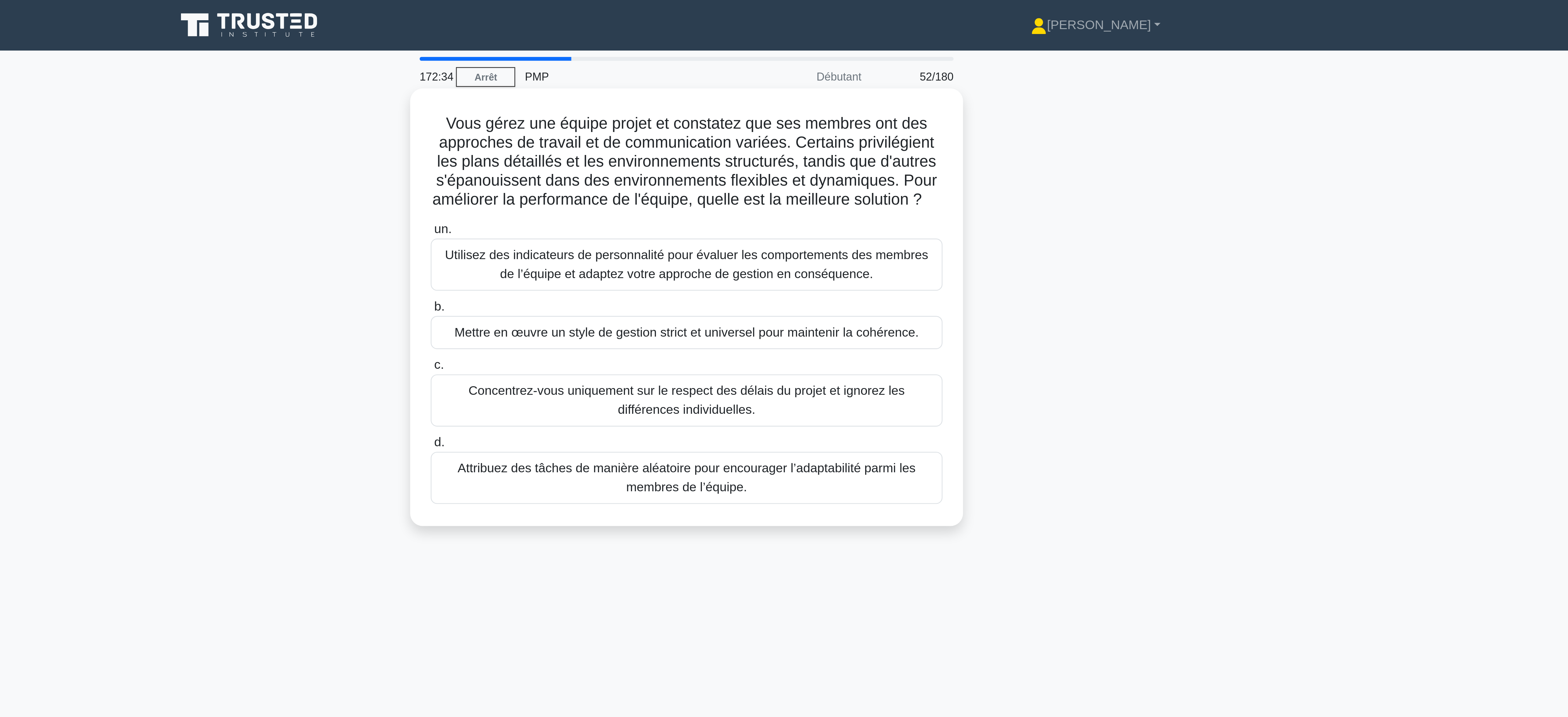
click at [843, 109] on font "Utilisez des indicateurs de personnalité pour évaluer les comportements des mem…" at bounding box center [784, 102] width 187 height 13
click at [685, 91] on input "un. Utilisez des indicateurs de personnalité pour évaluer les comportements des…" at bounding box center [685, 89] width 0 height 4
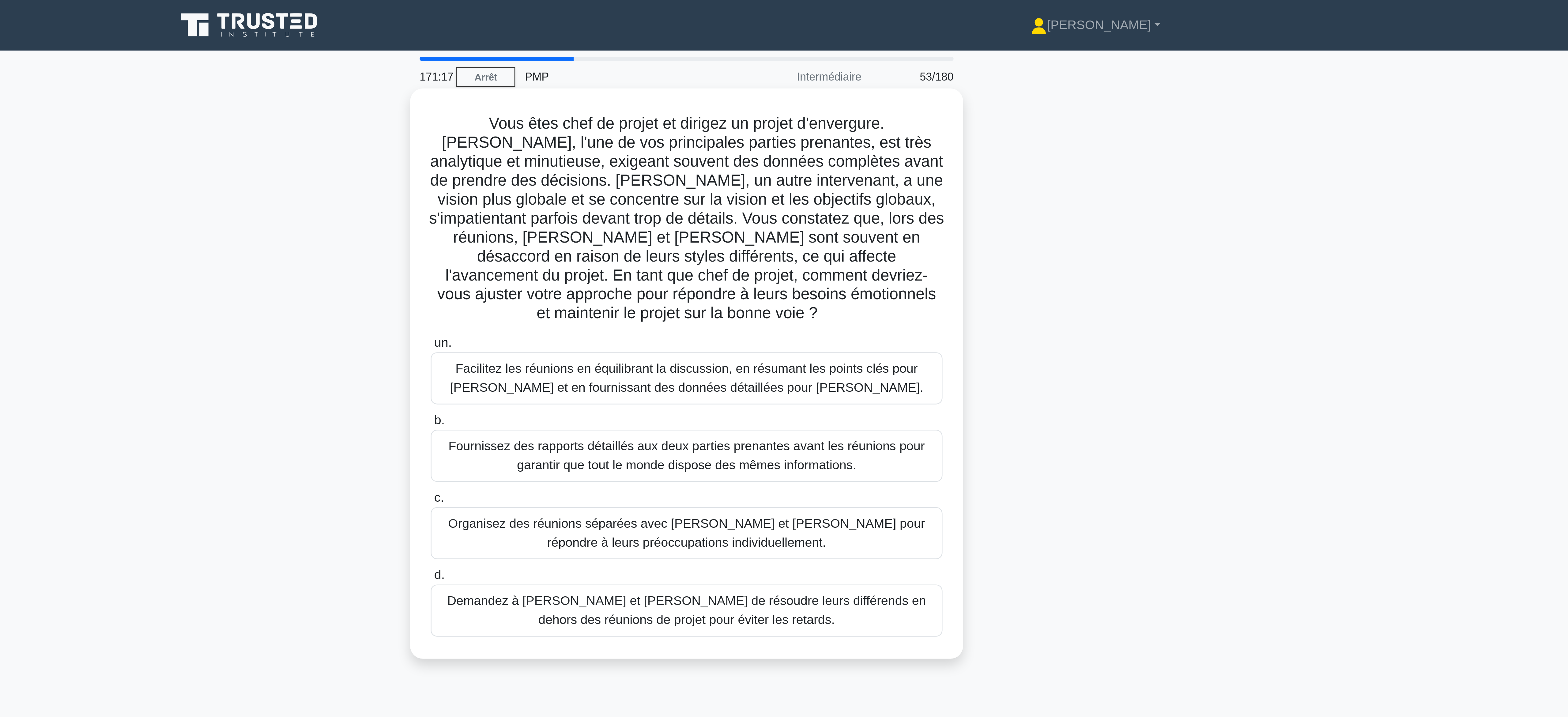
click at [795, 143] on font "Facilitez les réunions en équilibrant la discussion, en résumant les points clé…" at bounding box center [784, 146] width 183 height 13
click at [685, 135] on input "un. Facilitez les réunions en équilibrant la discussion, en résumant les points…" at bounding box center [685, 133] width 0 height 4
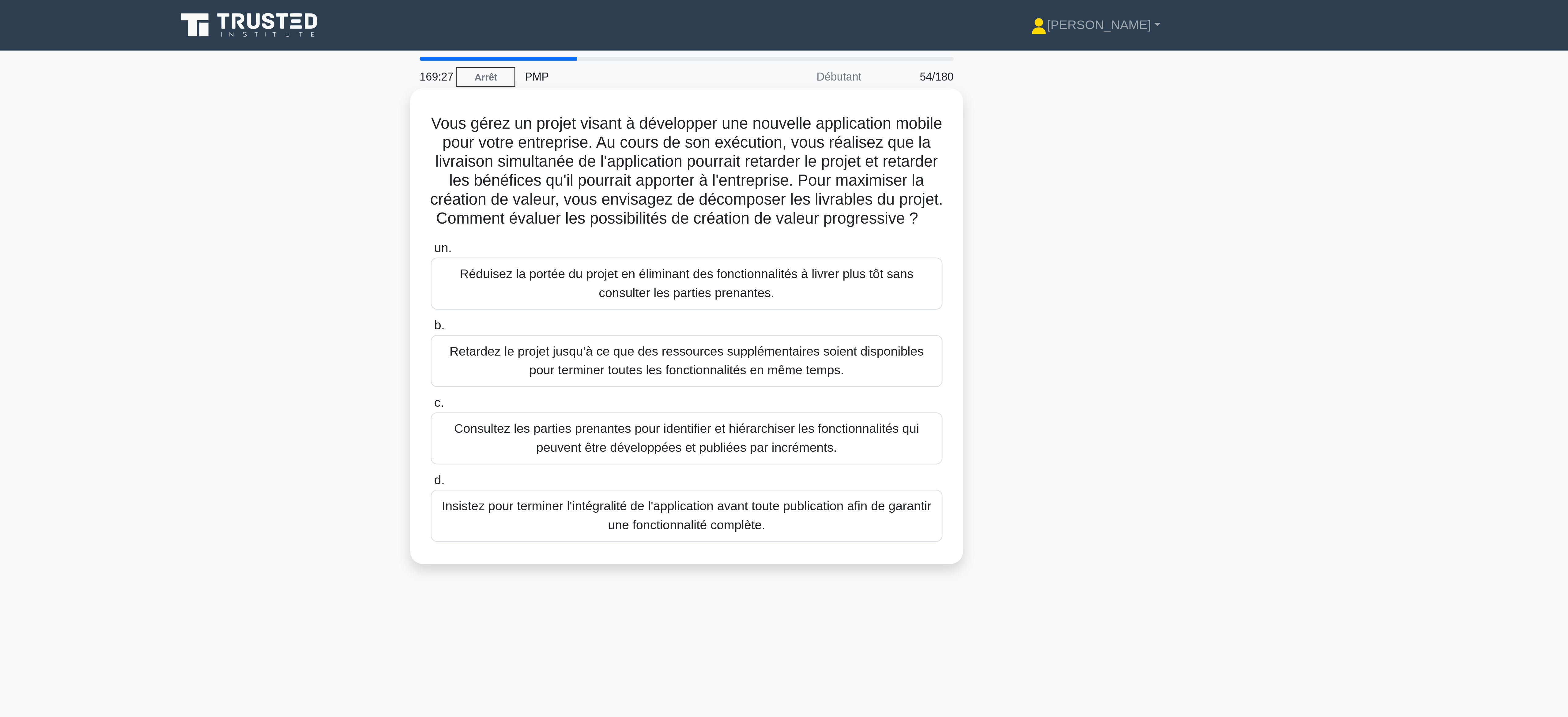
click at [755, 175] on font "Consultez les parties prenantes pour identifier et hiérarchiser les fonctionnal…" at bounding box center [784, 169] width 180 height 13
click at [685, 158] on input "c. Consultez les parties prenantes pour identifier et hiérarchiser les fonction…" at bounding box center [685, 156] width 0 height 4
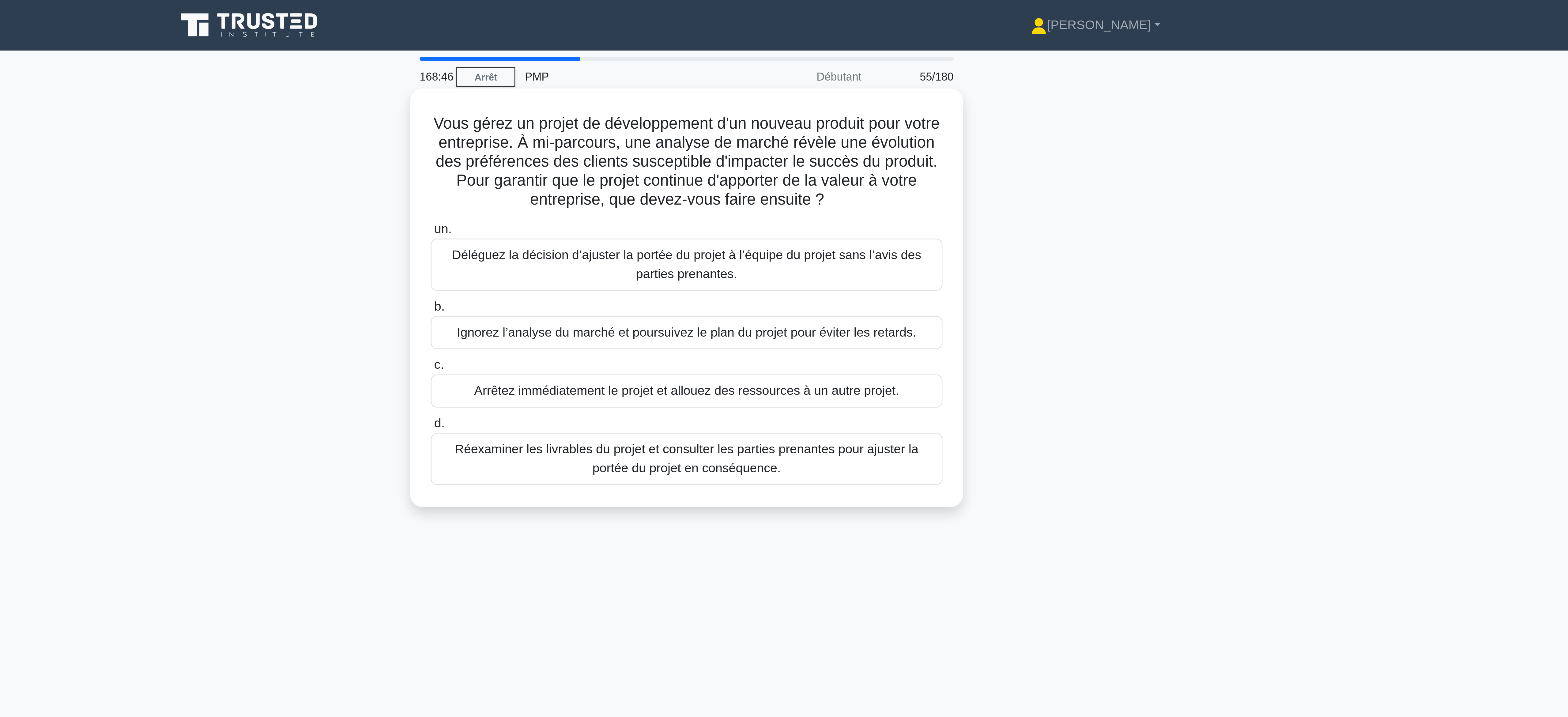
click at [766, 181] on font "Réexaminer les livrables du projet et consulter les parties prenantes pour ajus…" at bounding box center [784, 178] width 180 height 13
click at [685, 166] on input "d. Réexaminer les livrables du projet et consulter les parties prenantes pour a…" at bounding box center [685, 164] width 0 height 4
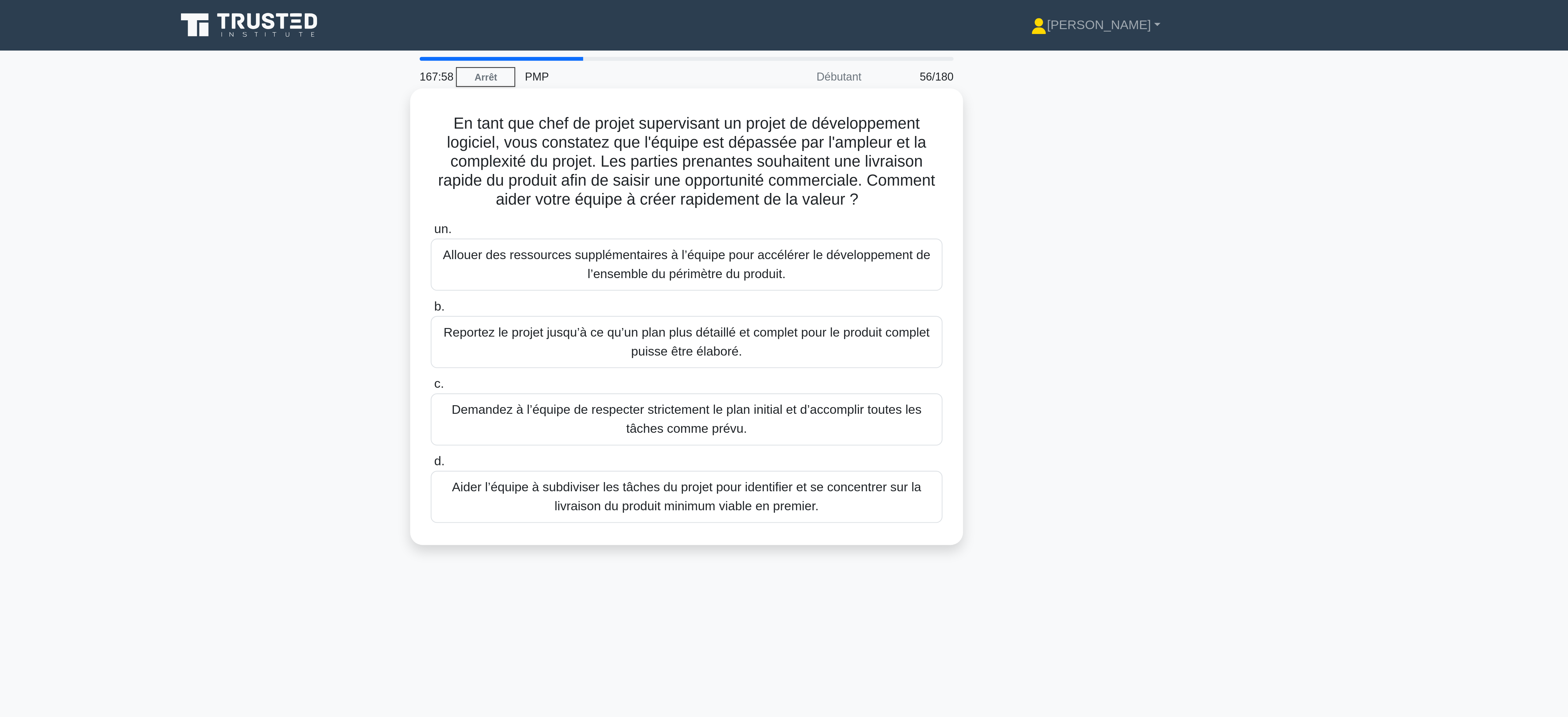
click at [766, 197] on font "Aider l’équipe à subdiviser les tâches du projet pour identifier et se concentr…" at bounding box center [784, 193] width 182 height 13
click at [685, 181] on input "d. [PERSON_NAME] l’équipe à subdiviser les tâches du projet pour identifier et …" at bounding box center [685, 179] width 0 height 4
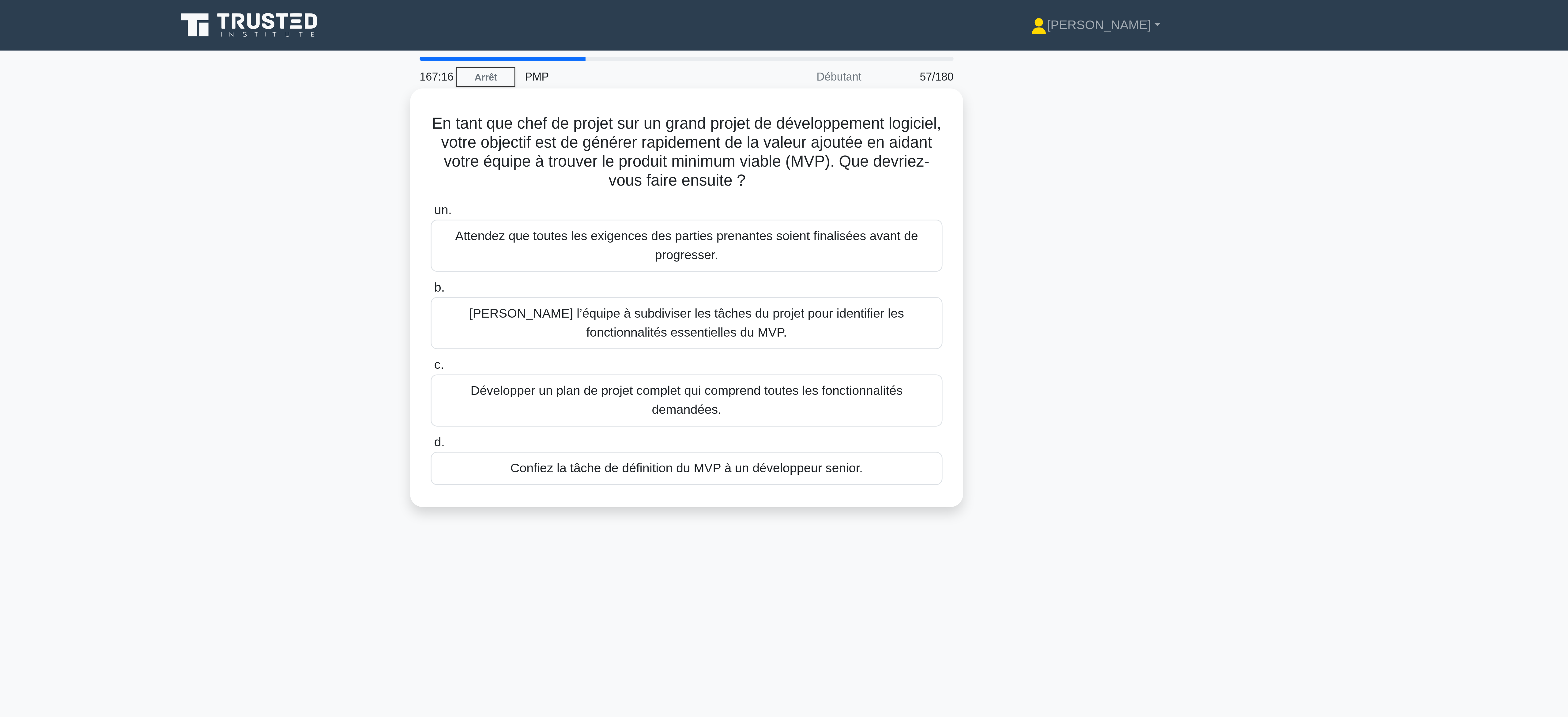
click at [803, 125] on font "[PERSON_NAME] l’équipe à subdiviser les tâches du projet pour identifier les fo…" at bounding box center [784, 125] width 169 height 13
click at [685, 114] on input "b. [PERSON_NAME] l’équipe à subdiviser les tâches du projet pour identifier les…" at bounding box center [685, 111] width 0 height 4
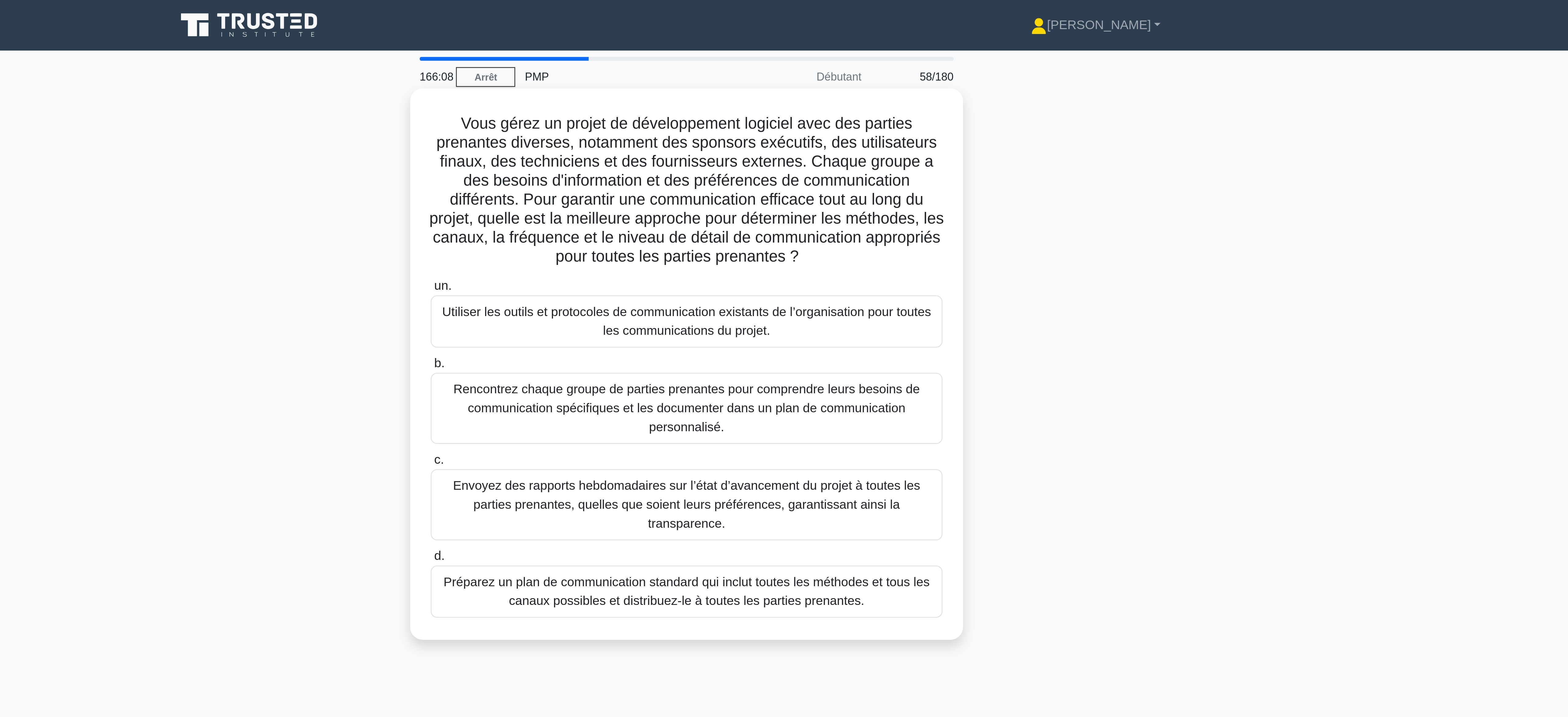
click at [802, 165] on font "Rencontrez chaque groupe de parties prenantes pour comprendre leurs besoins de …" at bounding box center [784, 158] width 193 height 22
click at [685, 143] on input "b. Rencontrez chaque groupe de parties prenantes pour comprendre leurs besoins …" at bounding box center [685, 141] width 0 height 4
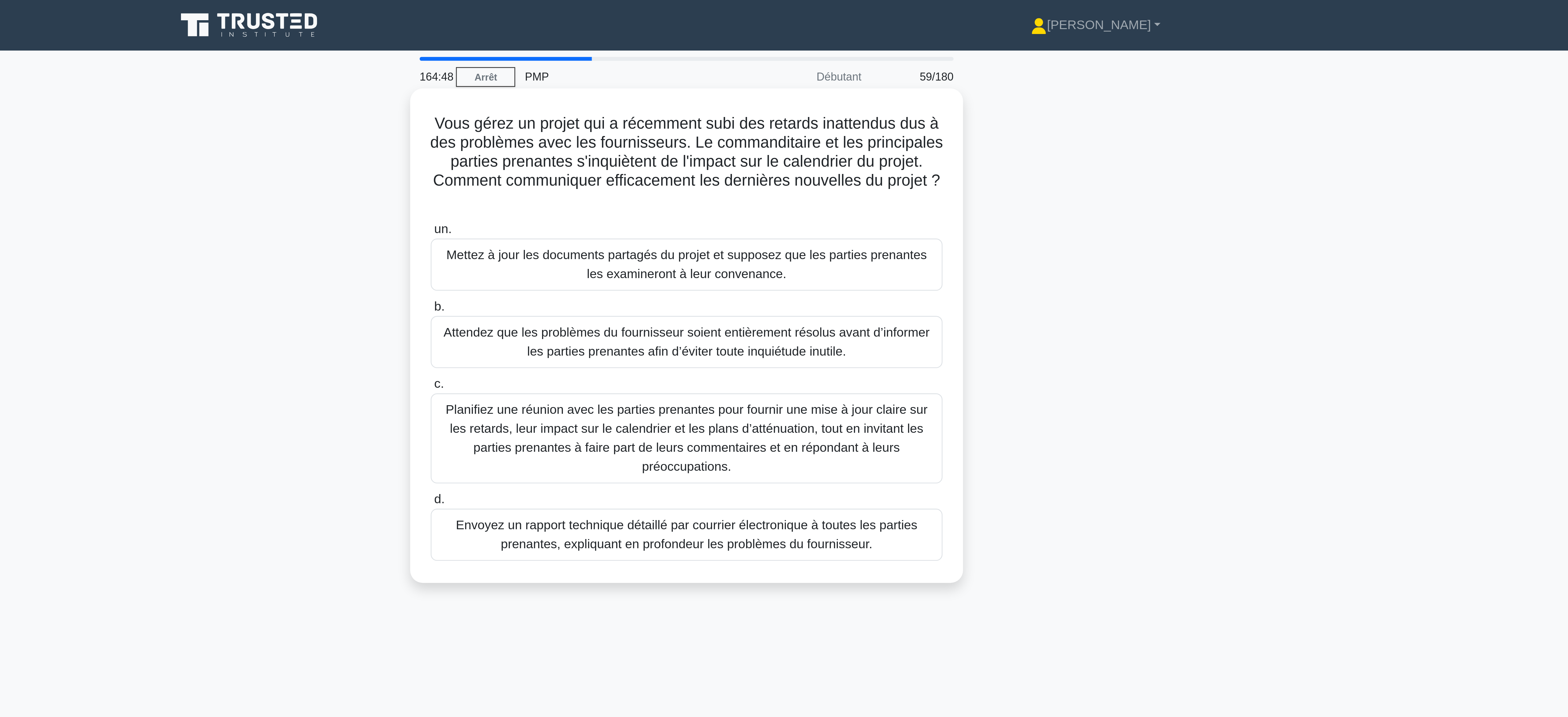
click at [834, 164] on font "Planifiez une réunion avec les parties prenantes pour fournir une mise à jour c…" at bounding box center [784, 170] width 186 height 27
click at [685, 151] on input "c. Planifiez une réunion avec les parties prenantes pour fournir une mise à jou…" at bounding box center [685, 149] width 0 height 4
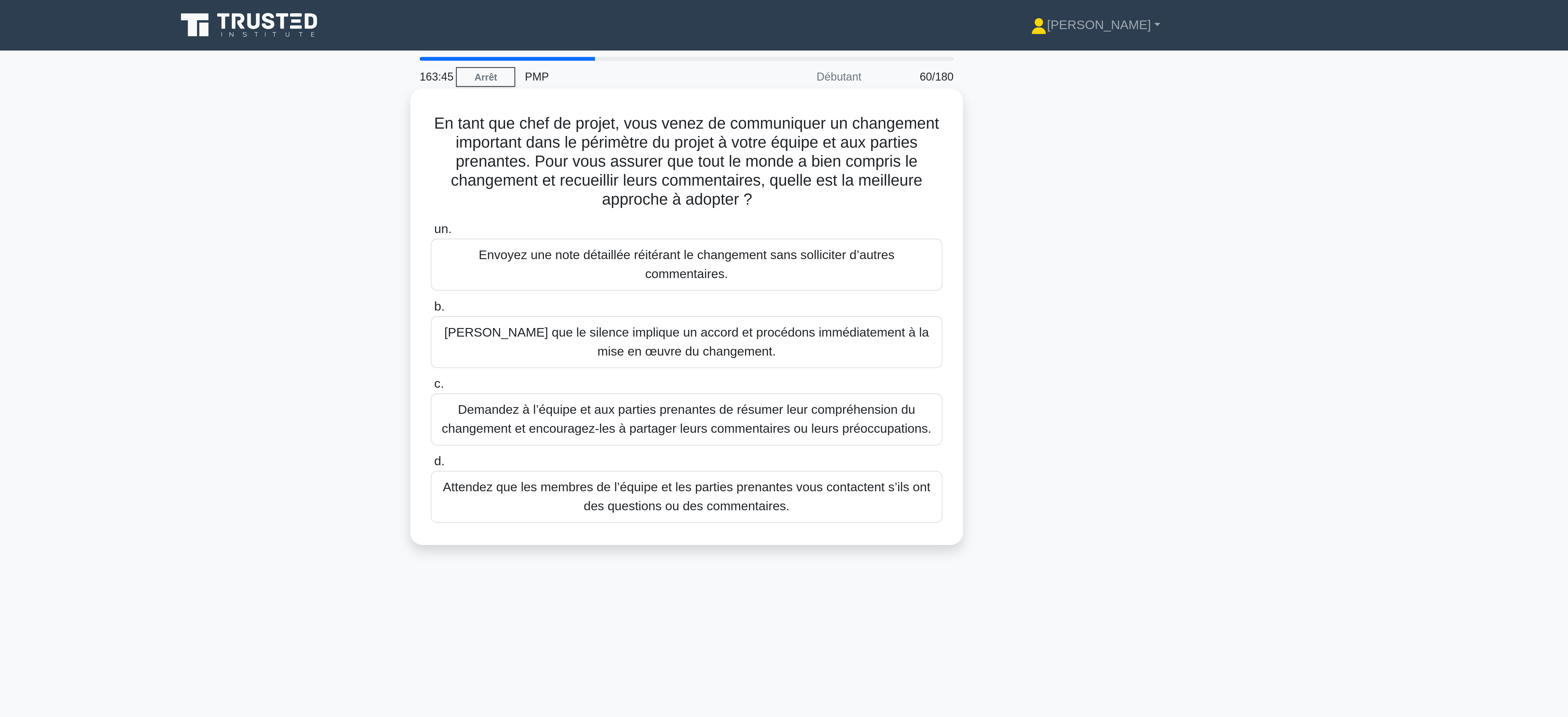
click at [827, 160] on font "Demandez à l’équipe et aux parties prenantes de résumer leur compréhension du c…" at bounding box center [784, 163] width 190 height 13
click at [685, 151] on input "c. [PERSON_NAME] à l’équipe et aux parties prenantes de résumer leur compréhens…" at bounding box center [685, 149] width 0 height 4
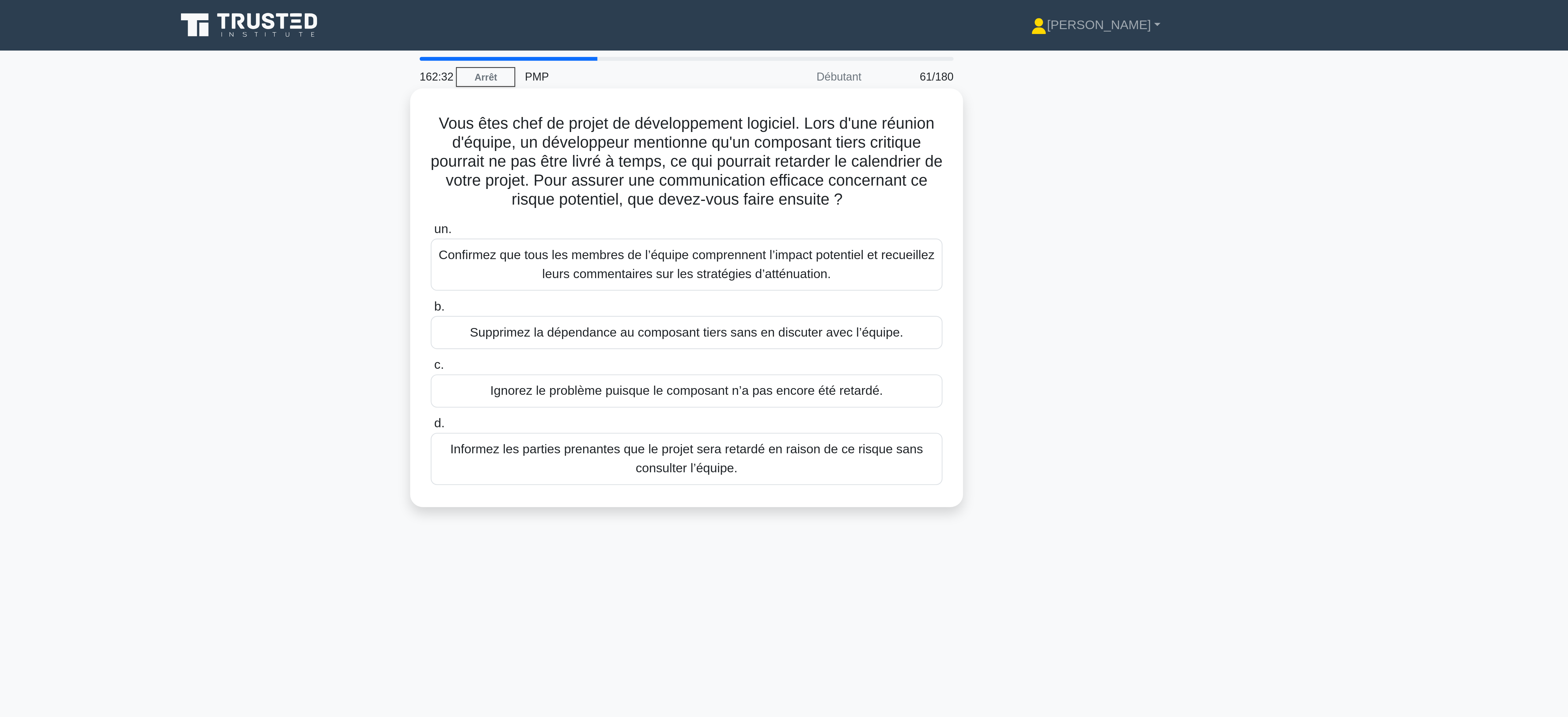
click at [831, 102] on font "Confirmez que tous les membres de l’équipe comprennent l’impact potentiel et re…" at bounding box center [784, 102] width 192 height 13
click at [685, 91] on input "un. Confirmez que tous les membres de l’équipe comprennent l’impact potentiel e…" at bounding box center [685, 89] width 0 height 4
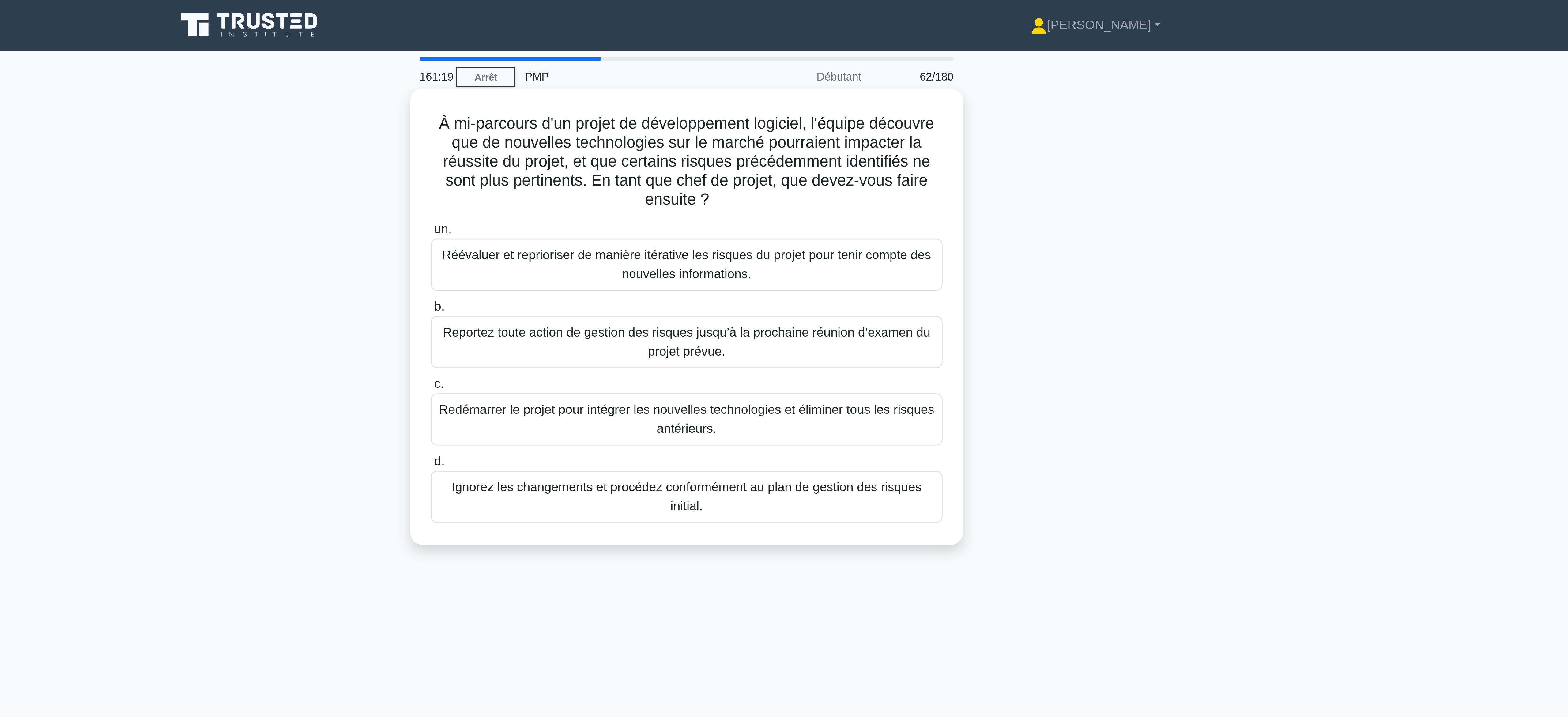
click at [814, 111] on div "Réévaluer et reprioriser de manière itérative les risques du projet pour tenir …" at bounding box center [784, 103] width 198 height 21
click at [685, 91] on input "un. [PERSON_NAME] et reprioriser de manière itérative les risques du projet pou…" at bounding box center [685, 89] width 0 height 4
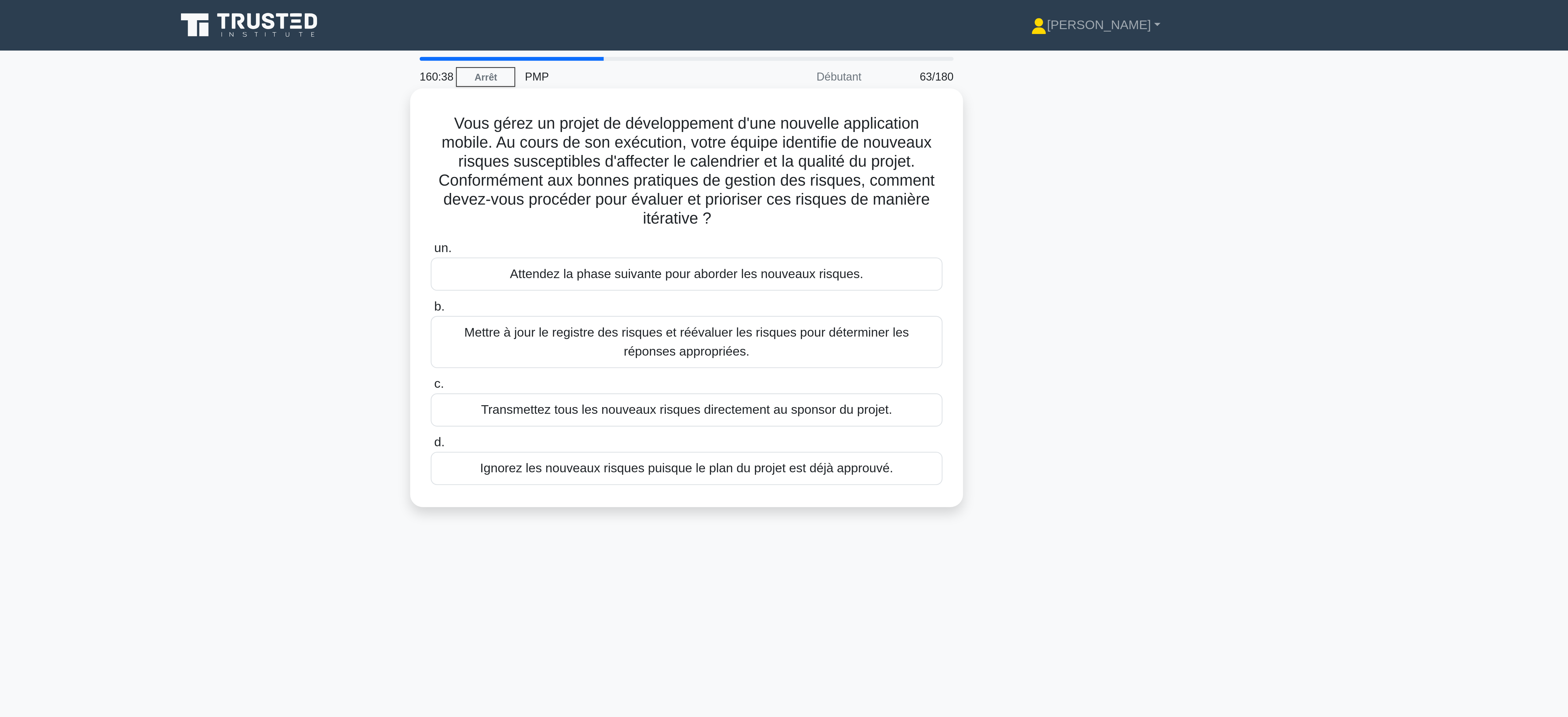
click at [796, 136] on font "Mettre à jour le registre des risques et réévaluer les risques pour déterminer …" at bounding box center [784, 133] width 173 height 13
click at [685, 121] on input "b. Mettre à jour le registre des risques et réévaluer les risques pour détermin…" at bounding box center [685, 119] width 0 height 4
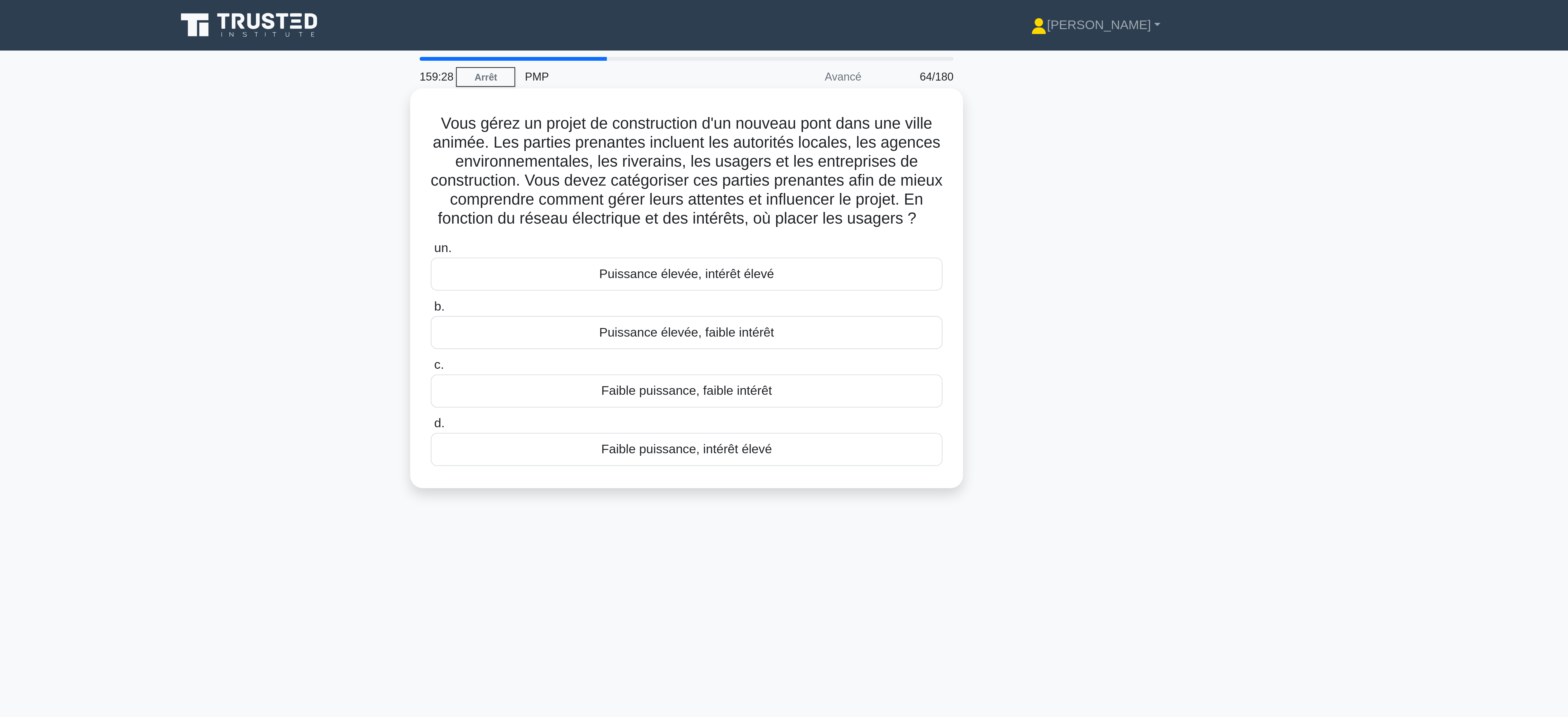
click at [787, 177] on font "Faible puissance, intérêt élevé" at bounding box center [784, 175] width 66 height 5
click at [685, 166] on input "d. Faible puissance, intérêt élevé" at bounding box center [685, 164] width 0 height 4
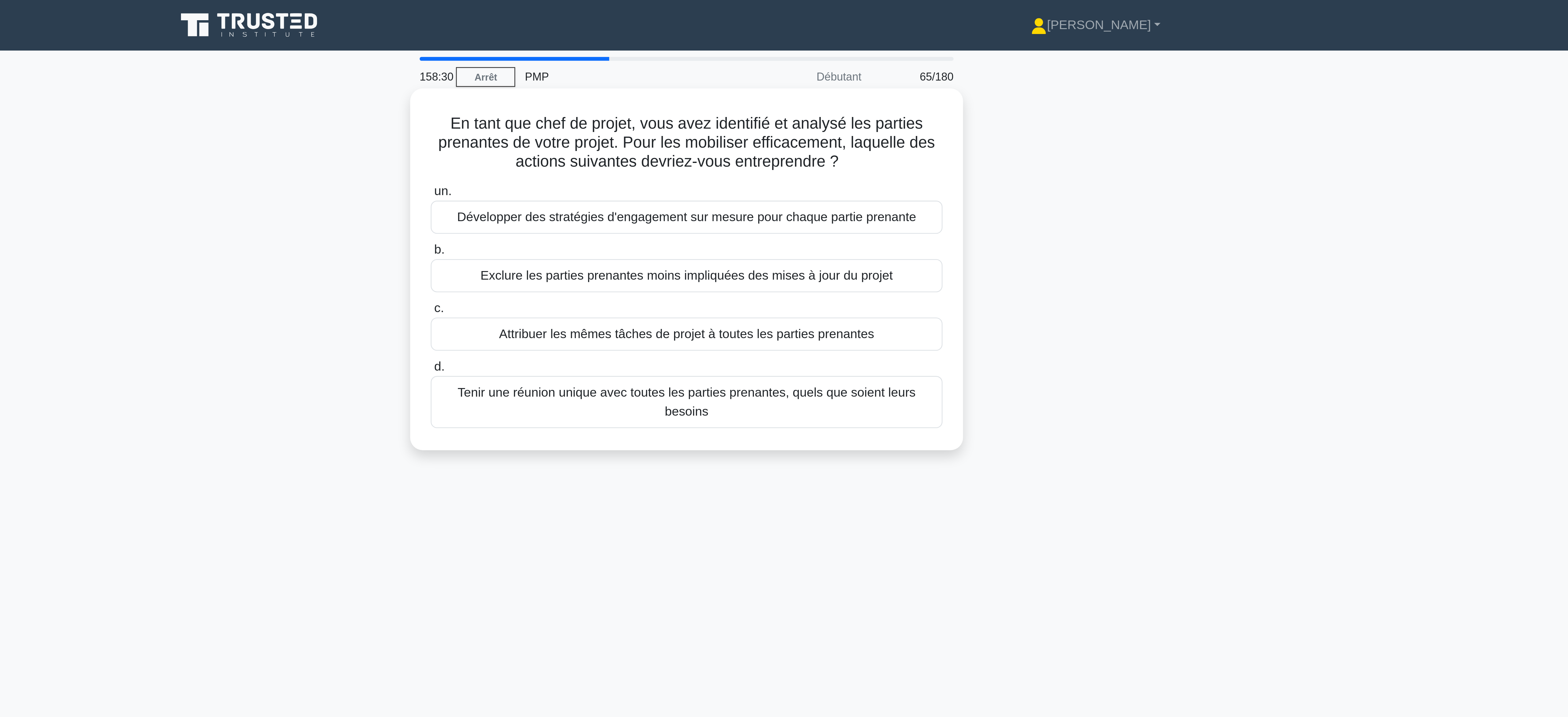
click at [813, 86] on font "Développer des stratégies d'engagement sur mesure pour chaque partie prenante" at bounding box center [784, 84] width 178 height 5
click at [685, 76] on input "un. Développer des stratégies d'engagement sur mesure pour chaque partie prenan…" at bounding box center [685, 74] width 0 height 4
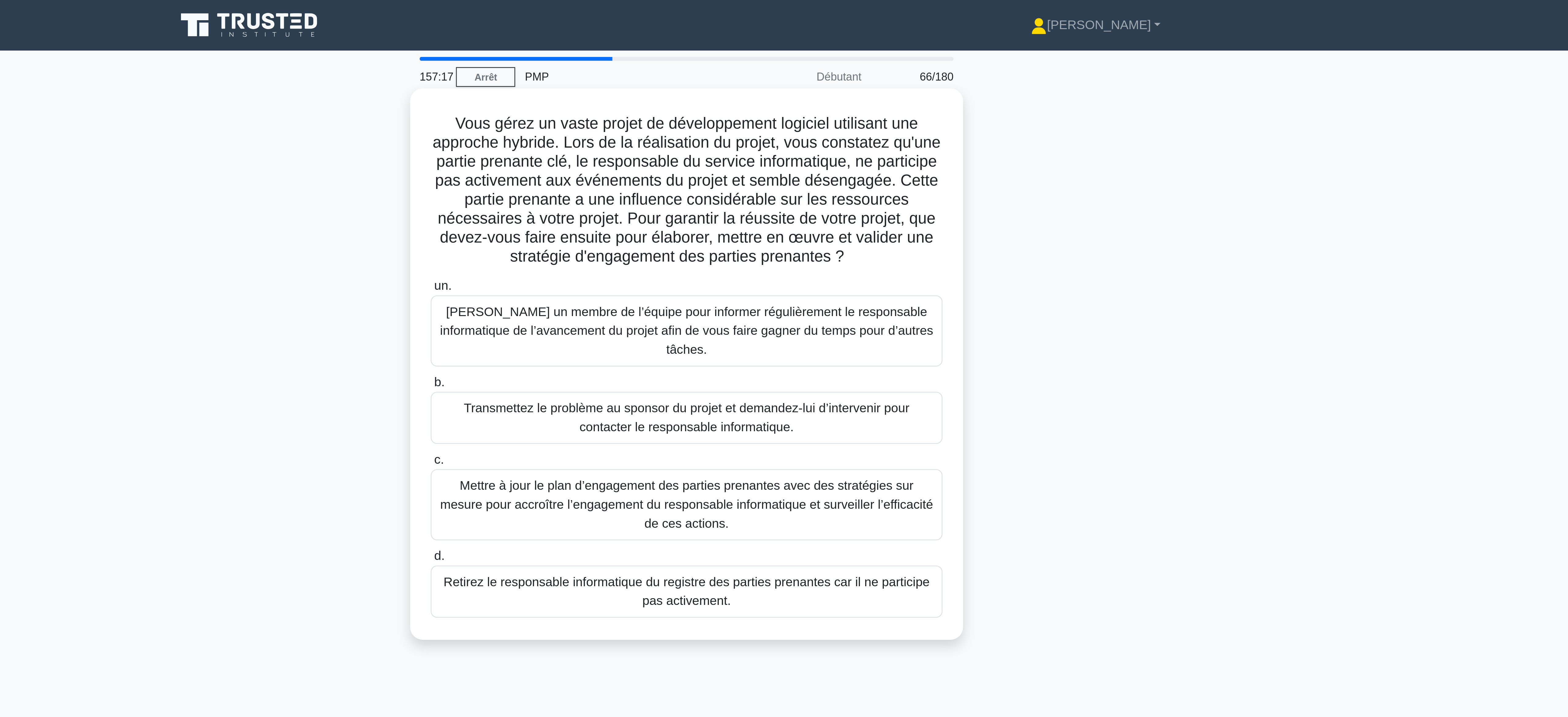
click at [818, 202] on font "Mettre à jour le plan d’engagement des parties prenantes avec des stratégies su…" at bounding box center [784, 196] width 193 height 22
click at [685, 181] on input "c. Mettre à jour le plan d’engagement des parties prenantes avec des stratégies…" at bounding box center [685, 178] width 0 height 4
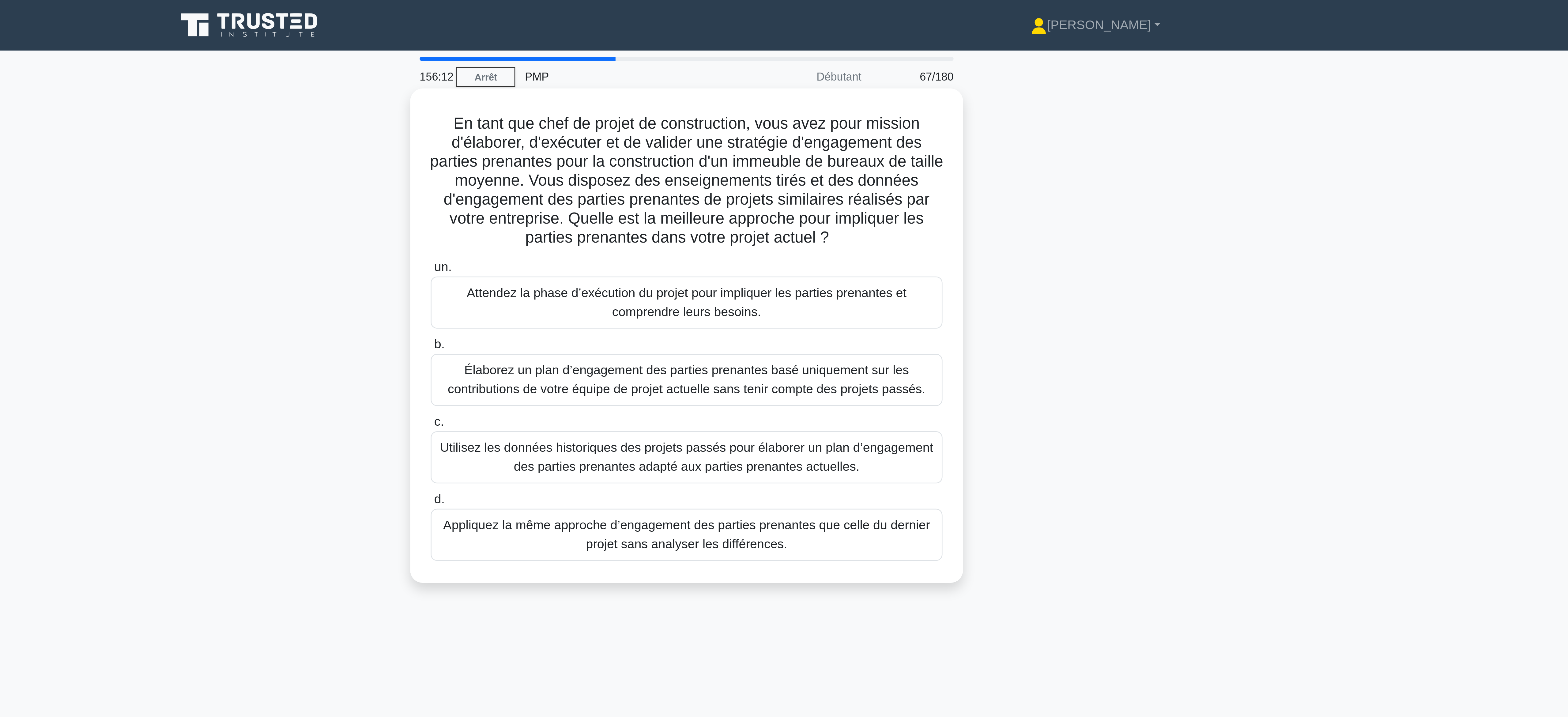
click at [816, 182] on font "Utilisez les données historiques des projets passés pour élaborer un plan d’eng…" at bounding box center [784, 177] width 191 height 13
click at [685, 166] on input "c. Utilisez les données historiques des projets passés pour élaborer un plan d’…" at bounding box center [685, 163] width 0 height 4
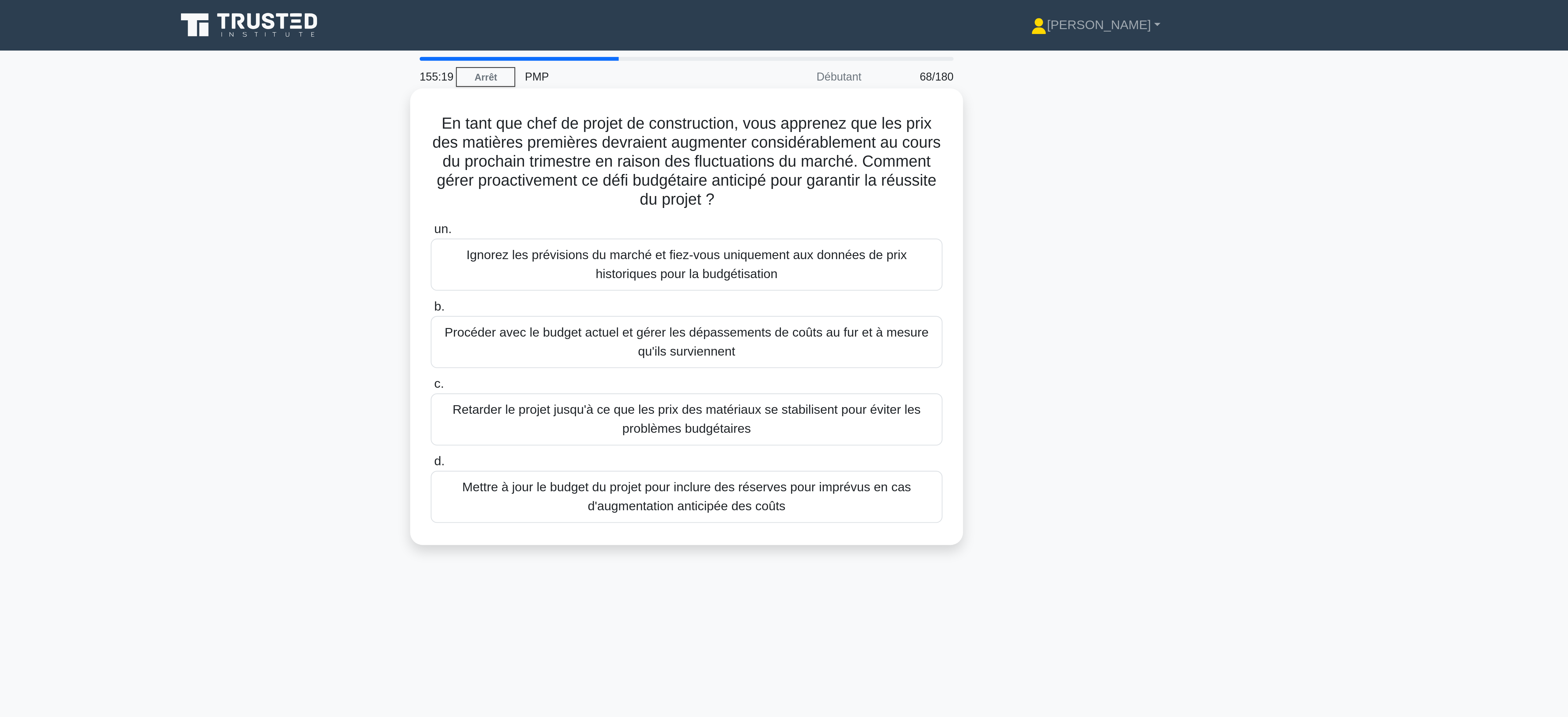
click at [786, 199] on font "Mettre à jour le budget du projet pour inclure des réserves pour imprévus en ca…" at bounding box center [784, 193] width 174 height 13
click at [685, 181] on input "d. Mettre à jour le budget du projet pour inclure des réserves pour imprévus en…" at bounding box center [685, 179] width 0 height 4
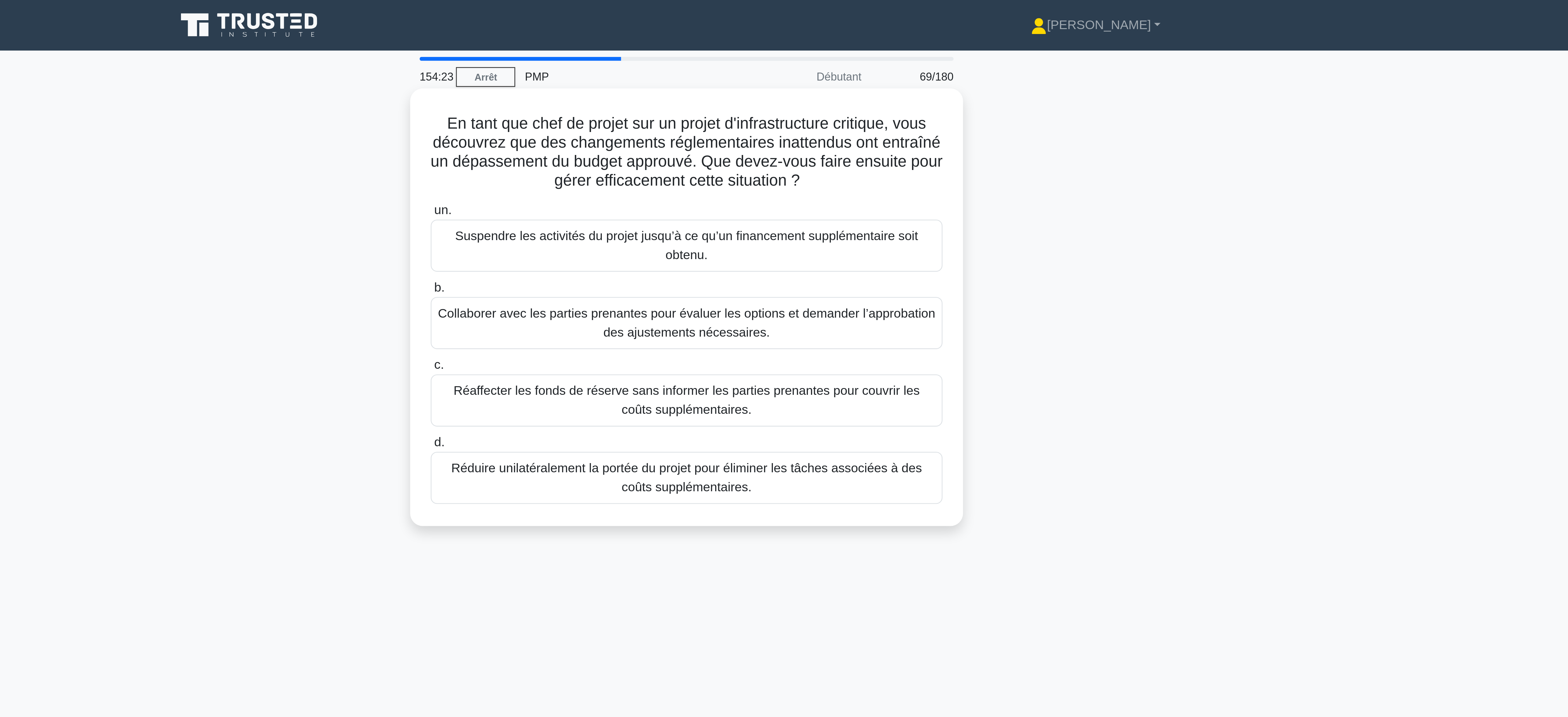
click at [806, 131] on font "Collaborer avec les parties prenantes pour évaluer les options et demander l’ap…" at bounding box center [784, 125] width 193 height 13
click at [685, 114] on input "b. Collaborer avec les parties prenantes pour évaluer les options et demander l…" at bounding box center [685, 111] width 0 height 4
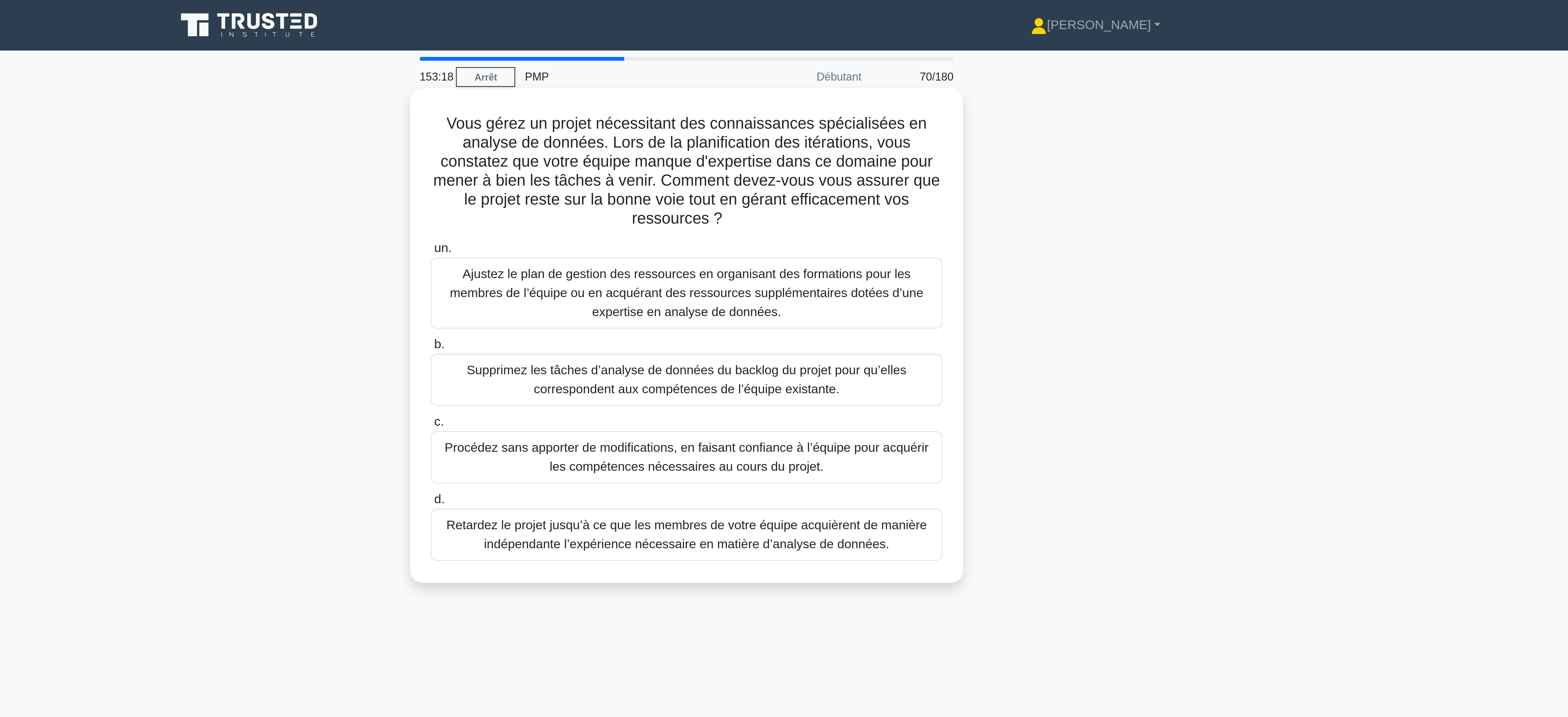
click at [785, 113] on font "Ajustez le plan de gestion des ressources en organisant des formations pour les…" at bounding box center [784, 113] width 183 height 20
click at [685, 98] on input "un. Ajustez le plan de gestion des ressources en organisant des formations pour…" at bounding box center [685, 96] width 0 height 4
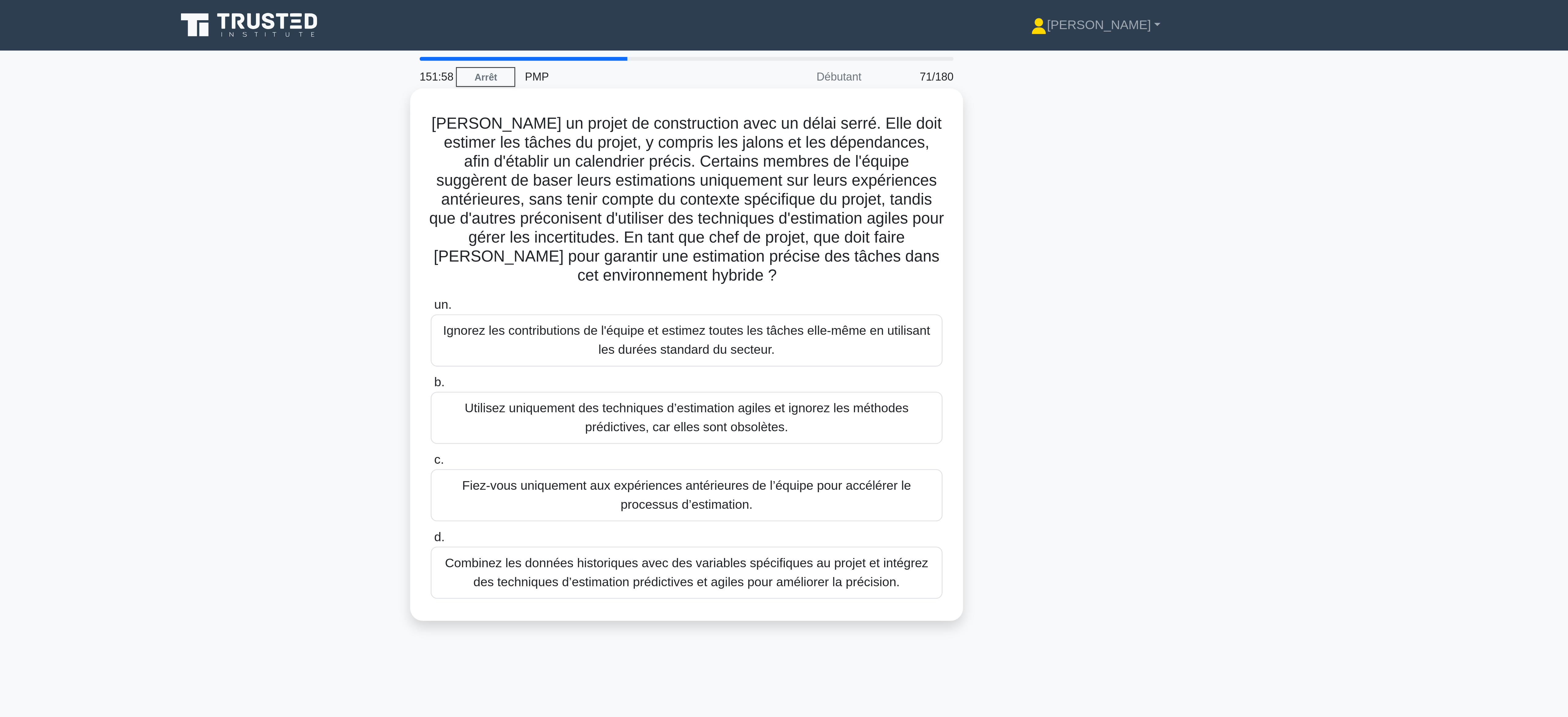
click at [779, 228] on font "Combinez les données historiques avec des variables spécifiques au projet et in…" at bounding box center [784, 222] width 187 height 13
click at [685, 210] on input "d. Combinez les données historiques avec des variables spécifiques au projet et…" at bounding box center [685, 208] width 0 height 4
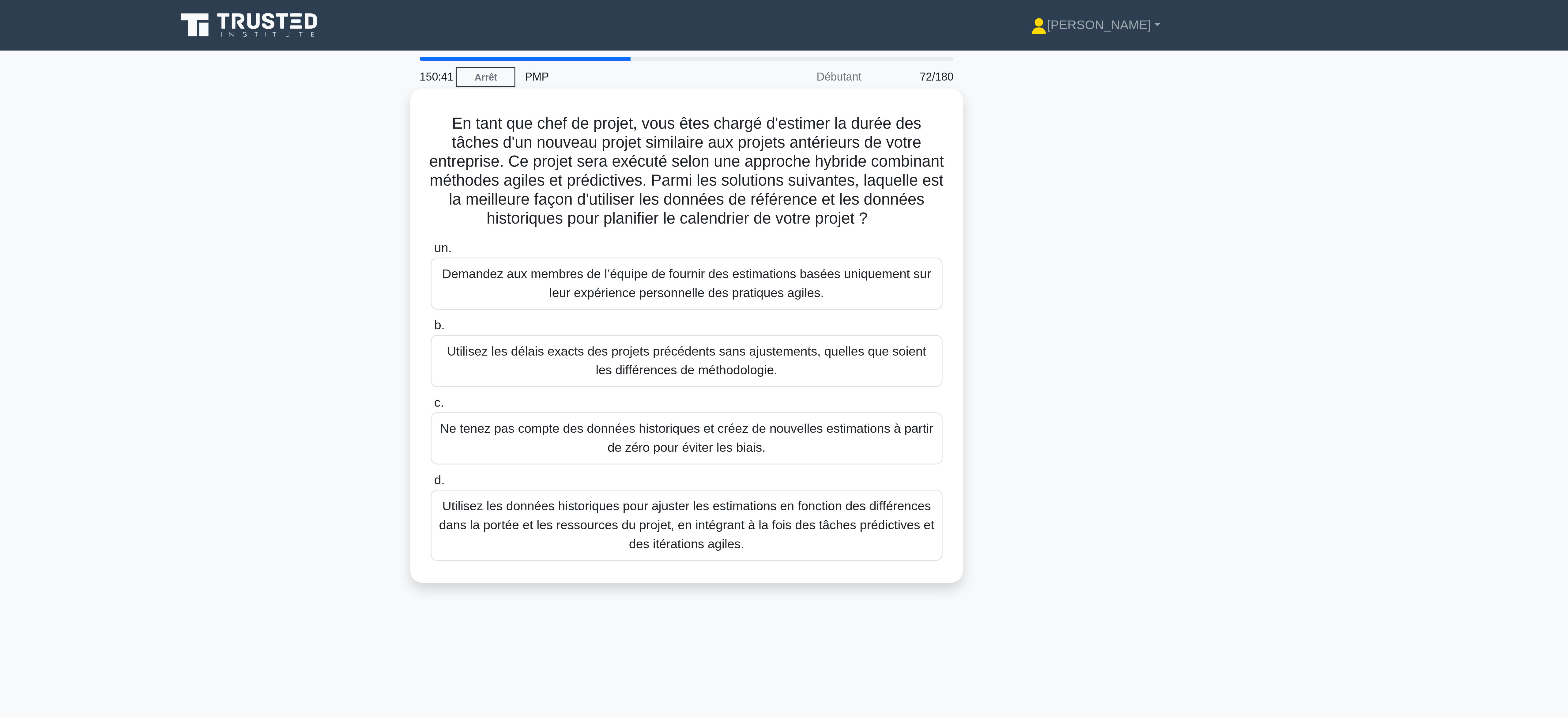
click at [831, 214] on font "Utilisez les données historiques pour ajuster les estimations en fonction des d…" at bounding box center [784, 203] width 192 height 20
click at [685, 188] on input "d. Utilisez les données historiques pour ajuster les estimations en fonction de…" at bounding box center [685, 187] width 0 height 4
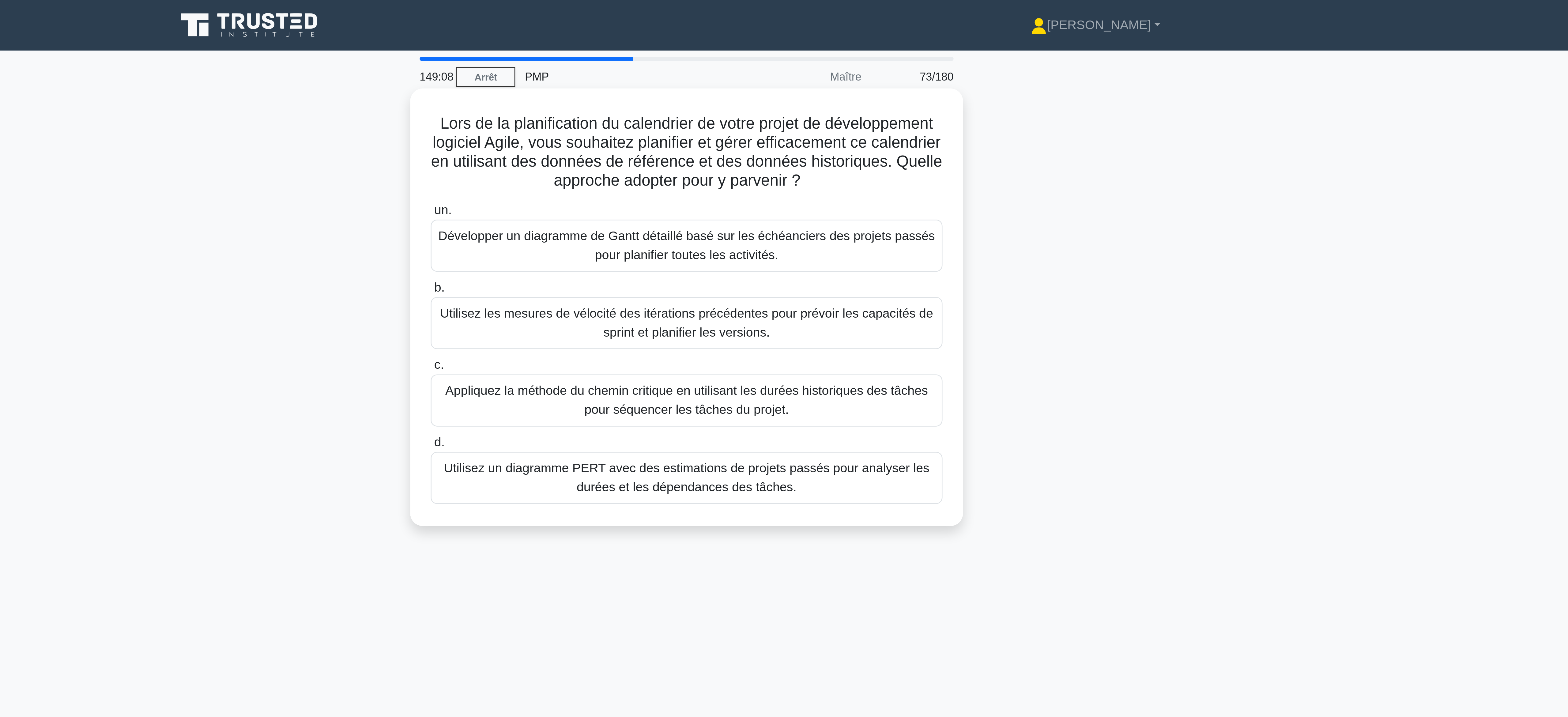
click at [823, 121] on font "Utilisez les mesures de vélocité des itérations précédentes pour prévoir les ca…" at bounding box center [784, 125] width 191 height 13
click at [685, 114] on input "b. Utilisez les mesures de vélocité des itérations précédentes pour prévoir les…" at bounding box center [685, 111] width 0 height 4
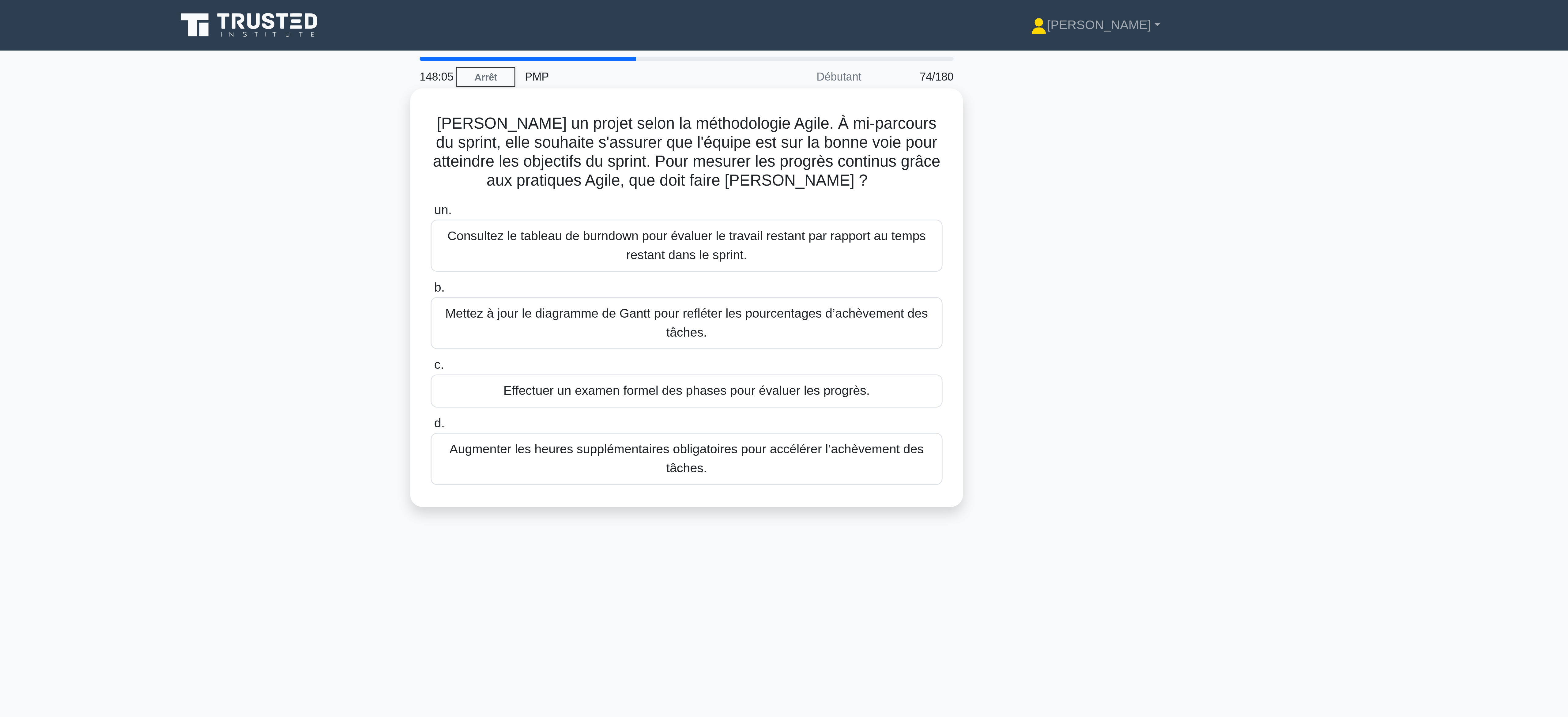
click at [804, 96] on font "Consultez le tableau de burndown pour évaluer le travail restant par rapport au…" at bounding box center [784, 95] width 186 height 13
click at [685, 84] on input "un. Consultez le tableau de burndown pour évaluer le travail restant par rappor…" at bounding box center [685, 81] width 0 height 4
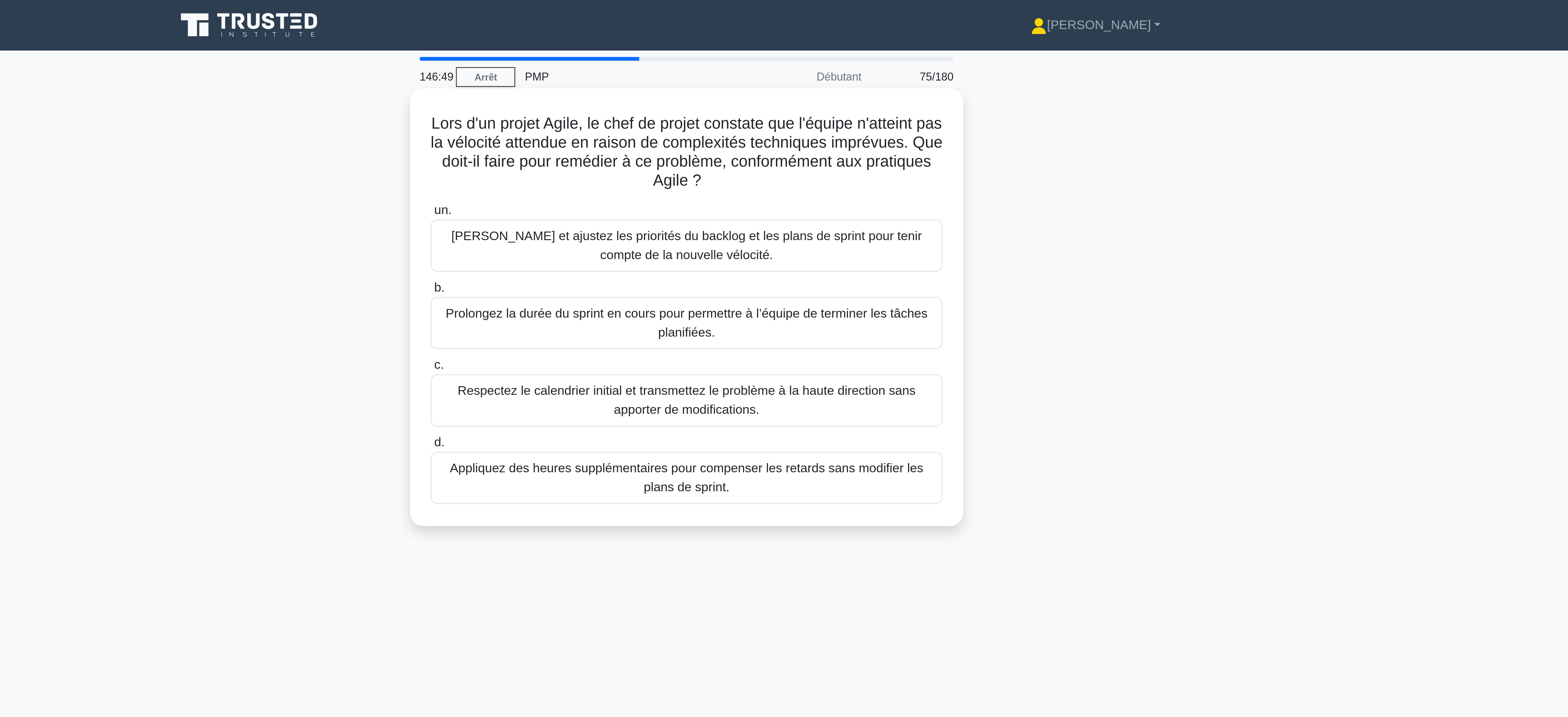
click at [736, 98] on font "[PERSON_NAME] et ajustez les priorités du backlog et les plans de sprint pour t…" at bounding box center [784, 95] width 193 height 15
click at [685, 84] on input "un. [PERSON_NAME] et ajustez les priorités du backlog et les plans de sprint po…" at bounding box center [685, 81] width 0 height 4
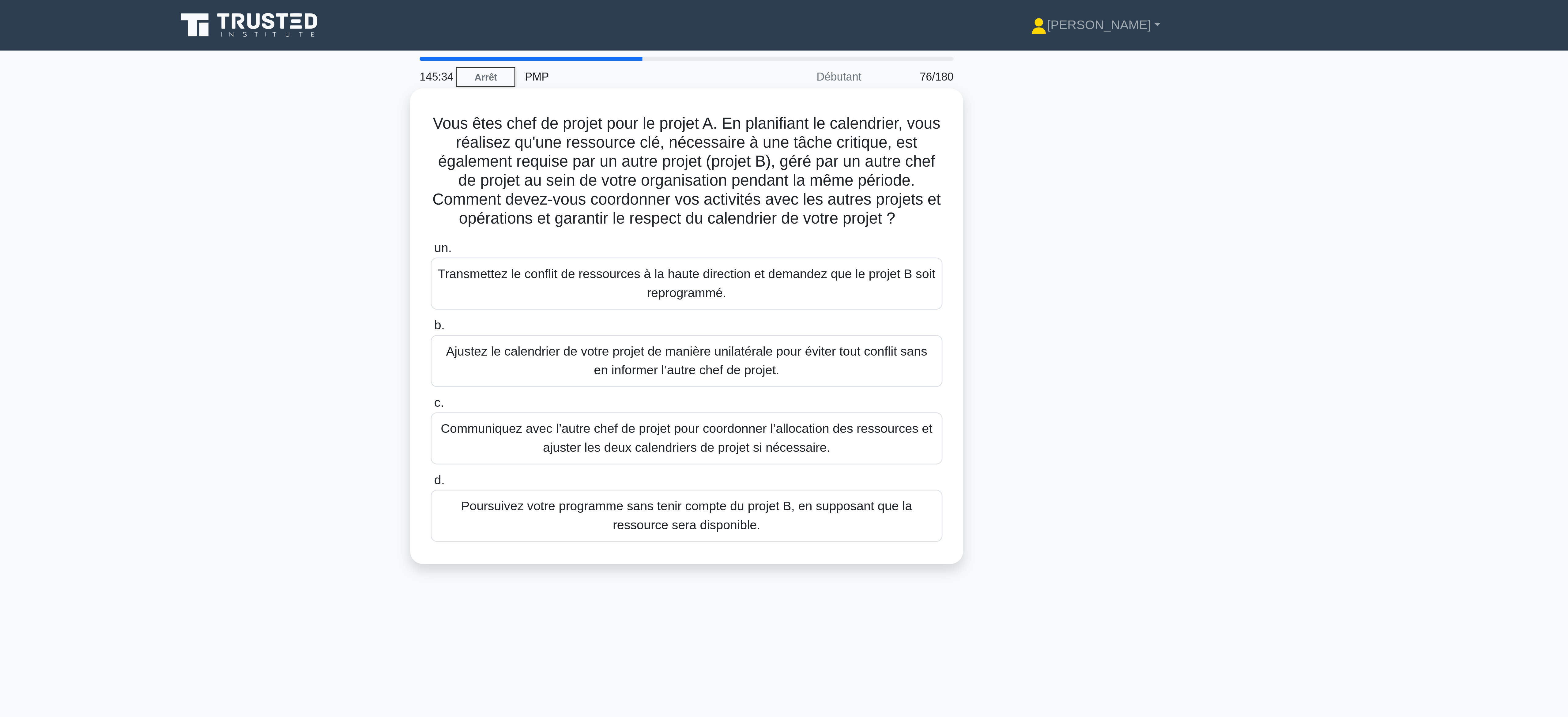
click at [813, 169] on font "Communiquez avec l’autre chef de projet pour coordonner l’allocation des ressou…" at bounding box center [784, 169] width 191 height 13
click at [685, 158] on input "c. Communiquez avec l’autre chef de projet pour coordonner l’allocation des res…" at bounding box center [685, 156] width 0 height 4
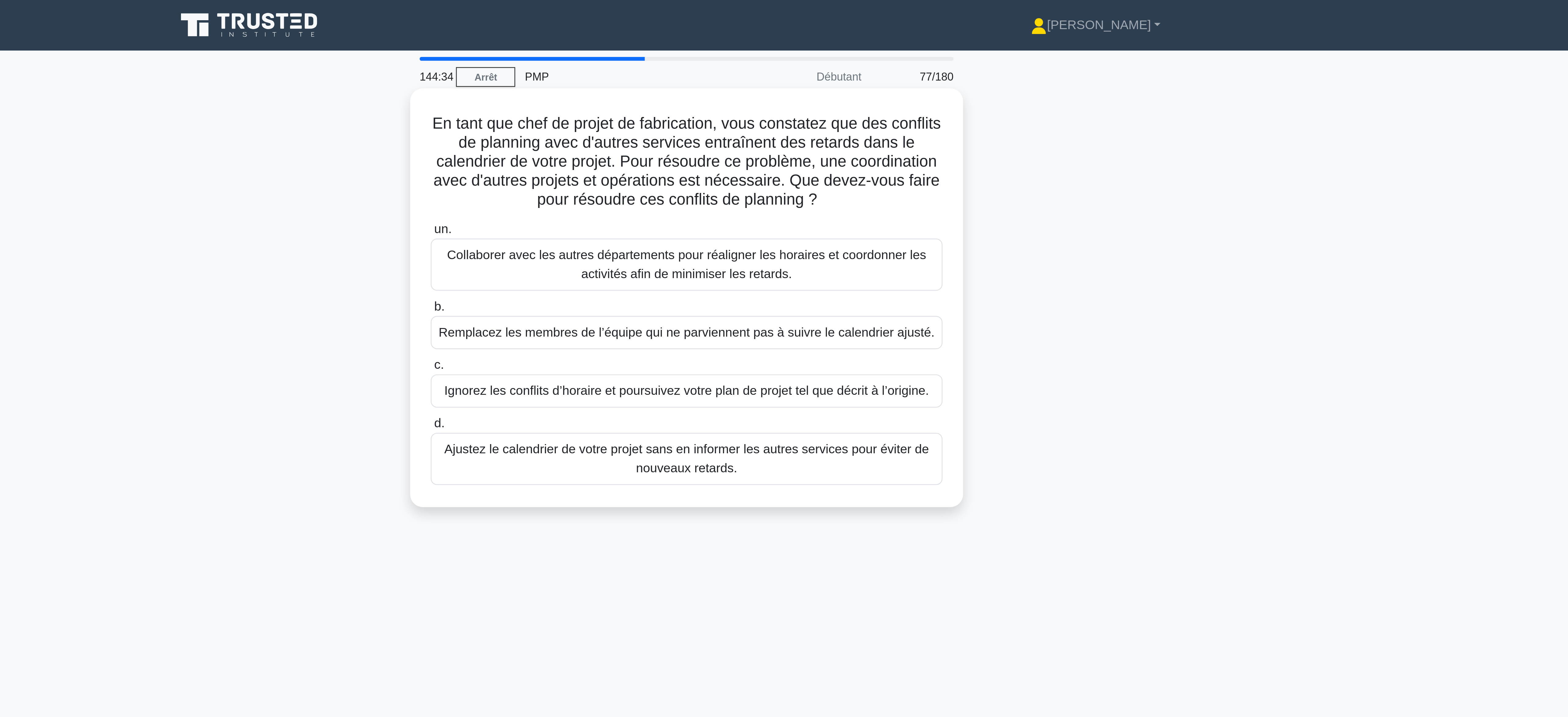
click at [790, 104] on font "Collaborer avec les autres départements pour réaligner les horaires et coordonn…" at bounding box center [784, 102] width 186 height 13
click at [685, 91] on input "un. Collaborer avec les autres départements pour réaligner les horaires et coor…" at bounding box center [685, 89] width 0 height 4
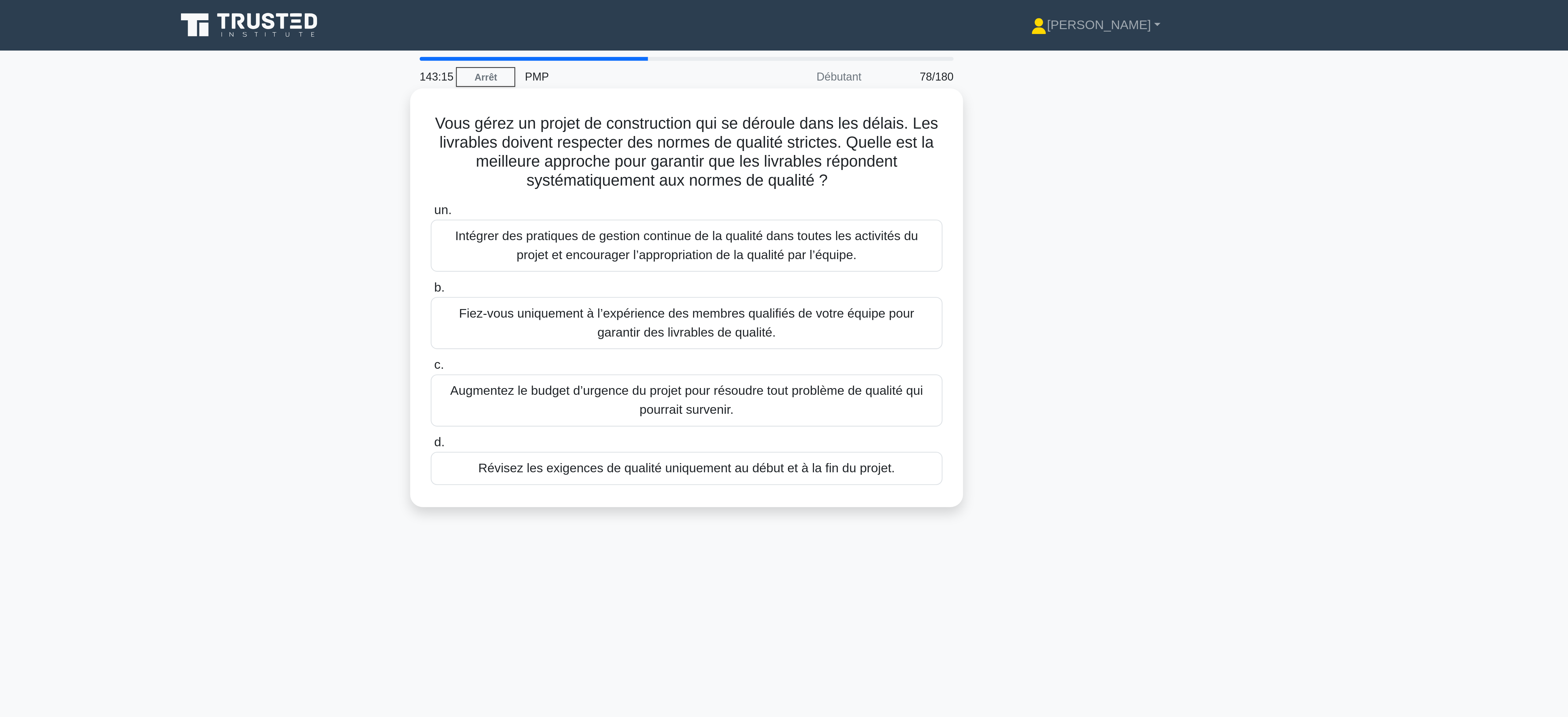
click at [767, 95] on font "Intégrer des pratiques de gestion continue de la qualité dans toutes les activi…" at bounding box center [784, 95] width 180 height 13
click at [685, 84] on input "un. Intégrer des pratiques de gestion continue de la qualité dans toutes les ac…" at bounding box center [685, 81] width 0 height 4
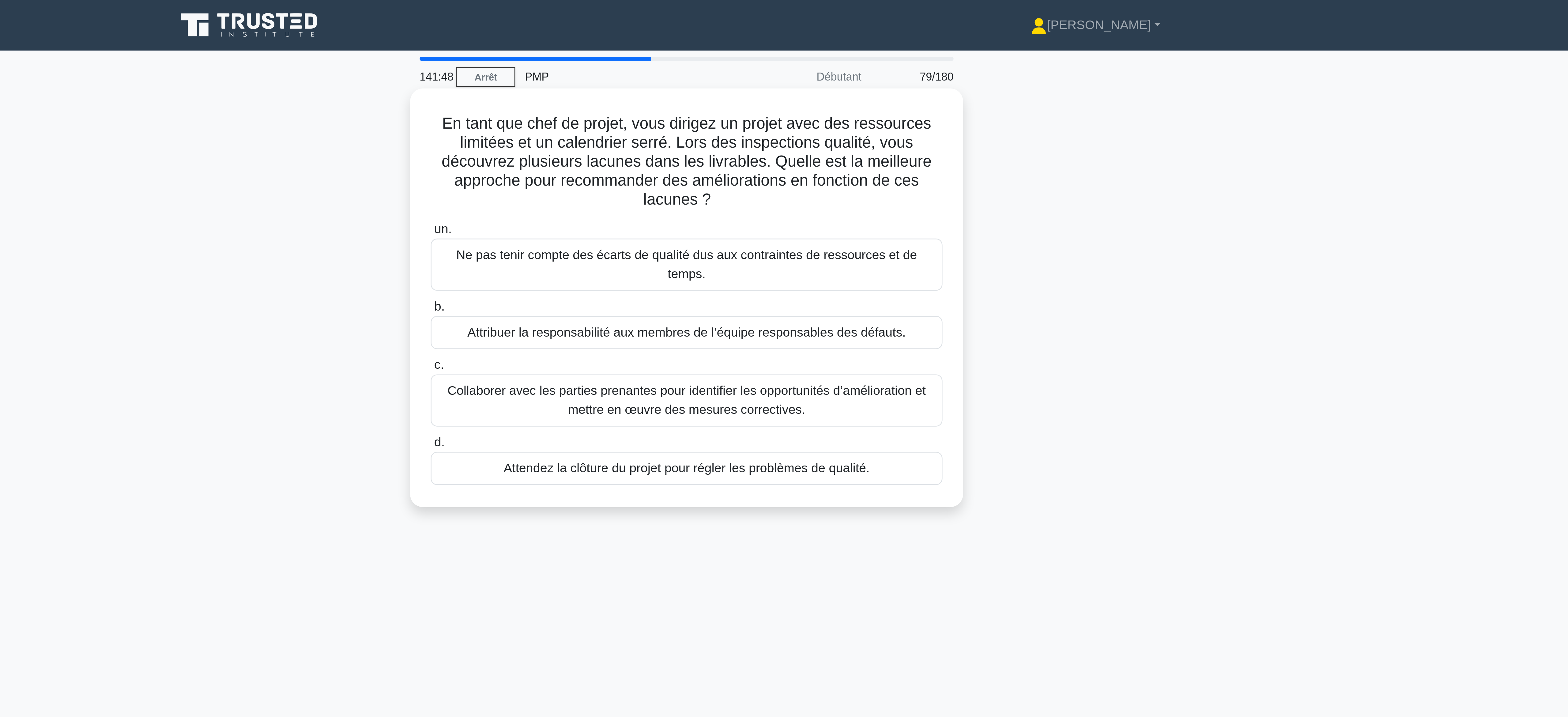
click at [816, 156] on font "Collaborer avec les parties prenantes pour identifier les opportunités d’amélio…" at bounding box center [784, 155] width 186 height 13
click at [685, 144] on input "c. Collaborer avec les parties prenantes pour identifier les opportunités d’amé…" at bounding box center [685, 141] width 0 height 4
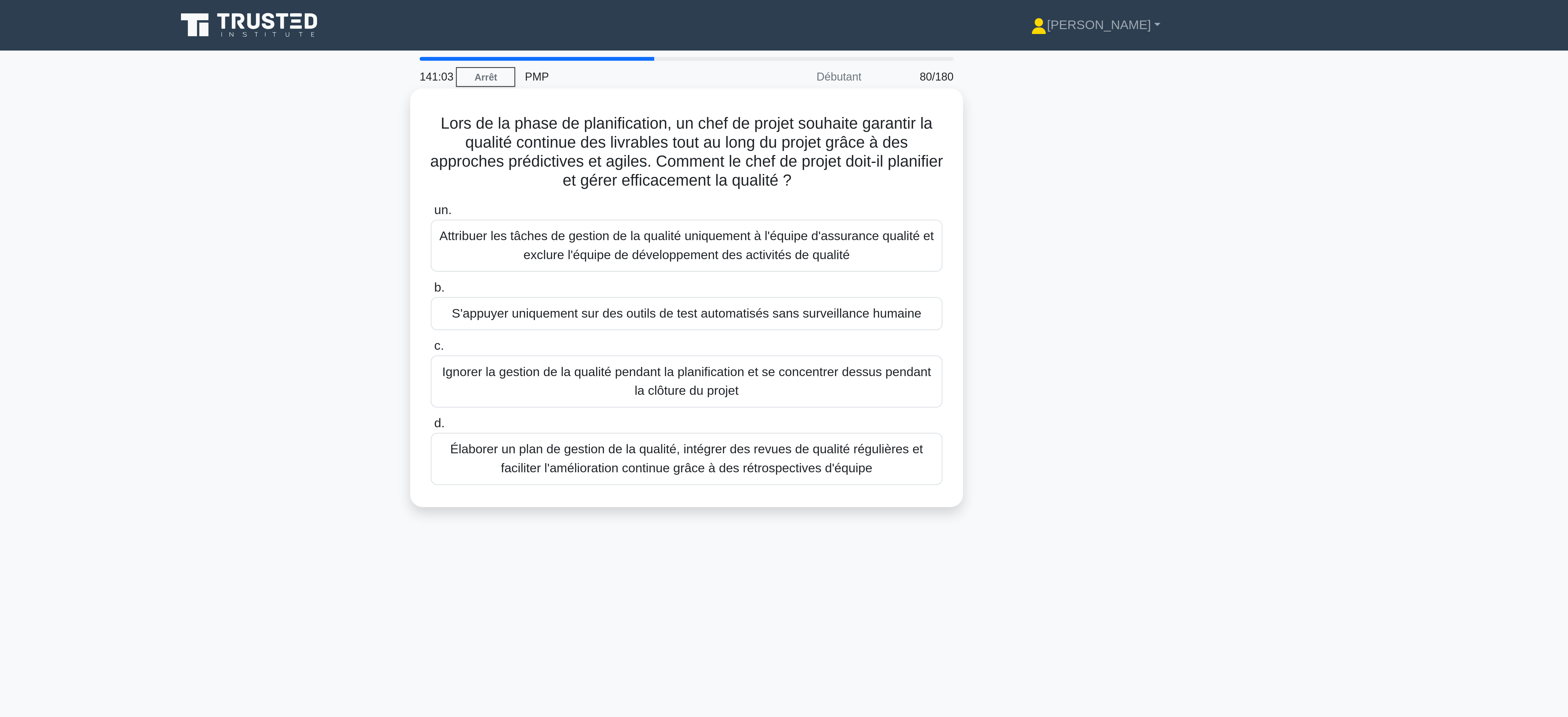
click at [859, 183] on font "Élaborer un plan de gestion de la qualité, intégrer des revues de qualité régul…" at bounding box center [784, 177] width 193 height 15
click at [685, 166] on input "d. Élaborer un plan de gestion de la qualité, intégrer des revues de qualité ré…" at bounding box center [685, 164] width 0 height 4
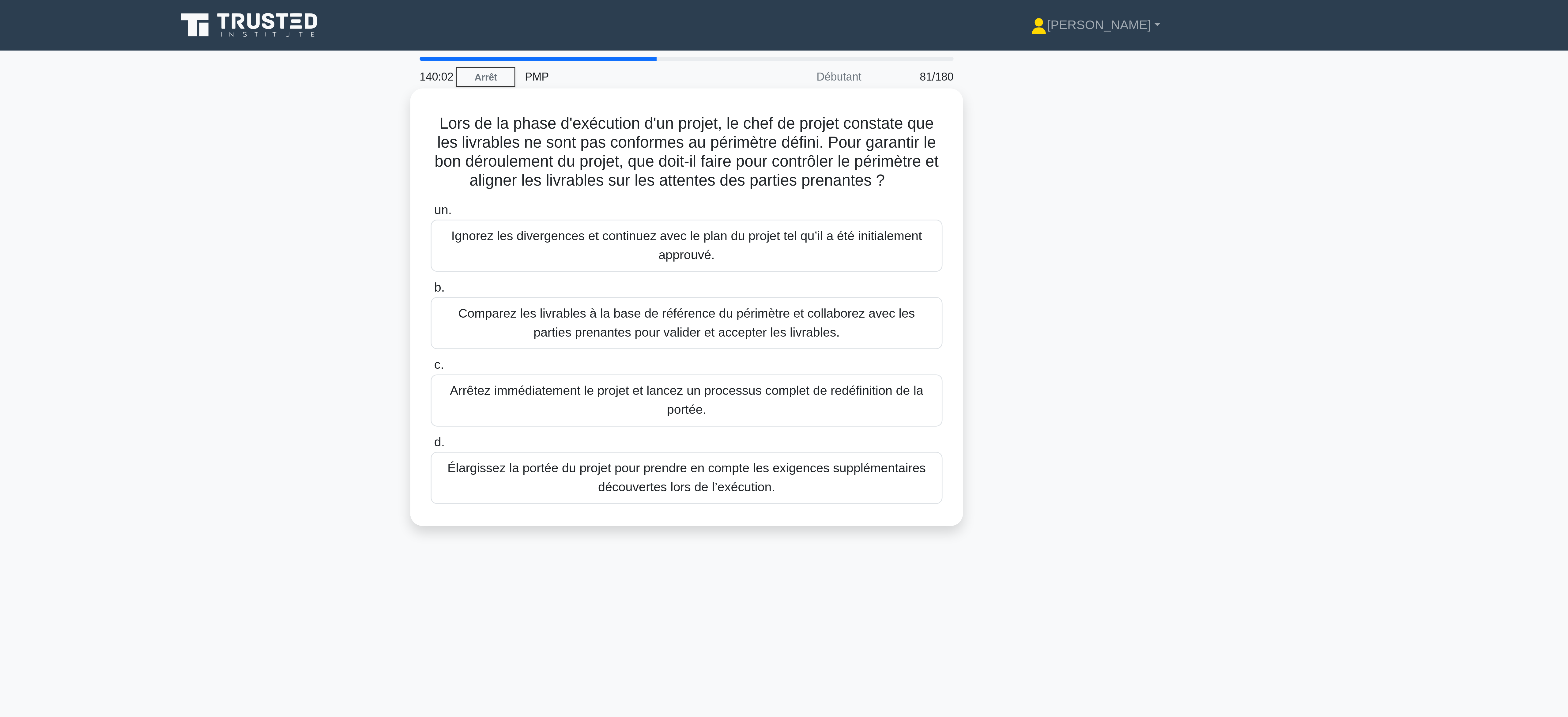
click at [762, 127] on font "Comparez les livrables à la base de référence du périmètre et collaborez avec l…" at bounding box center [784, 125] width 177 height 13
click at [685, 114] on input "b. Comparez les livrables à la base de référence du périmètre et collaborez ave…" at bounding box center [685, 111] width 0 height 4
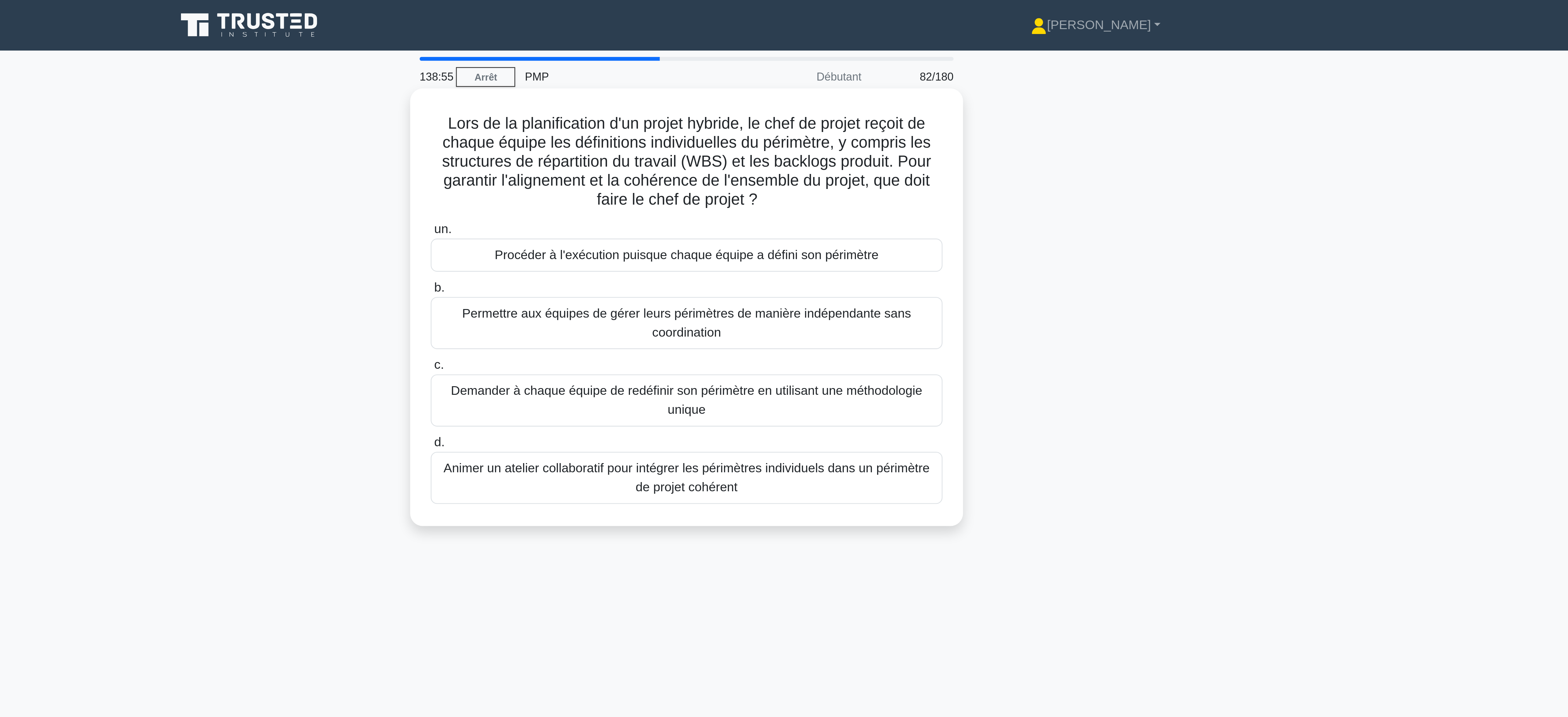
click at [804, 188] on font "Animer un atelier collaboratif pour intégrer les périmètres individuels dans un…" at bounding box center [784, 185] width 188 height 13
click at [685, 174] on input "d. Animer un atelier collaboratif pour intégrer les périmètres individuels dans…" at bounding box center [685, 171] width 0 height 4
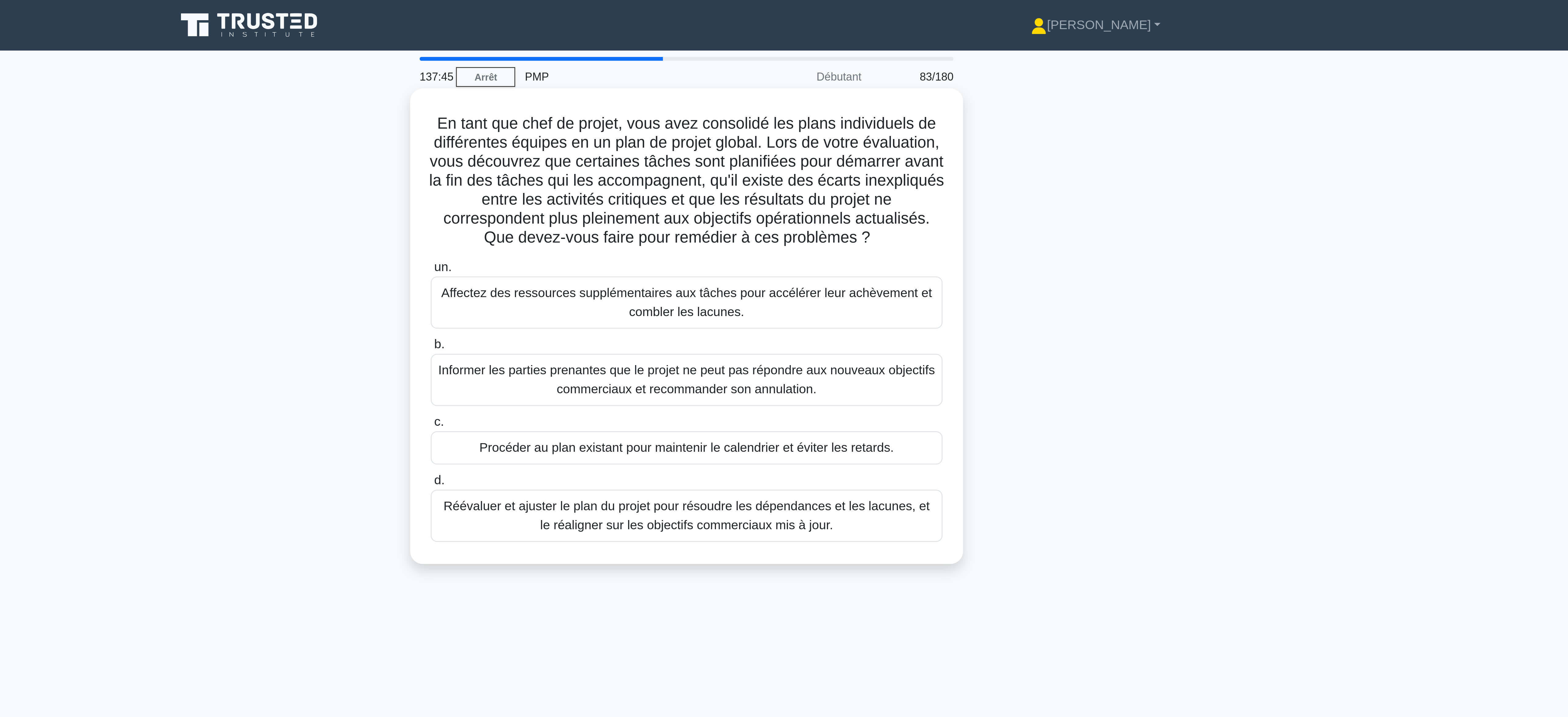
click at [775, 206] on font "Réévaluer et ajuster le plan du projet pour résoudre les dépendances et les lac…" at bounding box center [784, 199] width 189 height 13
click at [685, 188] on input "d. [PERSON_NAME] et ajuster le plan du projet pour résoudre les dépendances et …" at bounding box center [685, 187] width 0 height 4
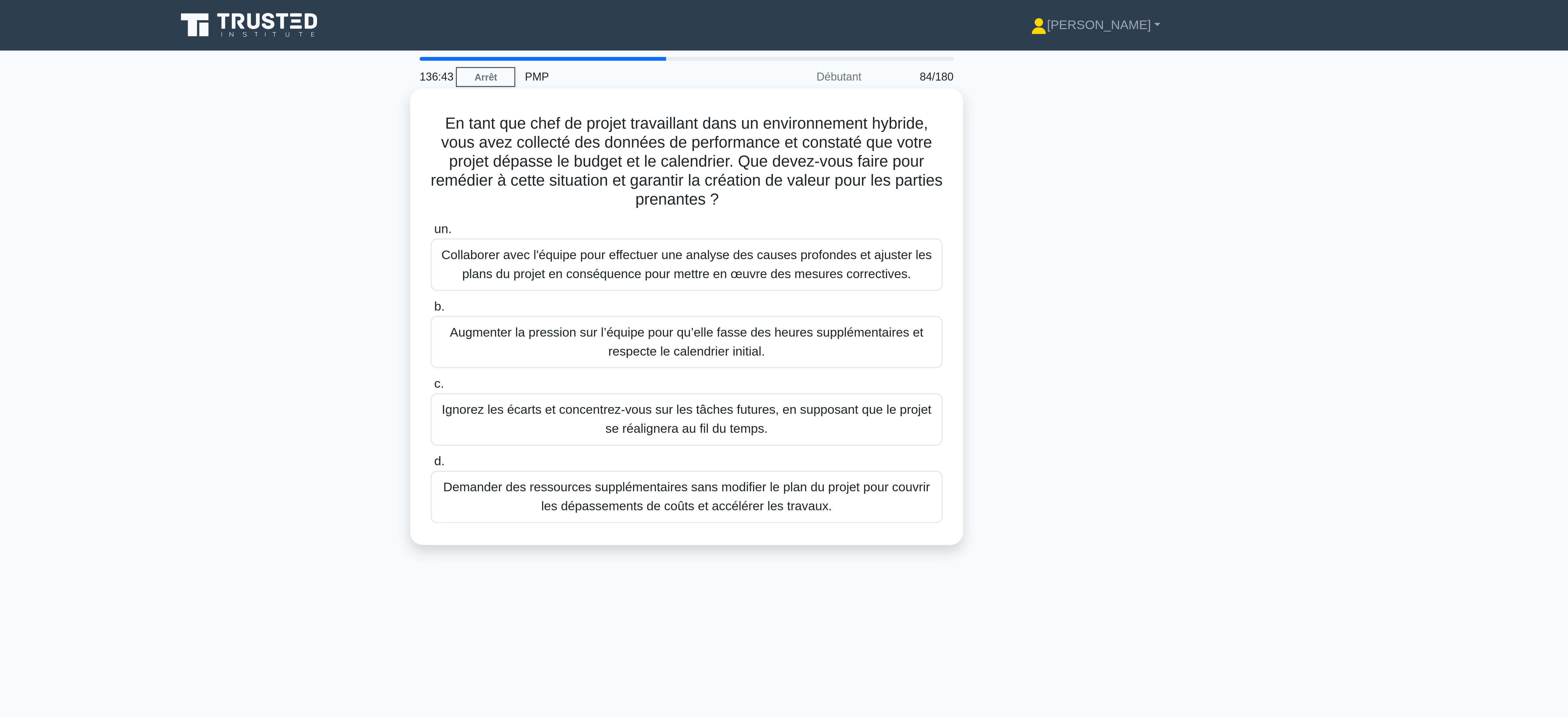
click at [825, 106] on font "Collaborer avec l'équipe pour effectuer une analyse des causes profondes et aju…" at bounding box center [784, 102] width 190 height 13
click at [685, 91] on input "un. Collaborer avec l'équipe pour effectuer une analyse des causes profondes et…" at bounding box center [685, 89] width 0 height 4
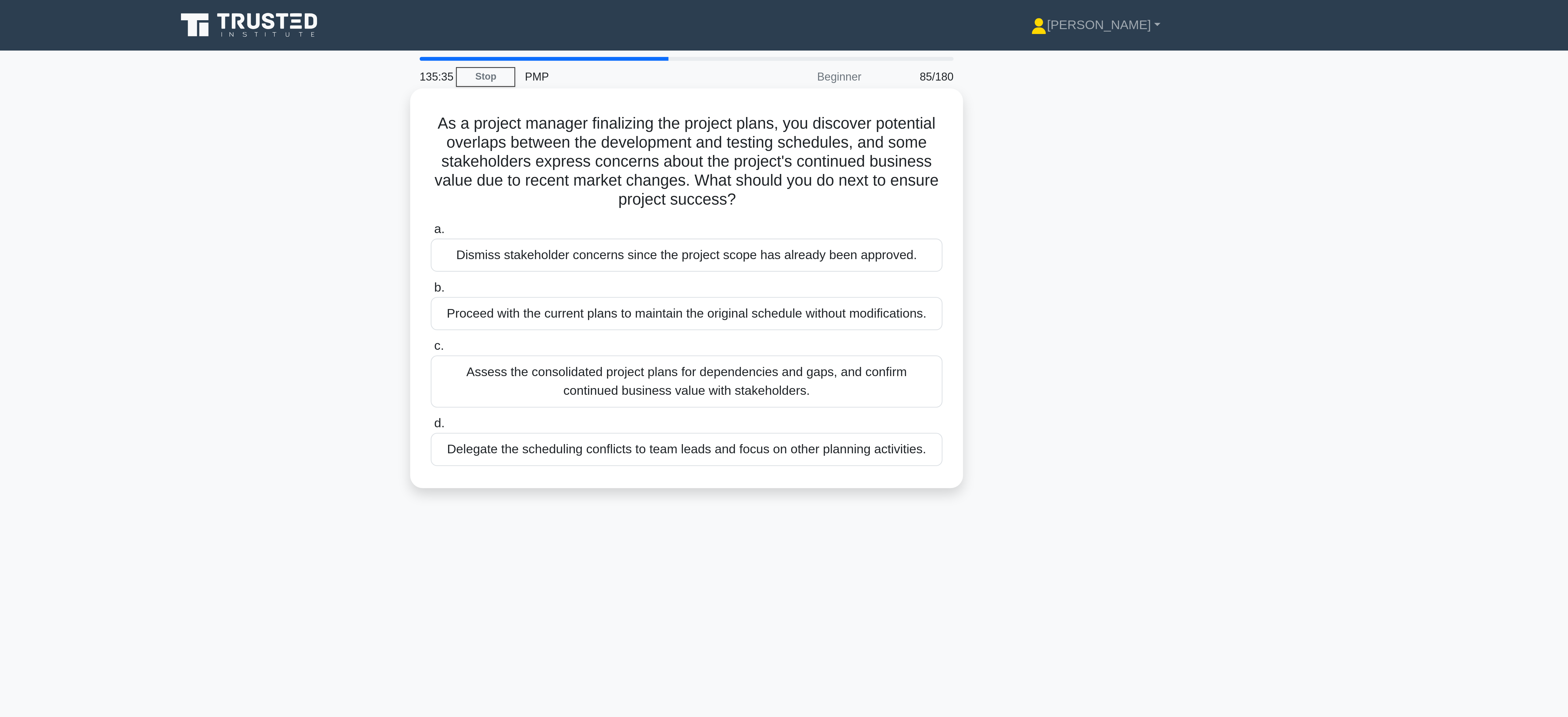
click at [783, 151] on div "Assess the consolidated project plans for dependencies and gaps, and confirm co…" at bounding box center [784, 148] width 198 height 21
click at [685, 136] on input "c. Assess the consolidated project plans for dependencies and gaps, and confirm…" at bounding box center [685, 134] width 0 height 4
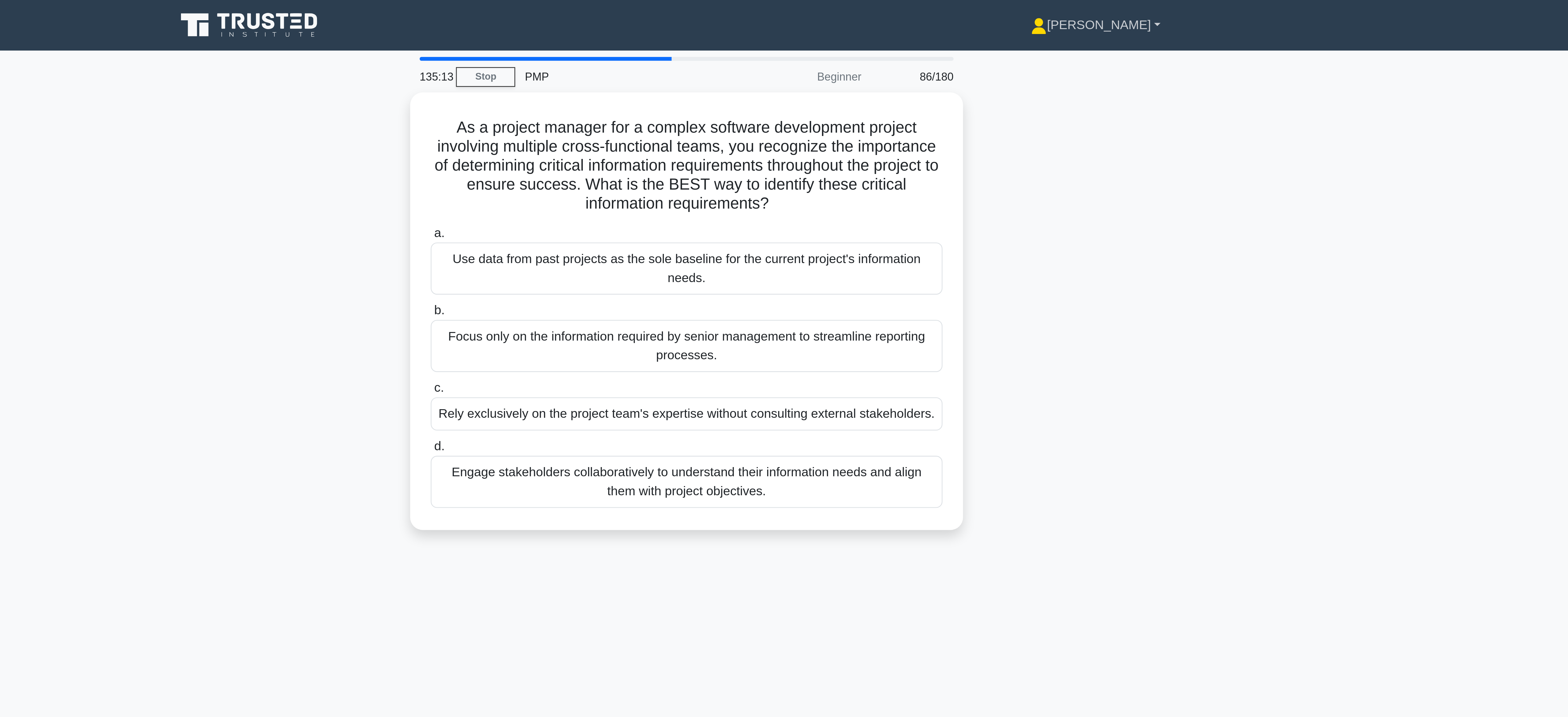
click at [966, 10] on link "[PERSON_NAME]" at bounding box center [943, 9] width 80 height 12
click at [987, 41] on main "135:10 Stop PMP Beginner 86/180 As a project manager for a complex software dev…" at bounding box center [784, 368] width 1568 height 697
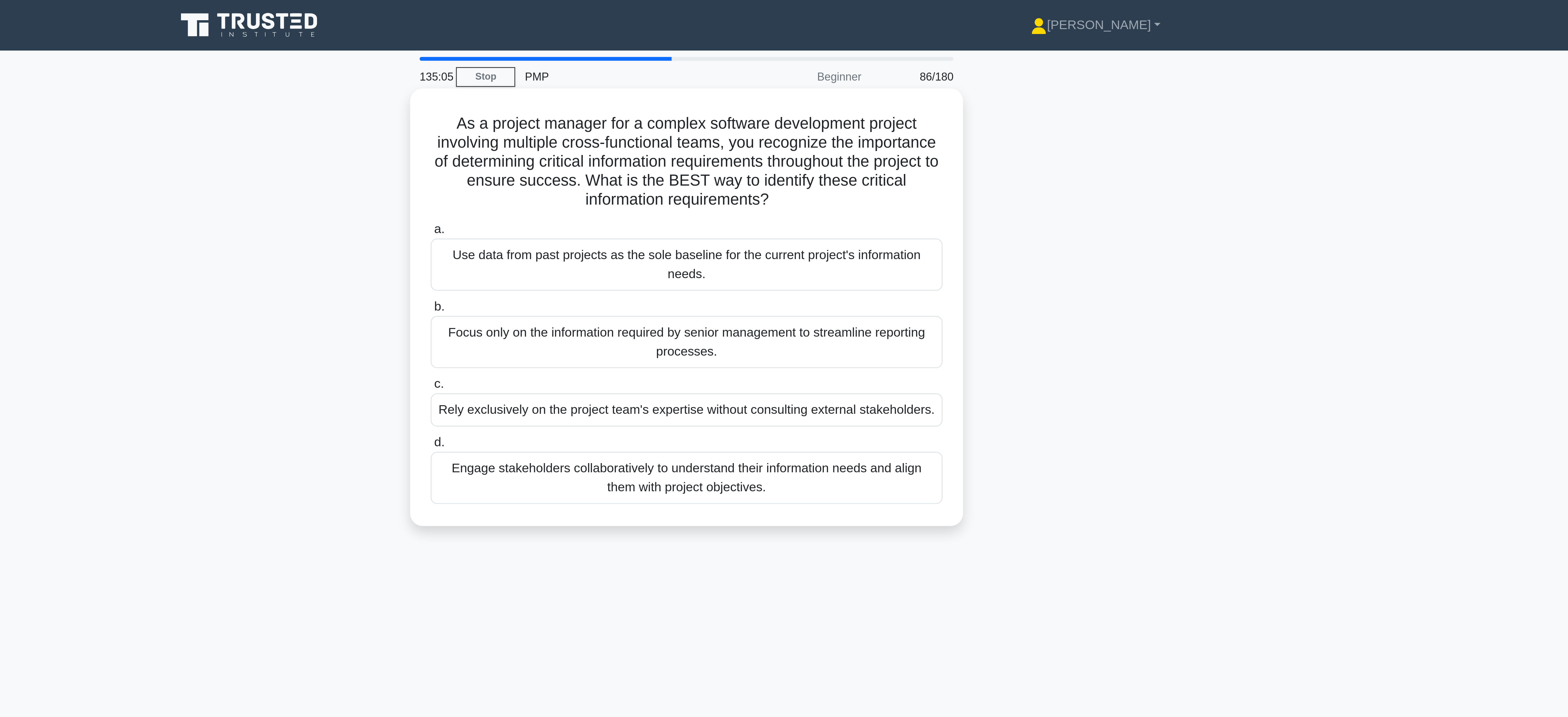
click at [831, 110] on div "Use data from past projects as the sole baseline for the current project's info…" at bounding box center [784, 103] width 198 height 21
click at [685, 91] on input "a. Use data from past projects as the sole baseline for the current project's i…" at bounding box center [685, 89] width 0 height 4
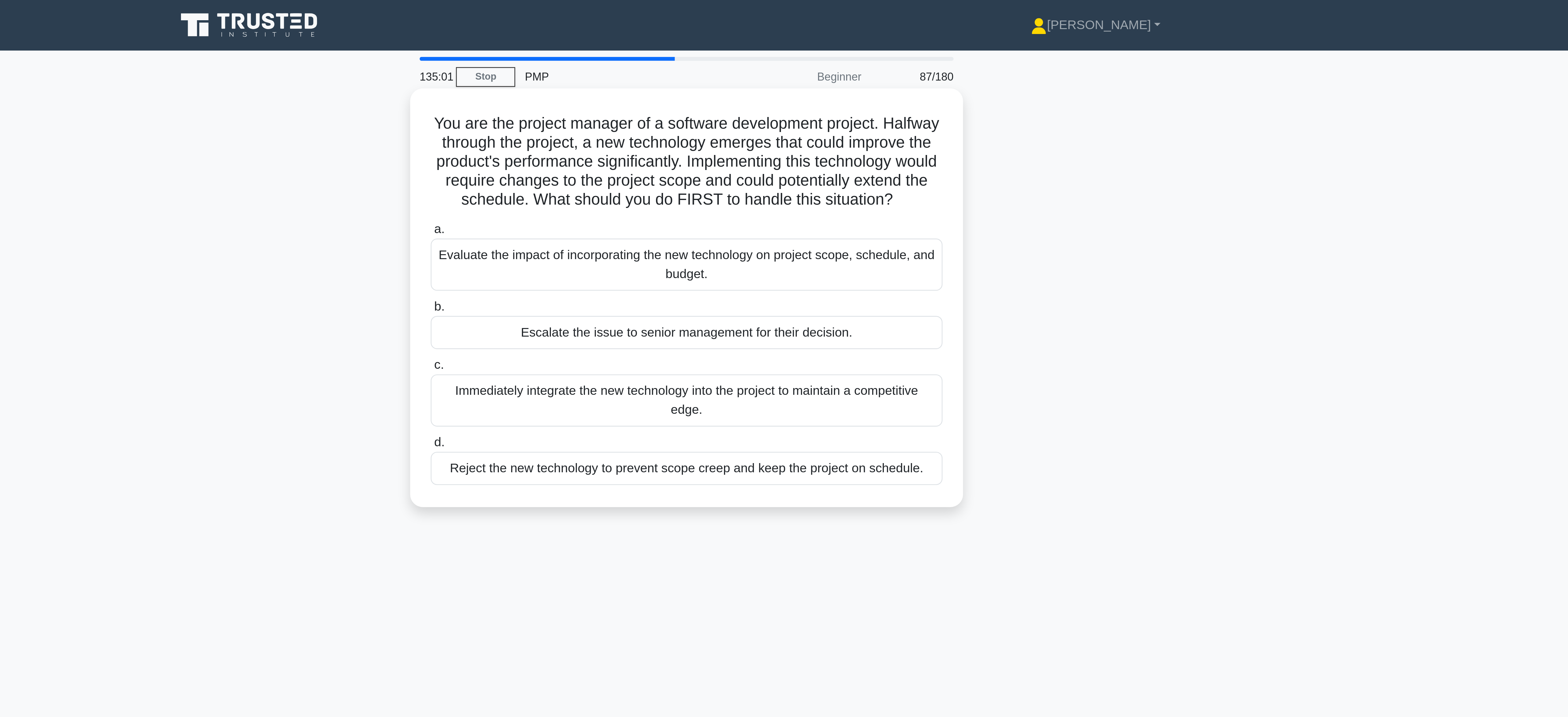
click at [865, 113] on div "Evaluate the impact of incorporating the new technology on project scope, sched…" at bounding box center [784, 103] width 198 height 21
click at [685, 91] on input "a. Evaluate the impact of incorporating the new technology on project scope, sc…" at bounding box center [685, 89] width 0 height 4
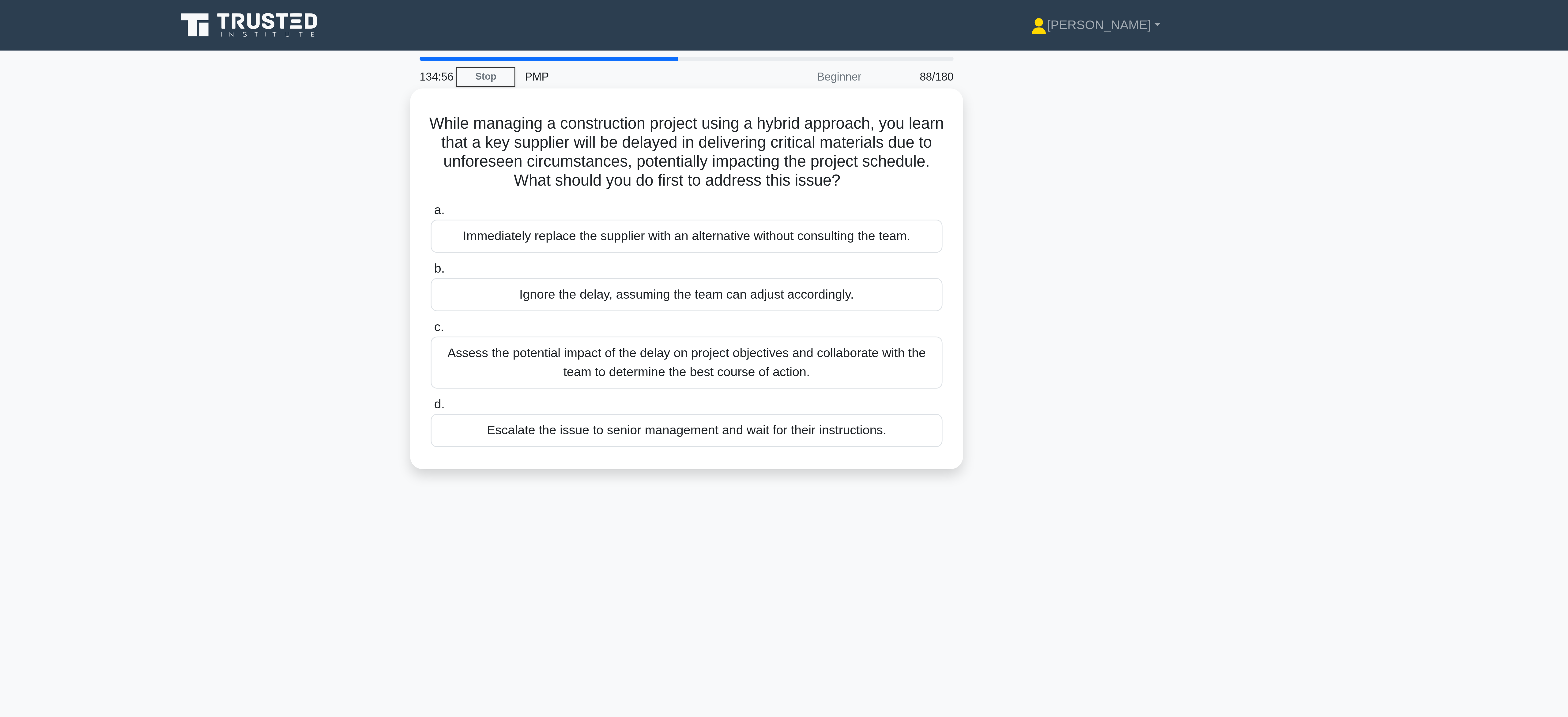
click at [843, 167] on div "Escalate the issue to senior management and wait for their instructions." at bounding box center [784, 167] width 198 height 13
click at [685, 159] on input "d. Escalate the issue to senior management and wait for their instructions." at bounding box center [685, 157] width 0 height 4
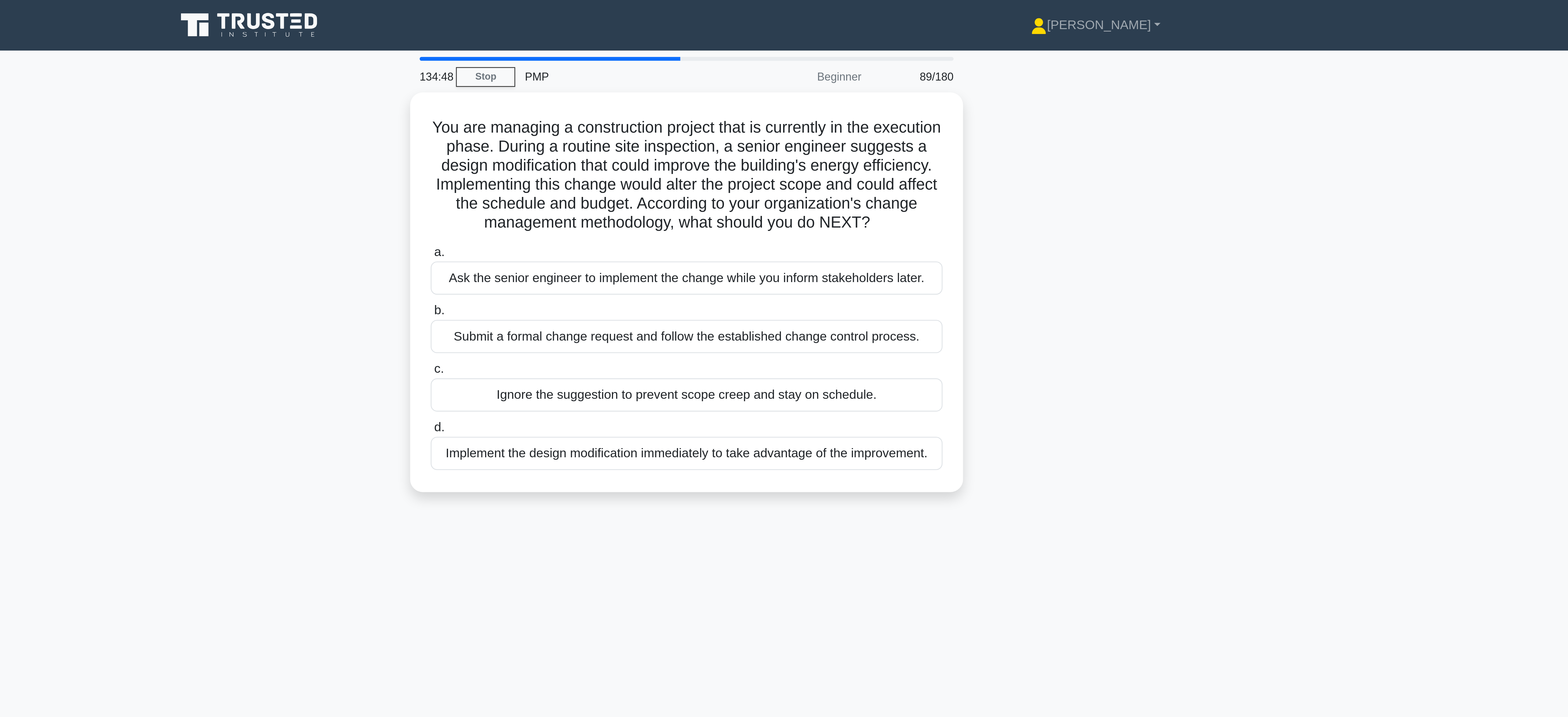
click at [843, 160] on div "Ignore the suggestion to prevent scope creep and stay on schedule." at bounding box center [784, 153] width 198 height 13
click at [685, 145] on input "c. Ignore the suggestion to prevent scope creep and stay on schedule." at bounding box center [685, 143] width 0 height 4
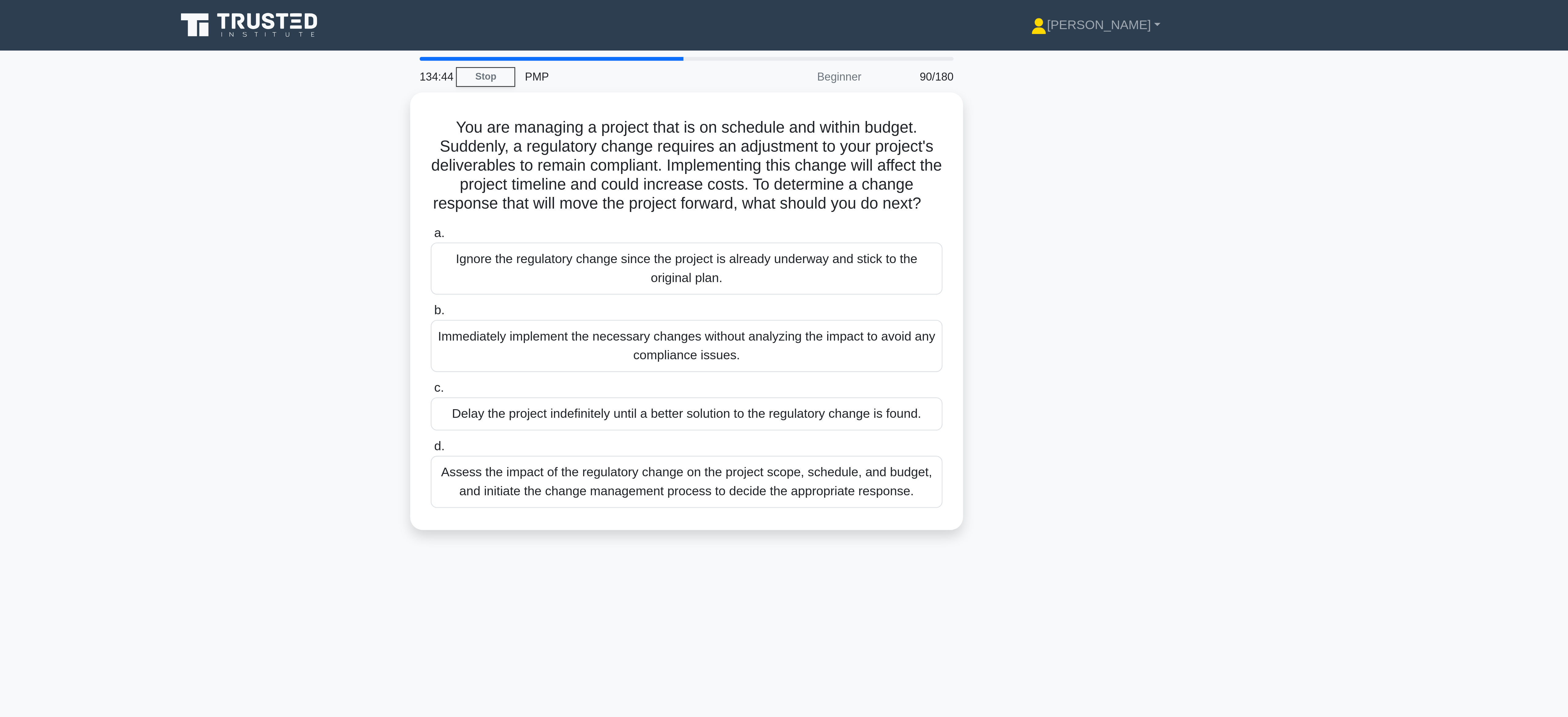
click at [633, 9] on icon at bounding box center [615, 10] width 59 height 12
